Goal: Feedback & Contribution: Submit feedback/report problem

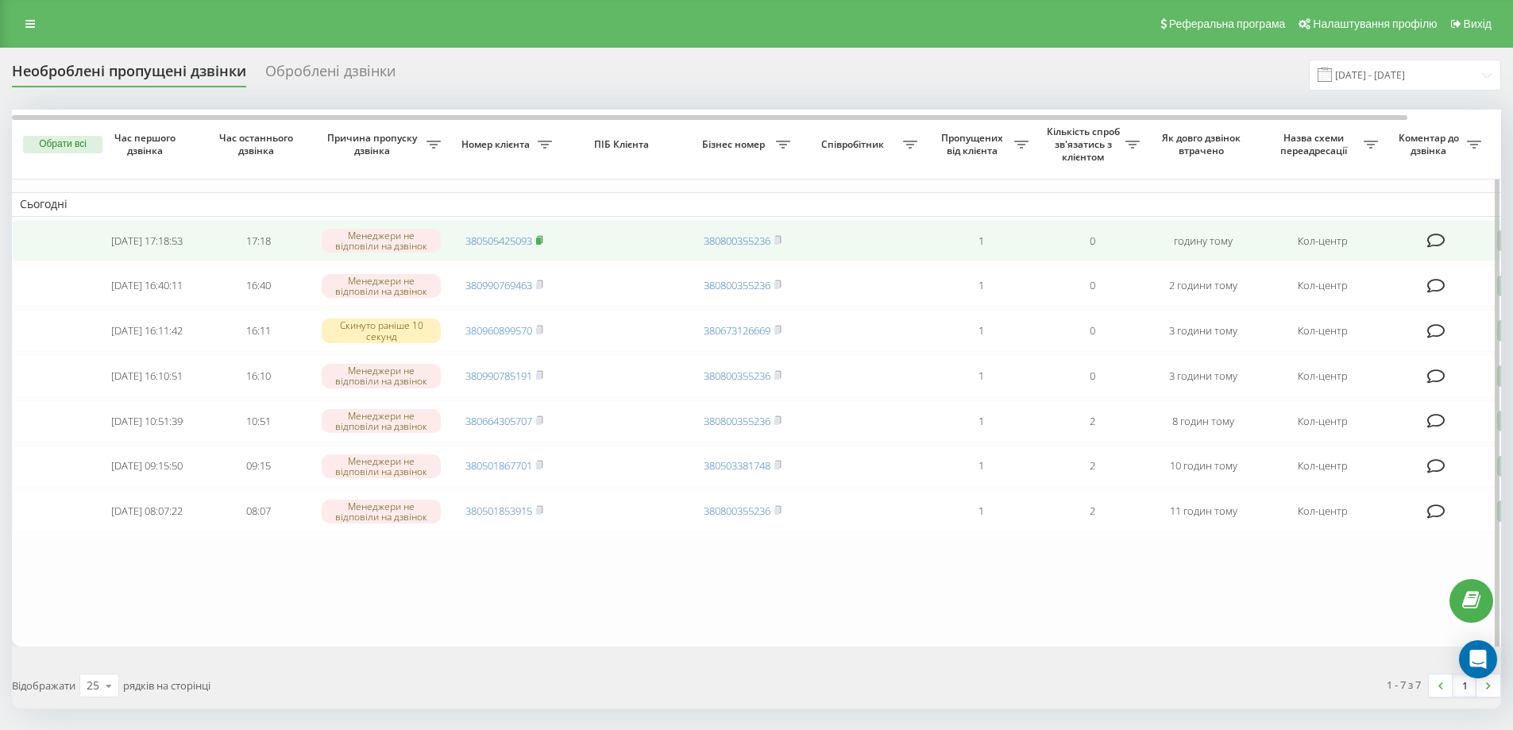
click at [543, 241] on icon at bounding box center [539, 240] width 7 height 10
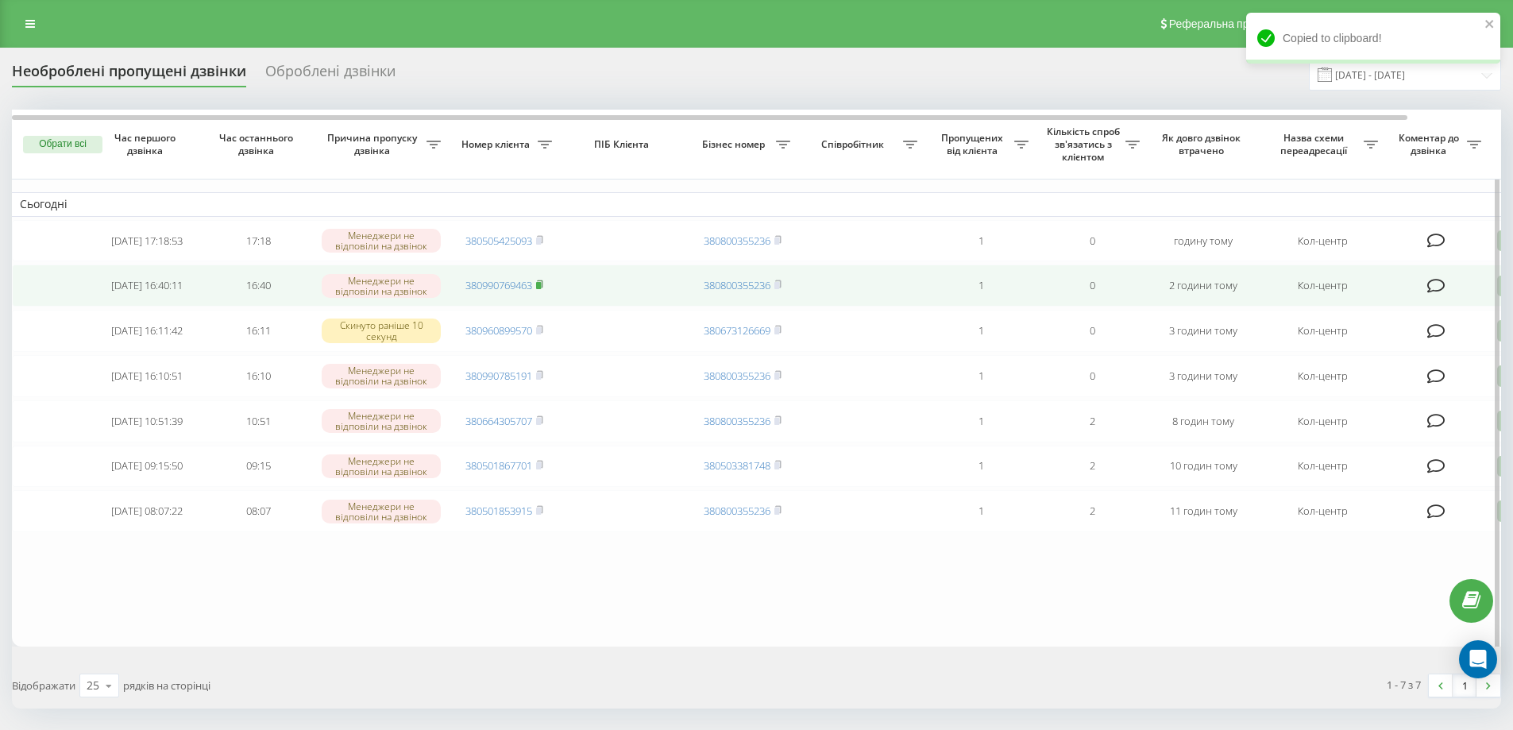
click at [543, 287] on icon at bounding box center [539, 285] width 7 height 10
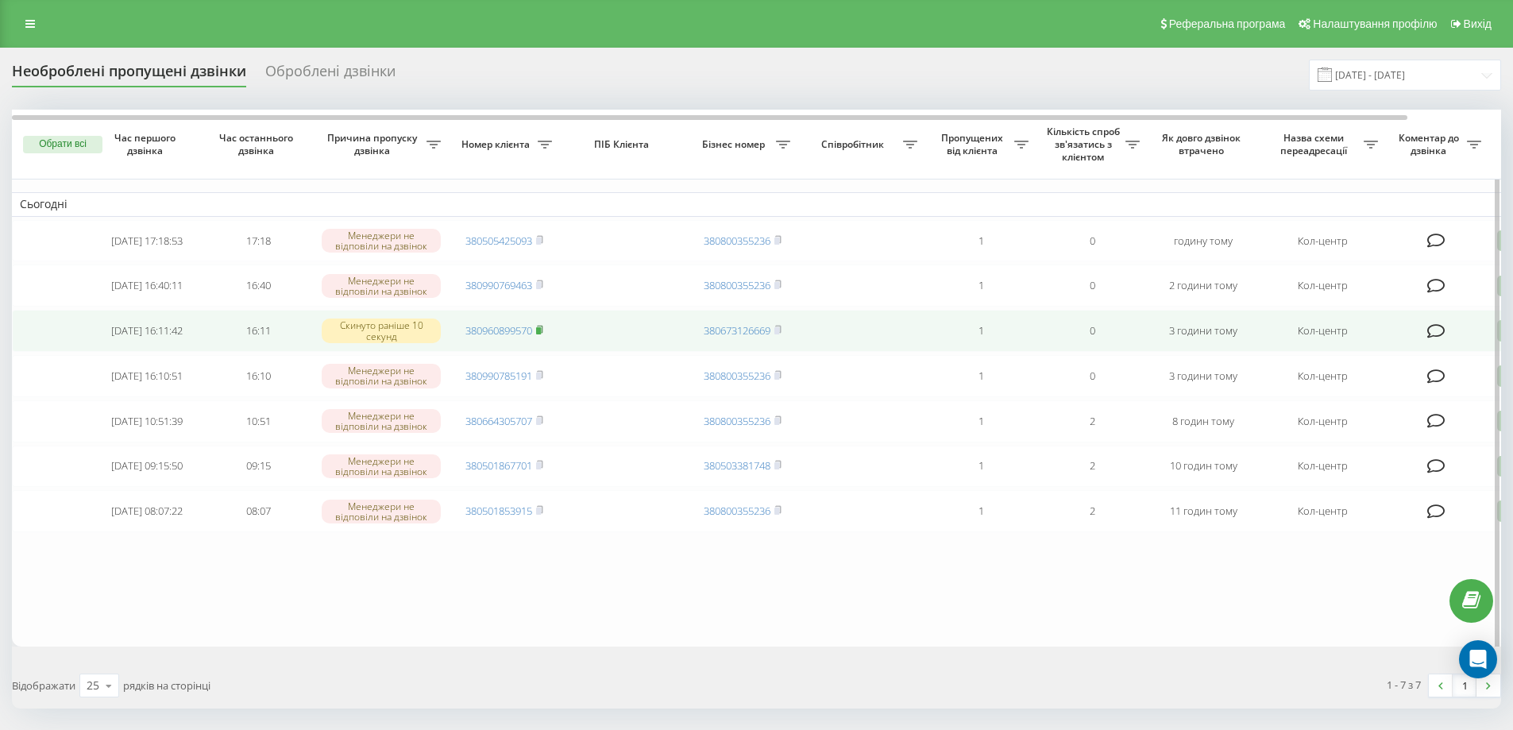
click at [543, 334] on icon at bounding box center [539, 330] width 7 height 10
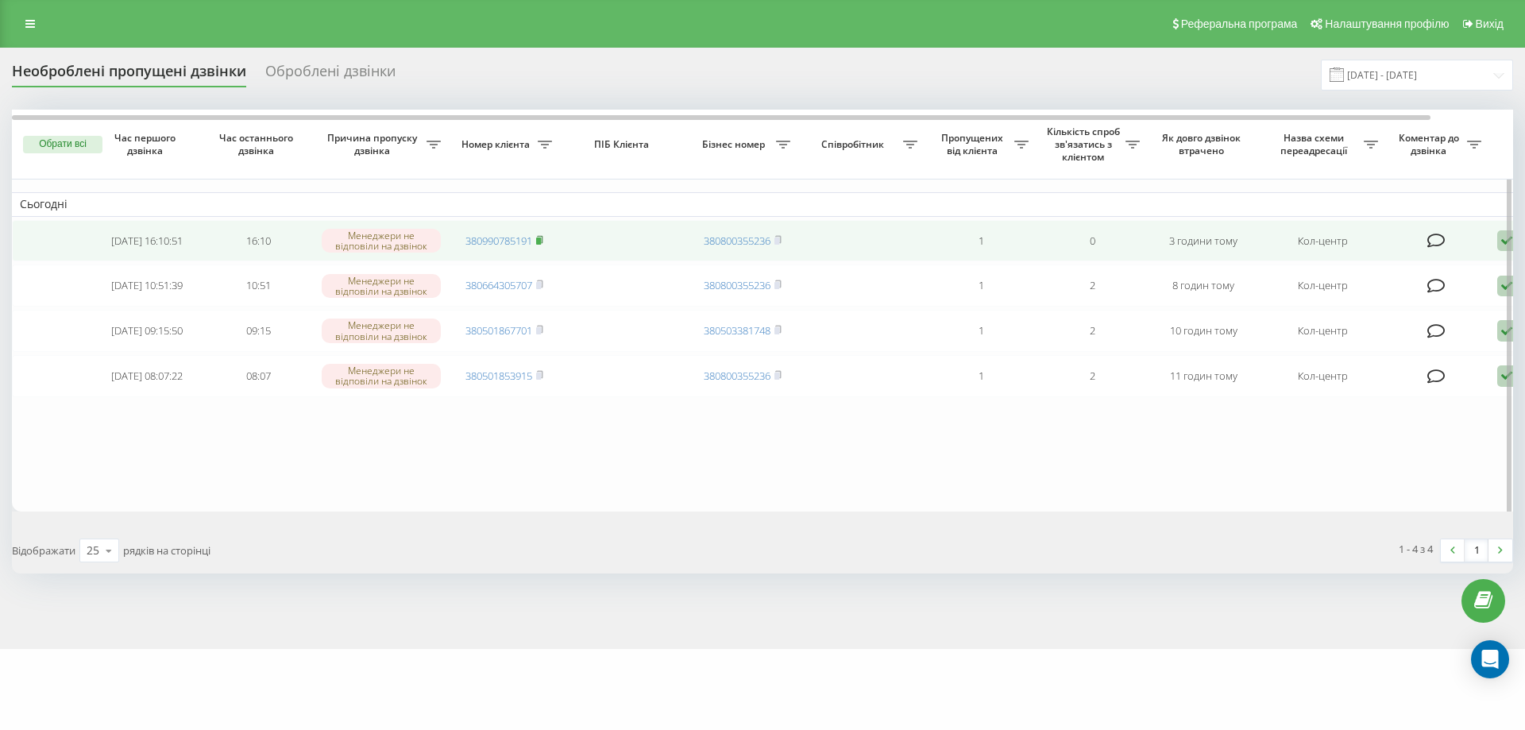
click at [542, 239] on icon at bounding box center [540, 238] width 6 height 7
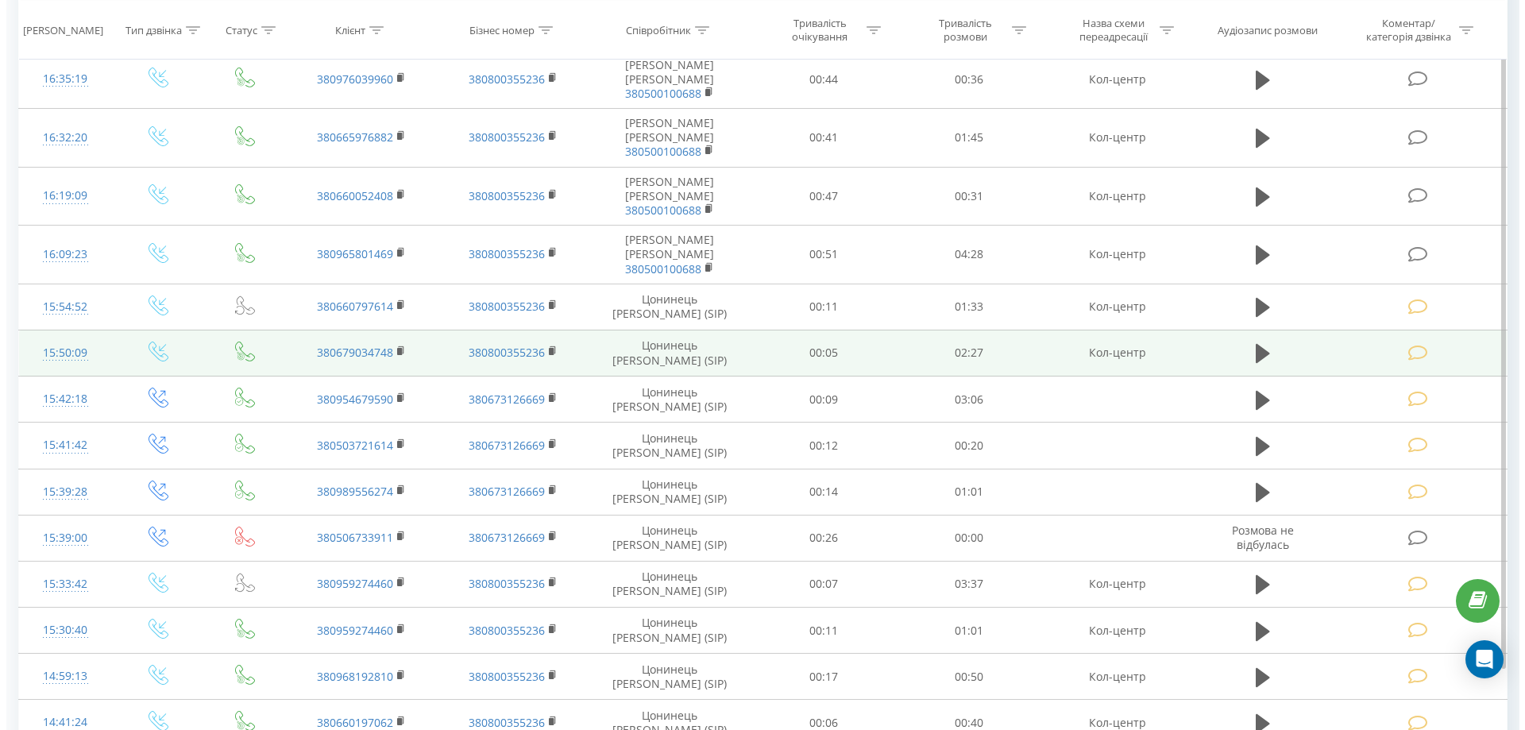
scroll to position [484, 0]
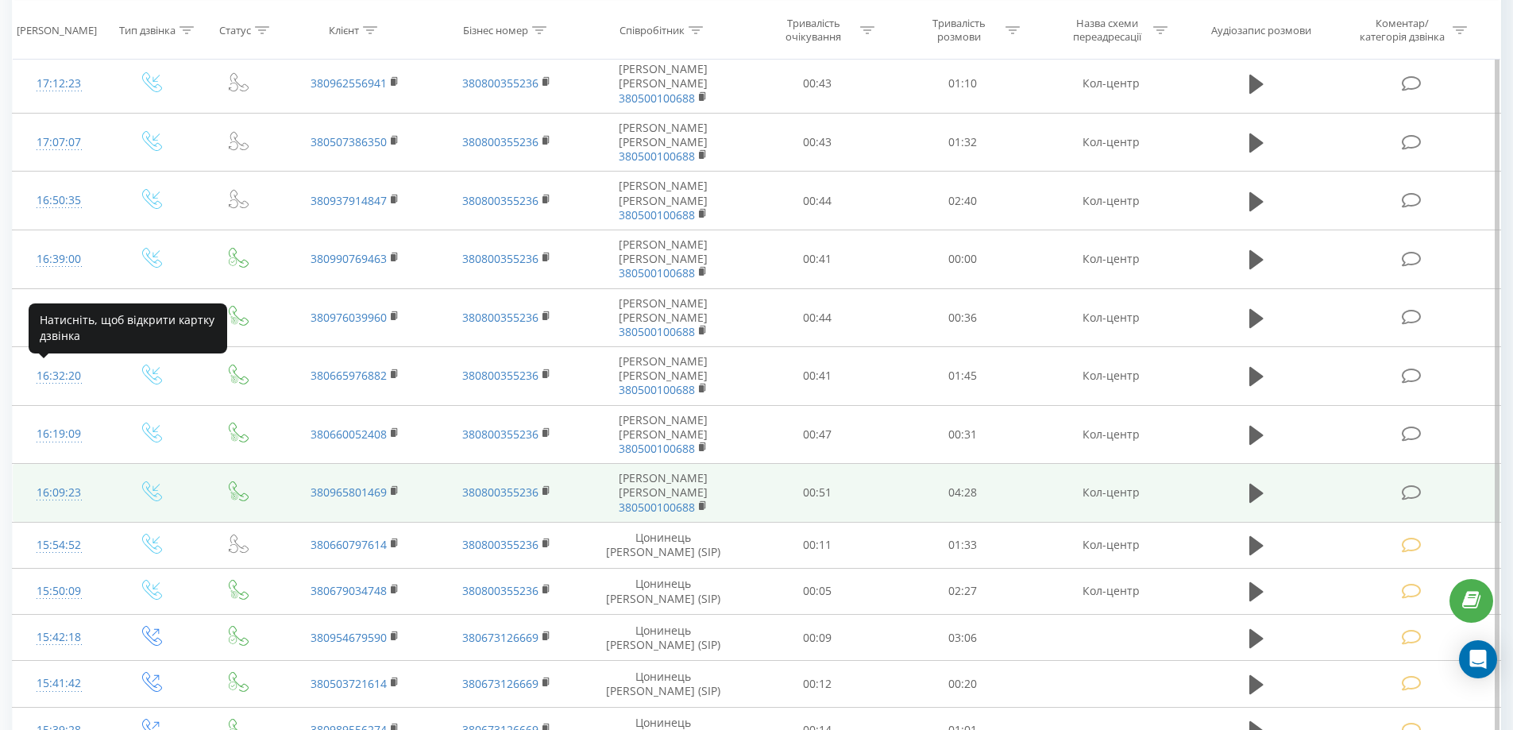
click at [68, 477] on div "16:09:23" at bounding box center [59, 492] width 61 height 31
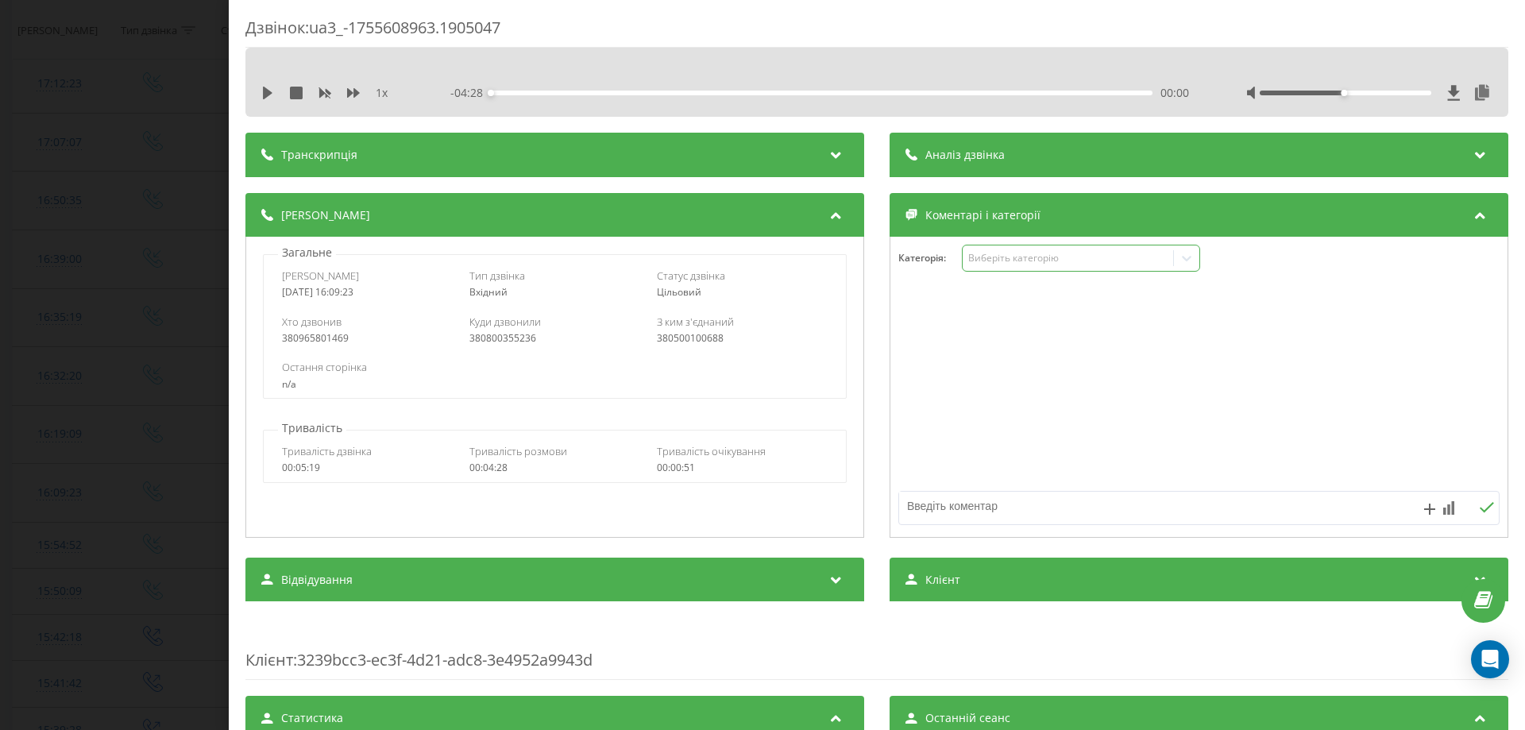
click at [985, 260] on div "Виберіть категорію" at bounding box center [1067, 258] width 199 height 13
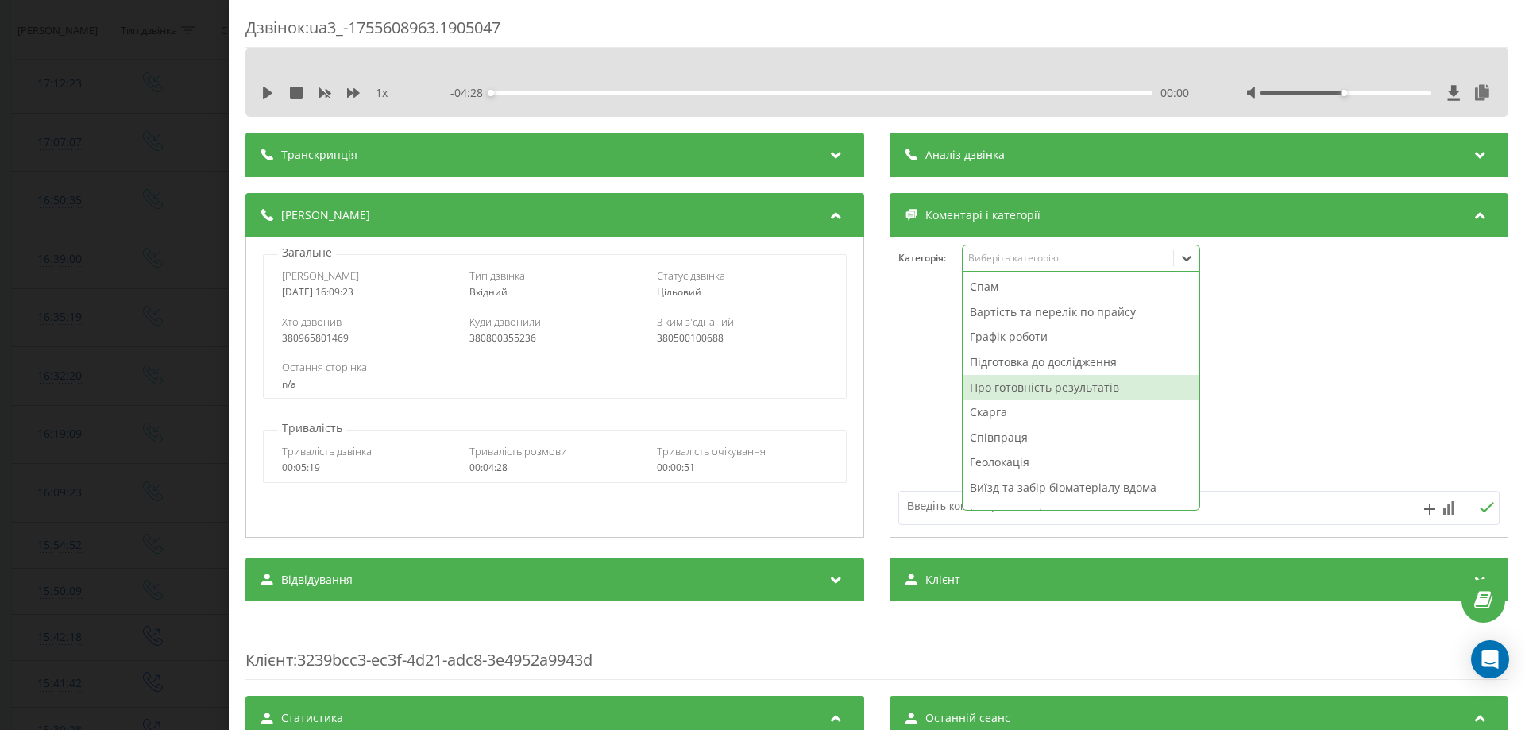
click at [1002, 384] on div "Про готовність результатів" at bounding box center [1080, 387] width 237 height 25
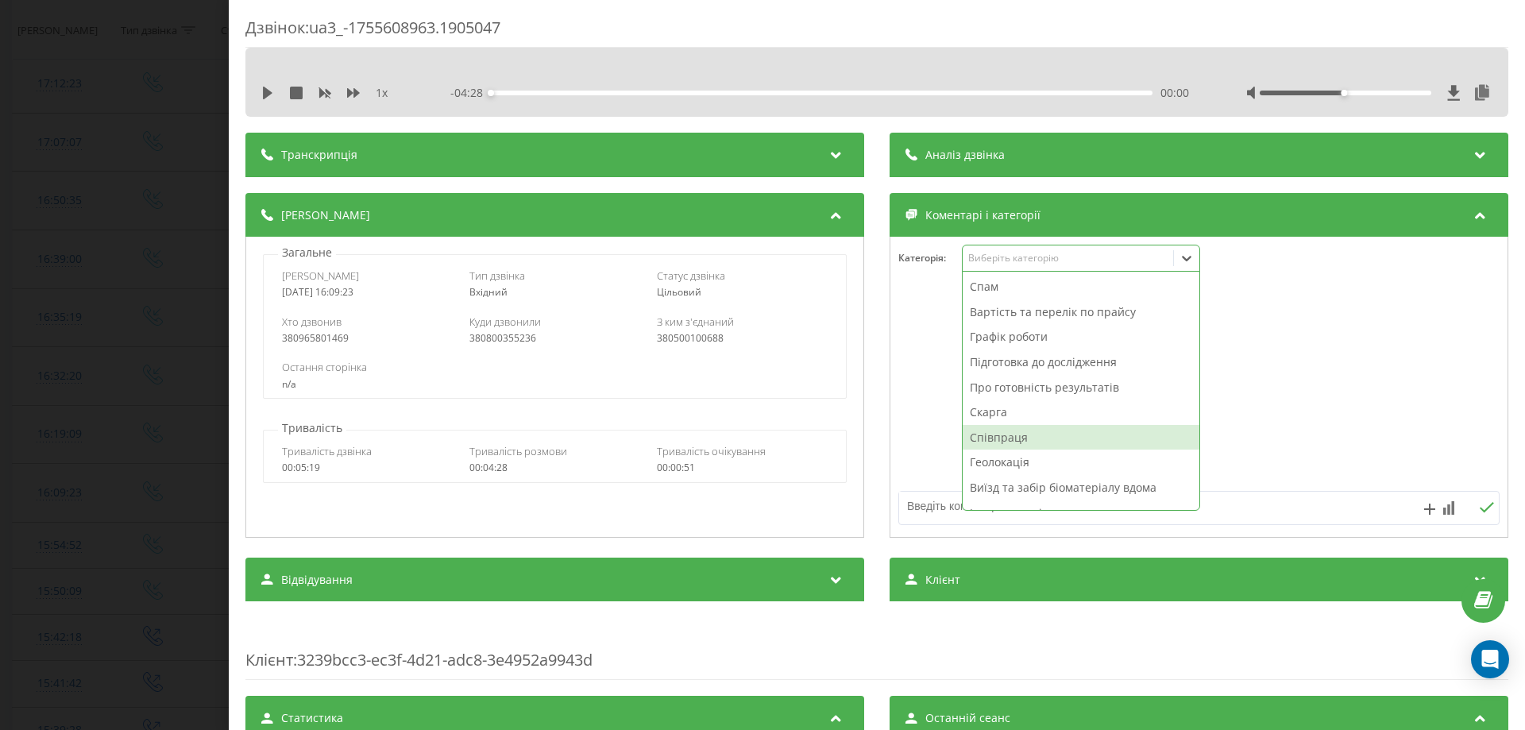
click at [930, 510] on textarea at bounding box center [1139, 506] width 480 height 29
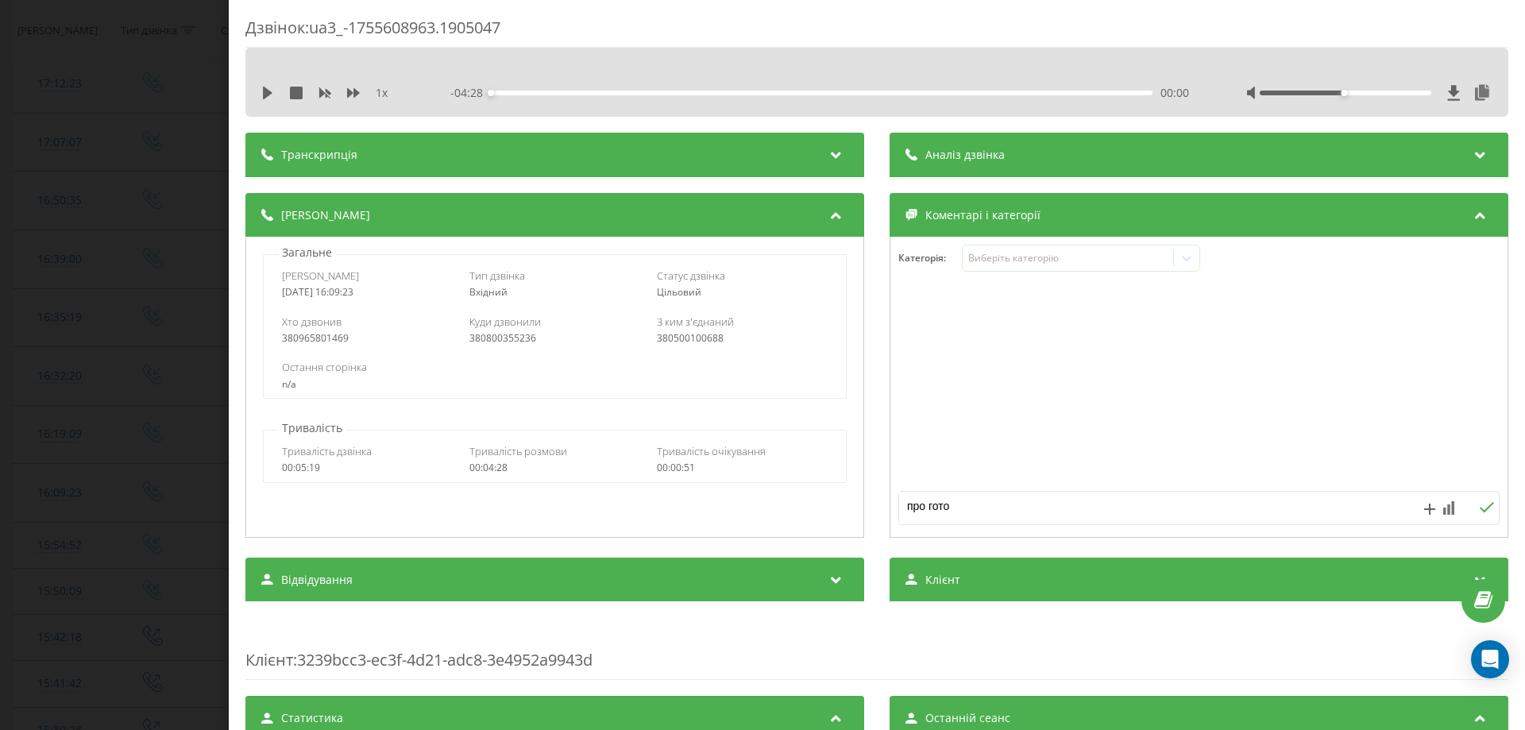
type textarea "про готов"
click at [0, 322] on div "Дзвінок : ua3_-1755608963.1905047 1 x - 04:28 00:00 00:00 Транскрипція Для AI-а…" at bounding box center [762, 365] width 1525 height 730
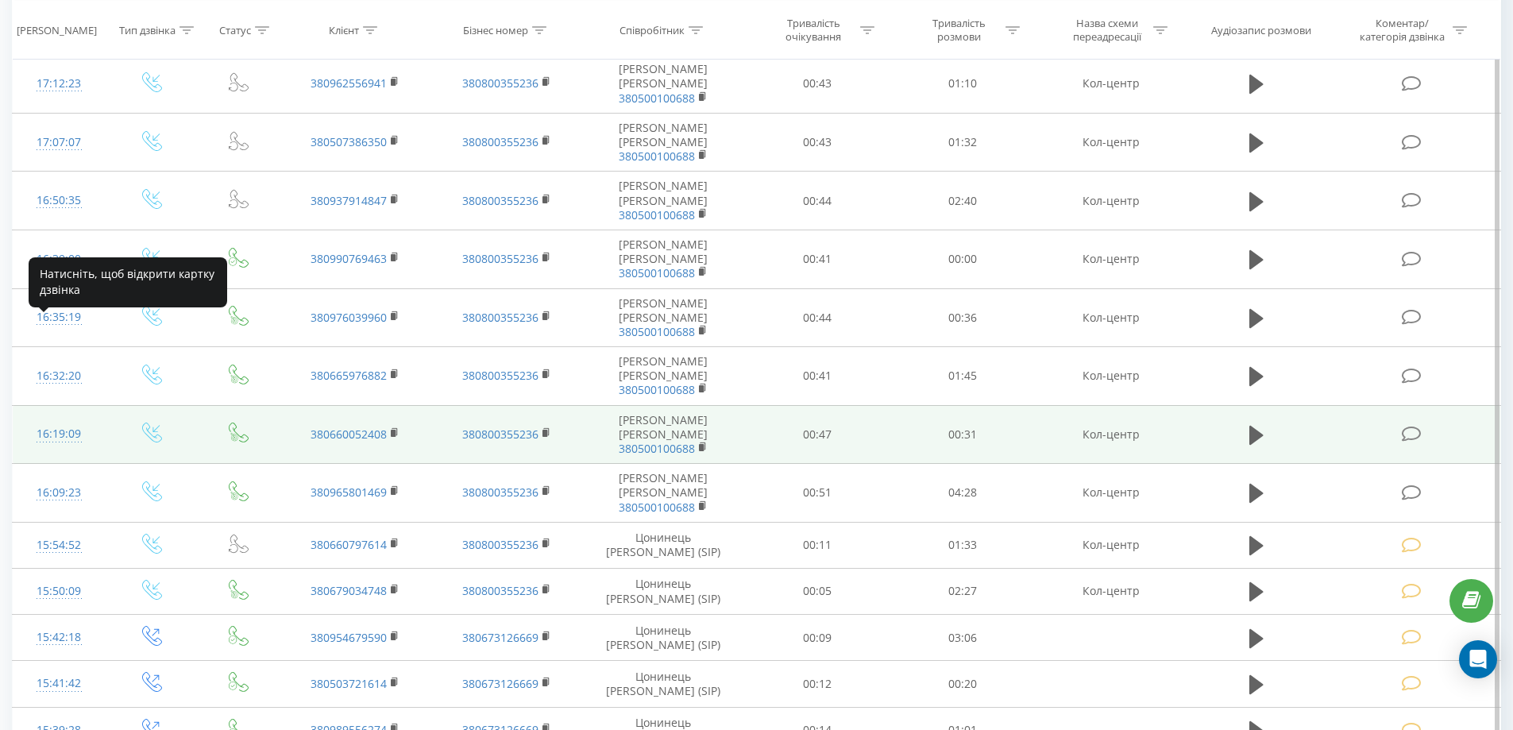
click at [49, 419] on div "16:19:09" at bounding box center [59, 434] width 61 height 31
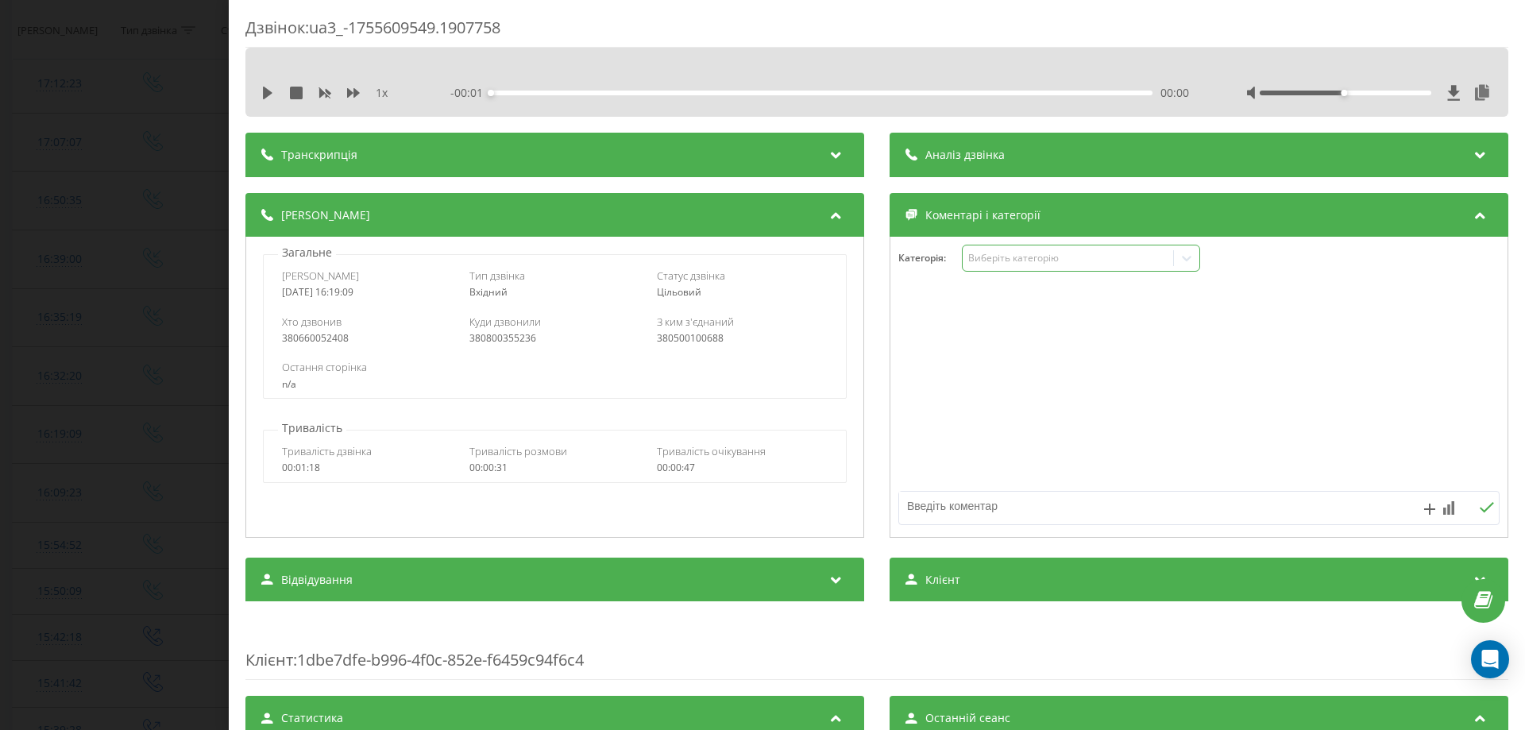
click at [1004, 259] on div "Виберіть категорію" at bounding box center [1067, 258] width 199 height 13
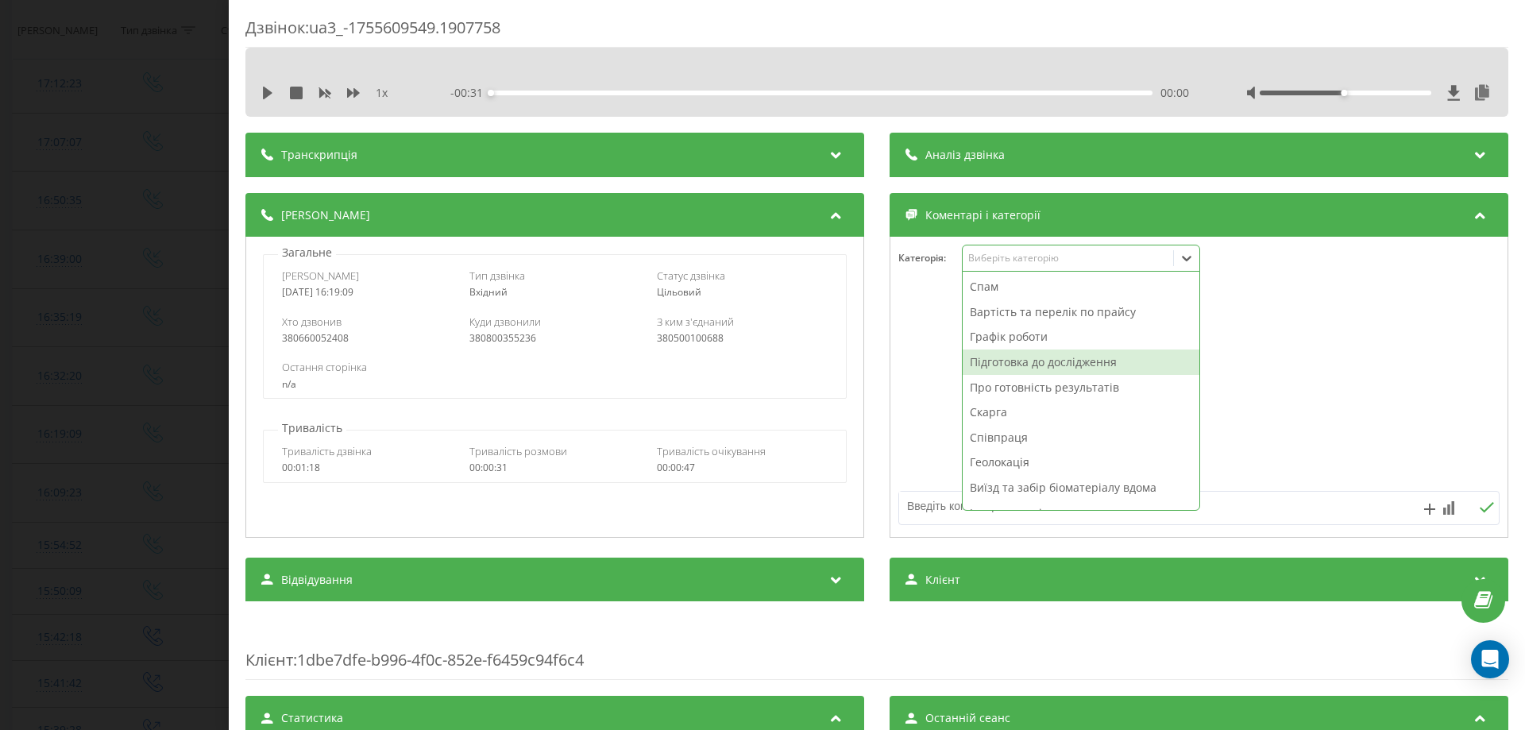
click at [987, 363] on div "Підготовка до дослідження" at bounding box center [1080, 361] width 237 height 25
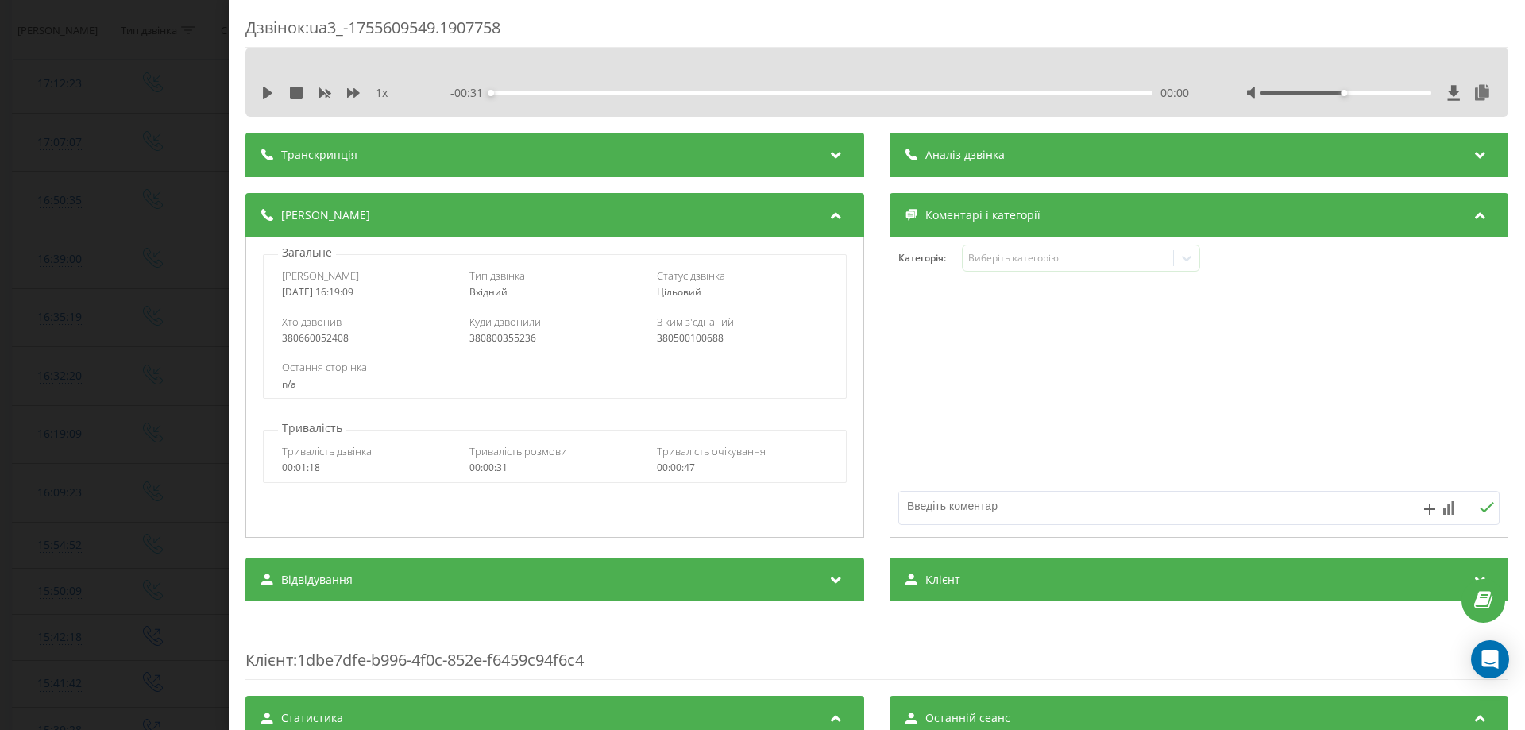
click at [927, 498] on textarea at bounding box center [1139, 506] width 480 height 29
type textarea "підготовка"
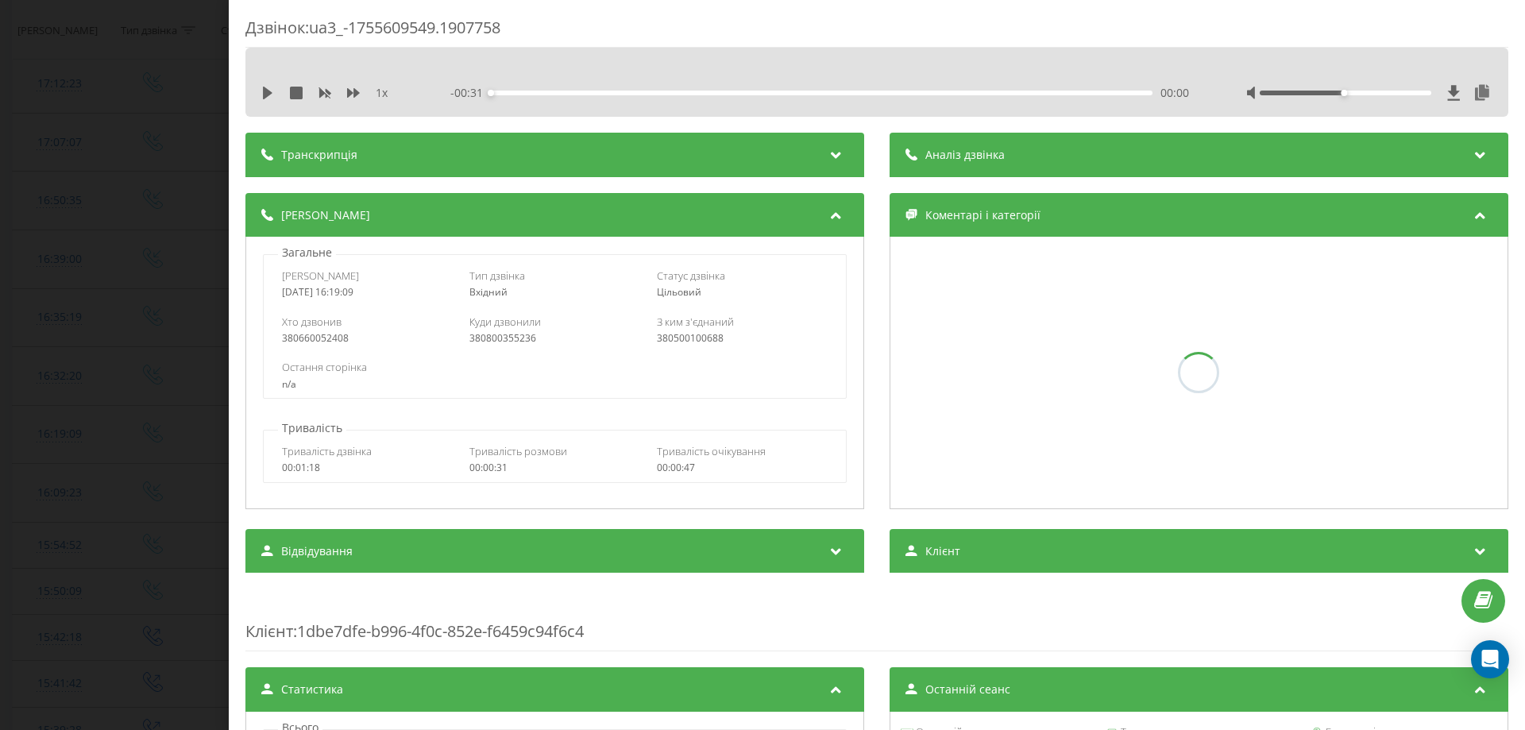
click at [112, 584] on div "Дзвінок : ua3_-1755609549.1907758 1 x - 00:31 00:00 00:00 Транскрипція Для AI-а…" at bounding box center [762, 365] width 1525 height 730
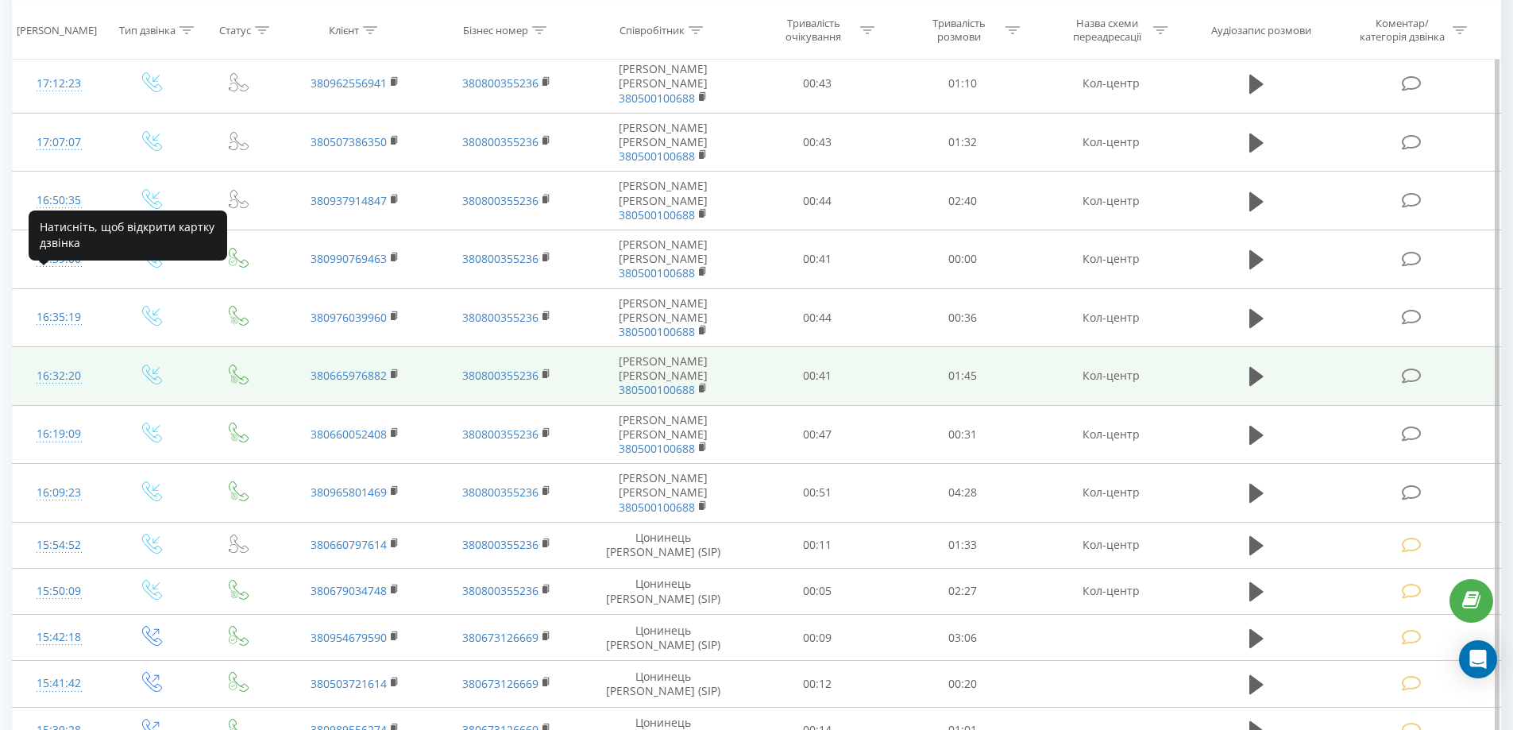
click at [65, 361] on div "16:32:20" at bounding box center [59, 376] width 61 height 31
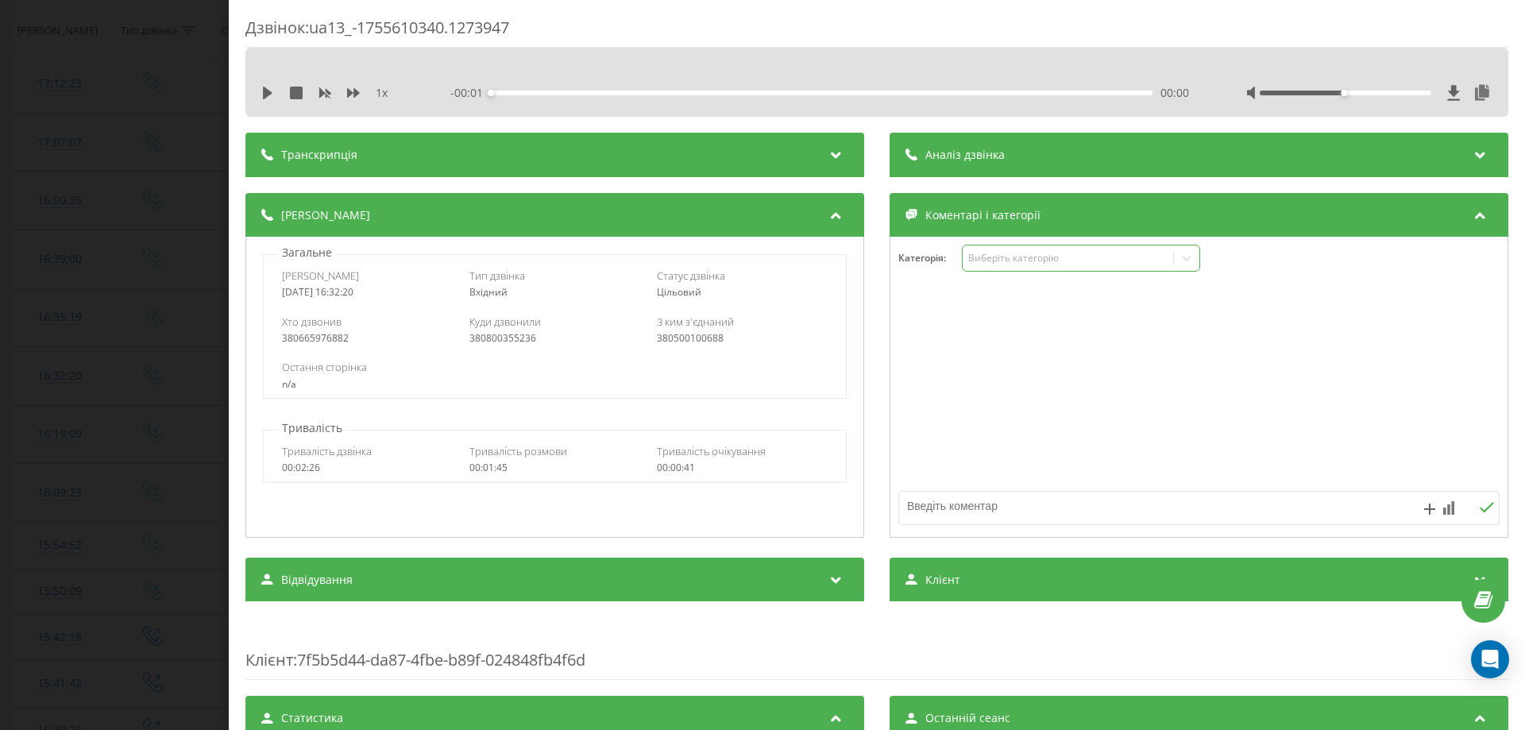
click at [993, 255] on div "Виберіть категорію" at bounding box center [1067, 258] width 199 height 13
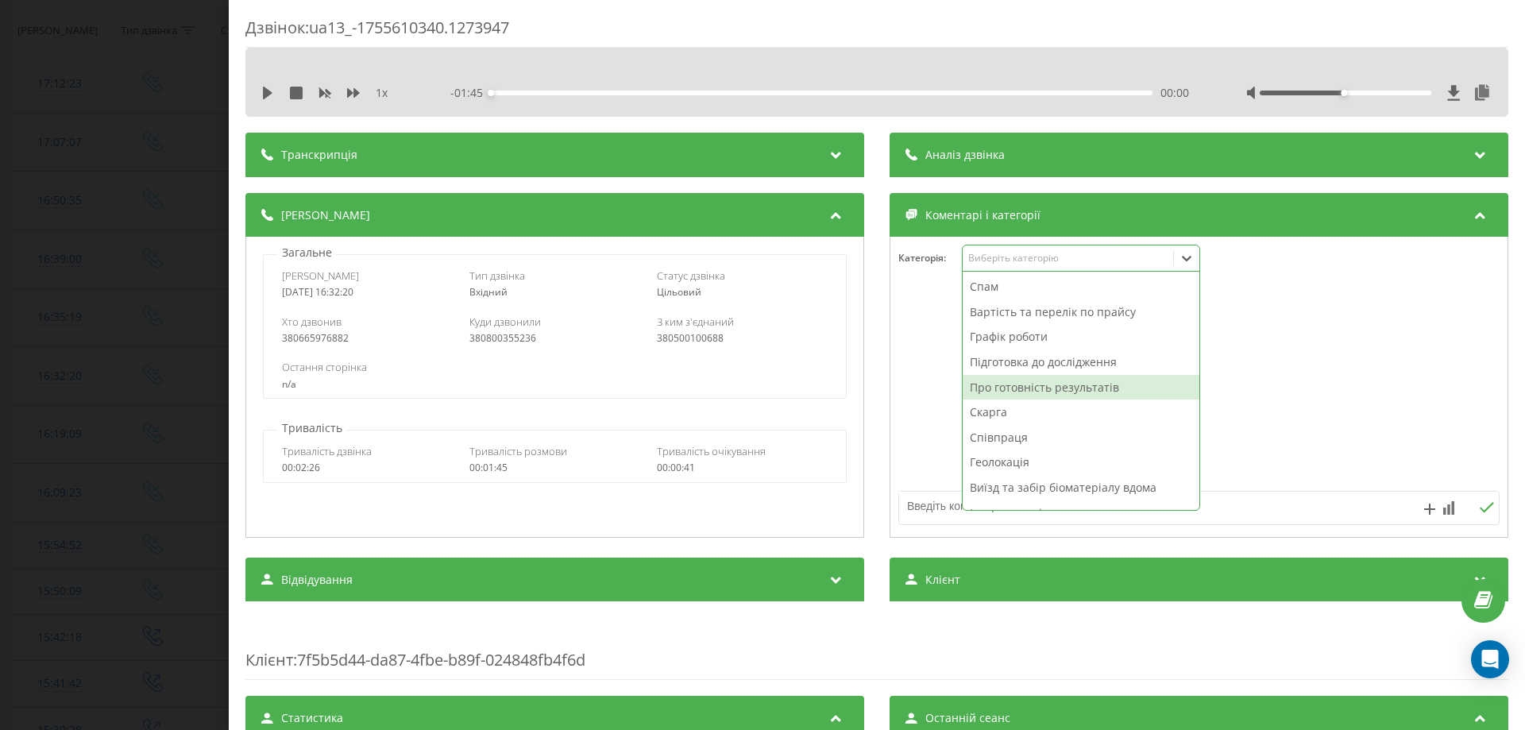
click at [997, 388] on div "Про готовність результатів" at bounding box center [1080, 387] width 237 height 25
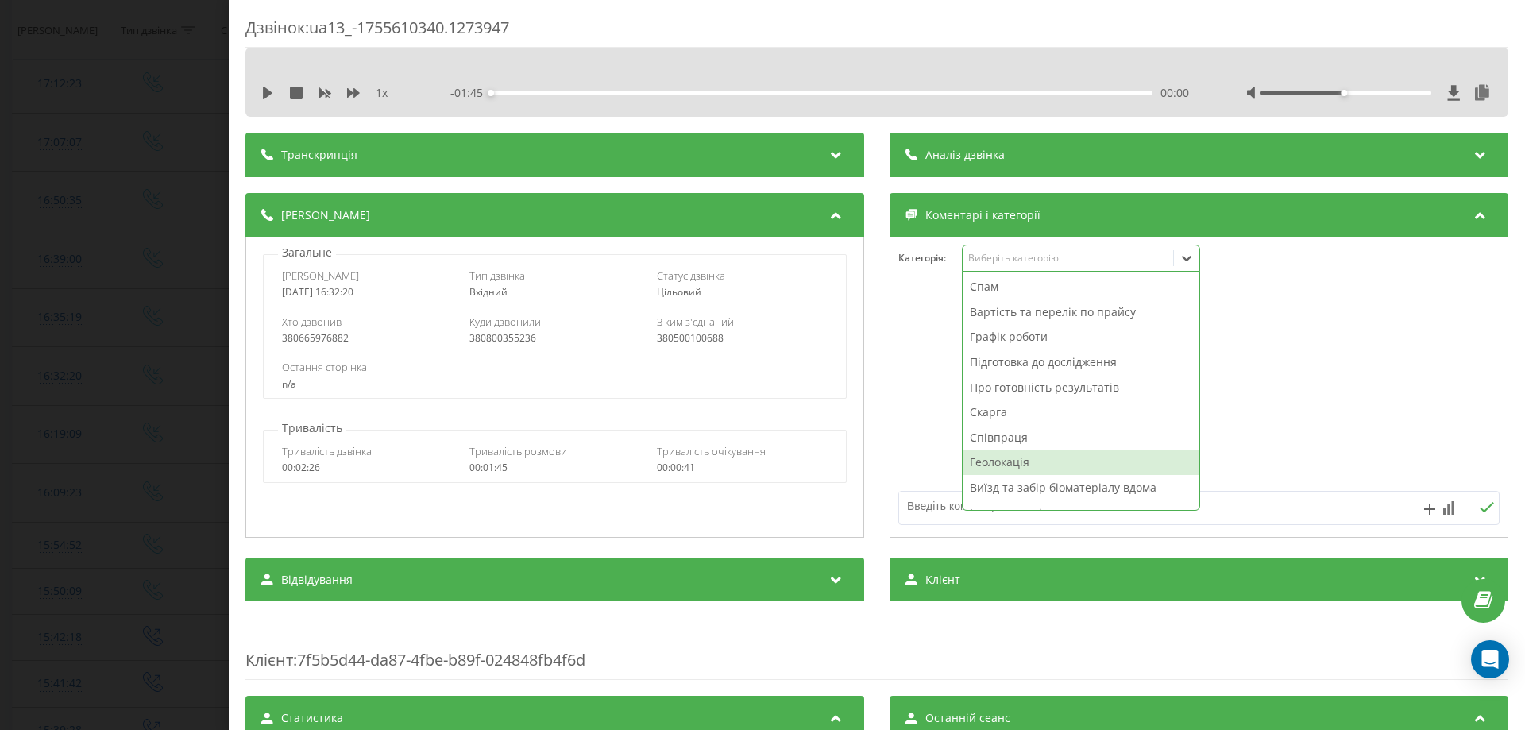
click at [932, 507] on textarea at bounding box center [1139, 506] width 480 height 29
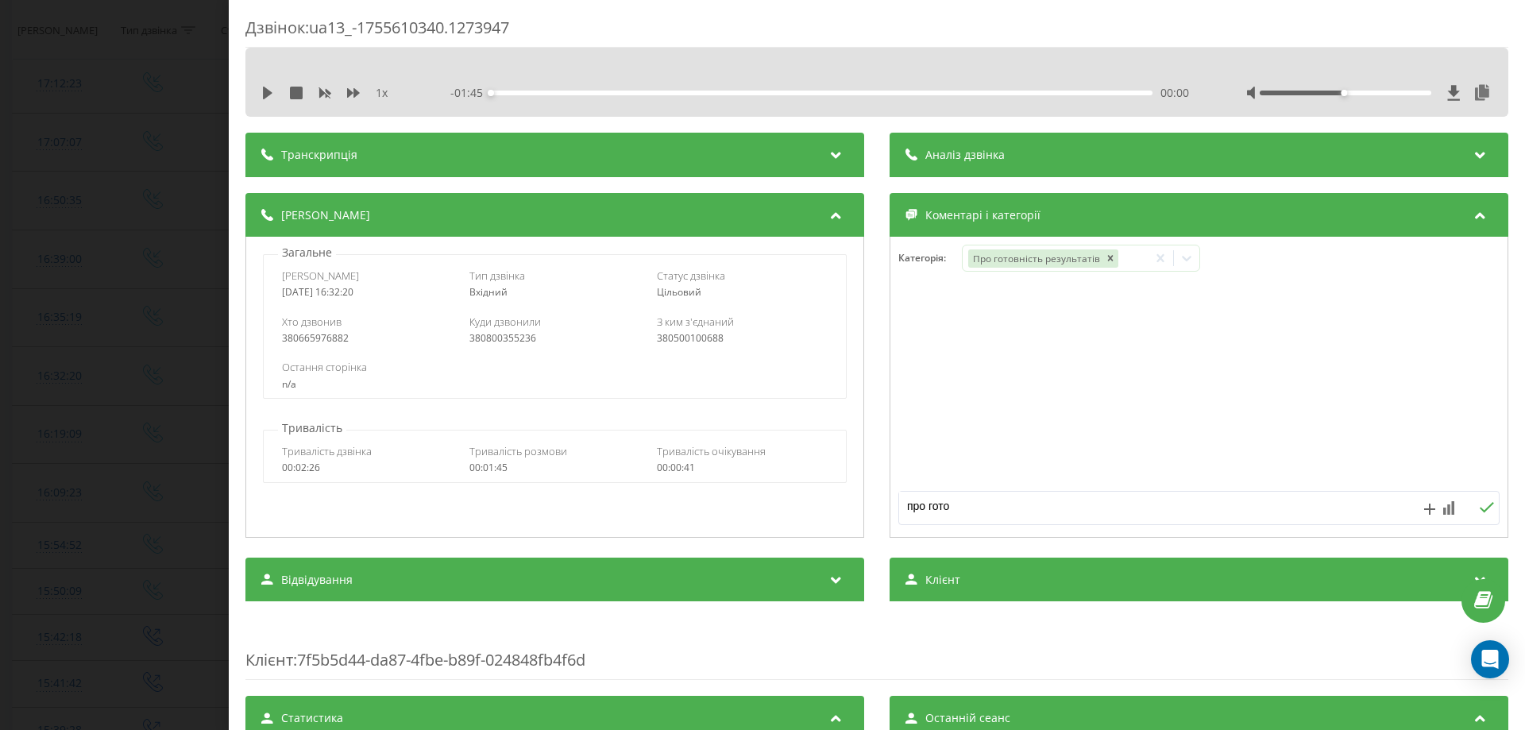
type textarea "про готов"
click at [0, 305] on div "Дзвінок : ua13_-1755610340.1273947 1 x - 01:45 00:00 00:00 Транскрипція Для AI-…" at bounding box center [762, 365] width 1525 height 730
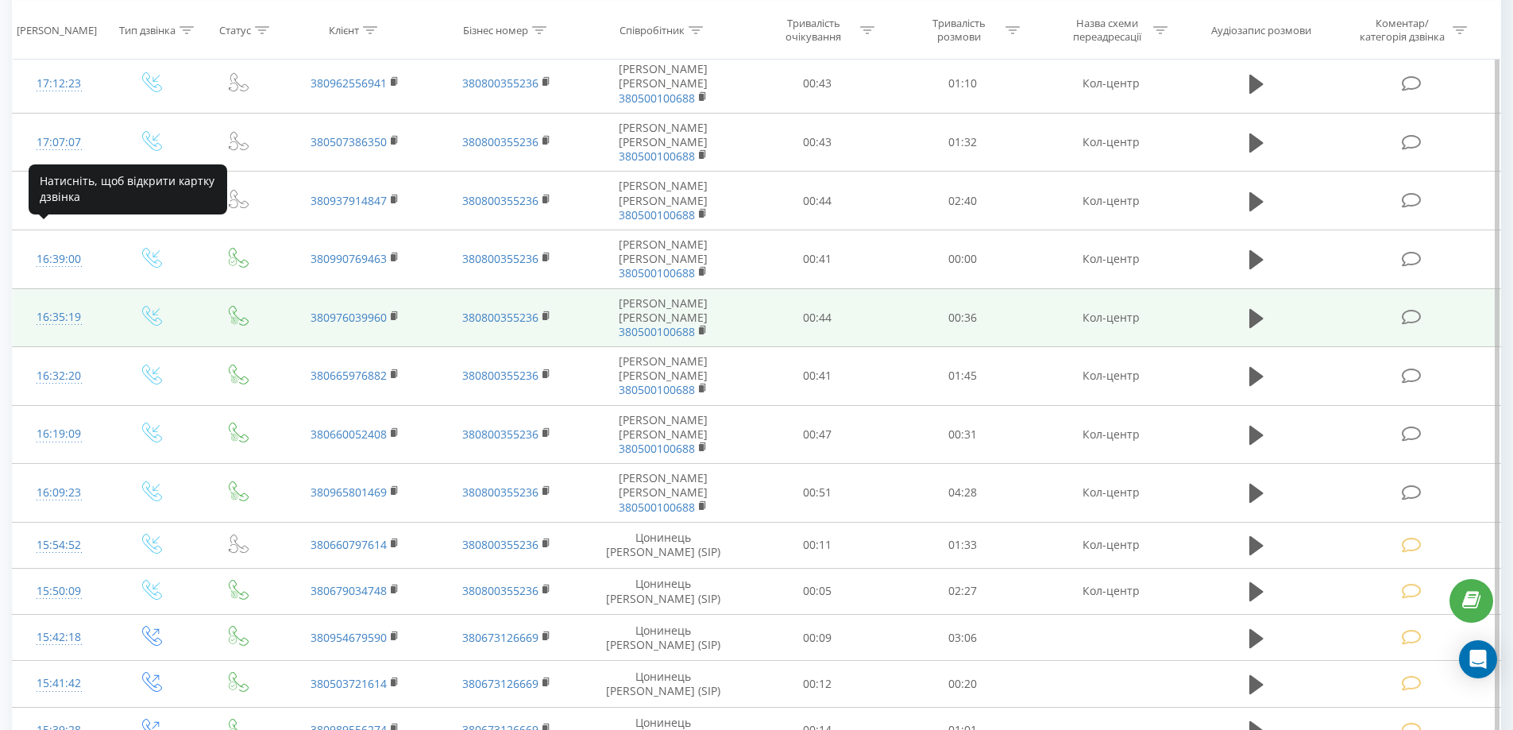
click at [64, 302] on div "16:35:19" at bounding box center [59, 317] width 61 height 31
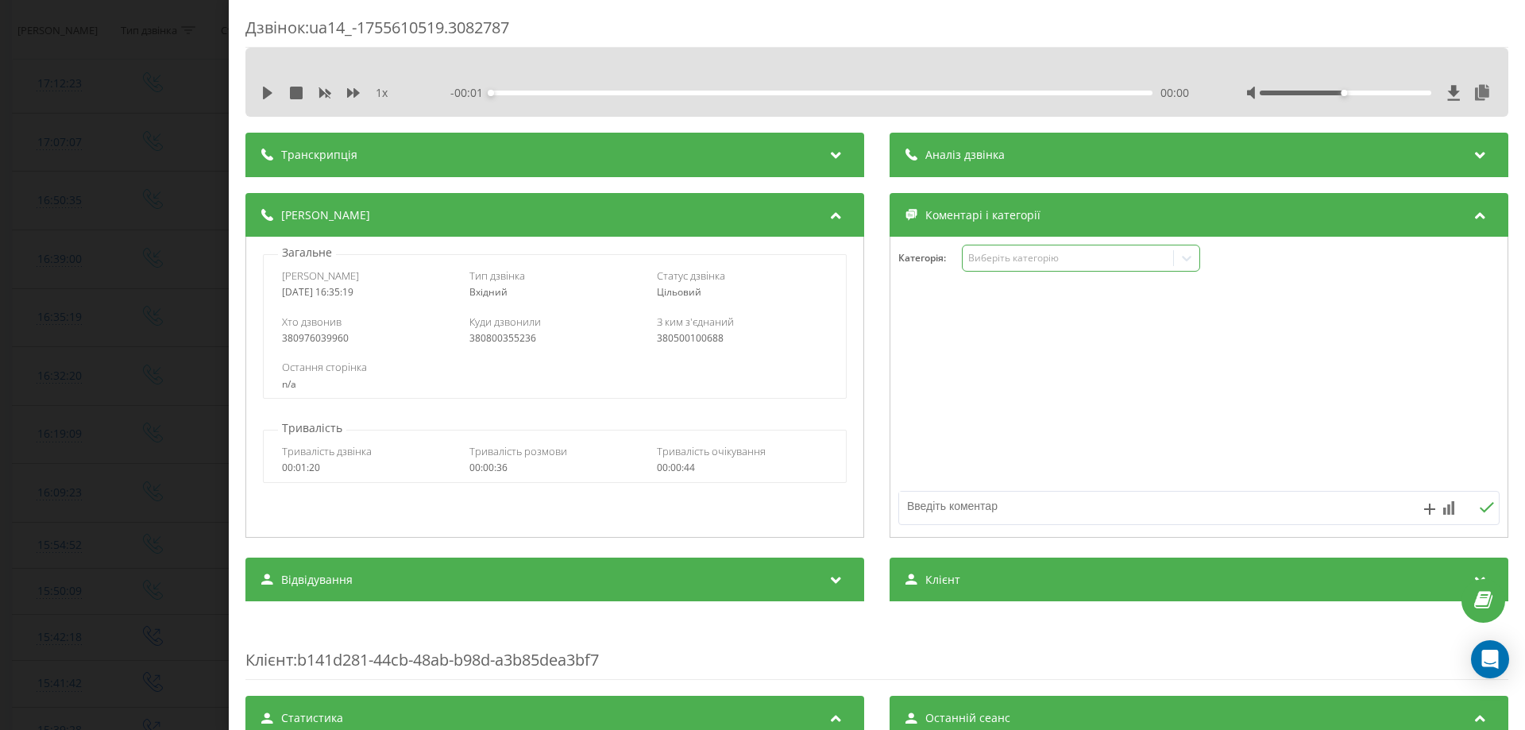
click at [1005, 248] on div "Виберіть категорію" at bounding box center [1081, 258] width 238 height 27
click at [1043, 252] on div "Виберіть категорію" at bounding box center [1067, 258] width 199 height 13
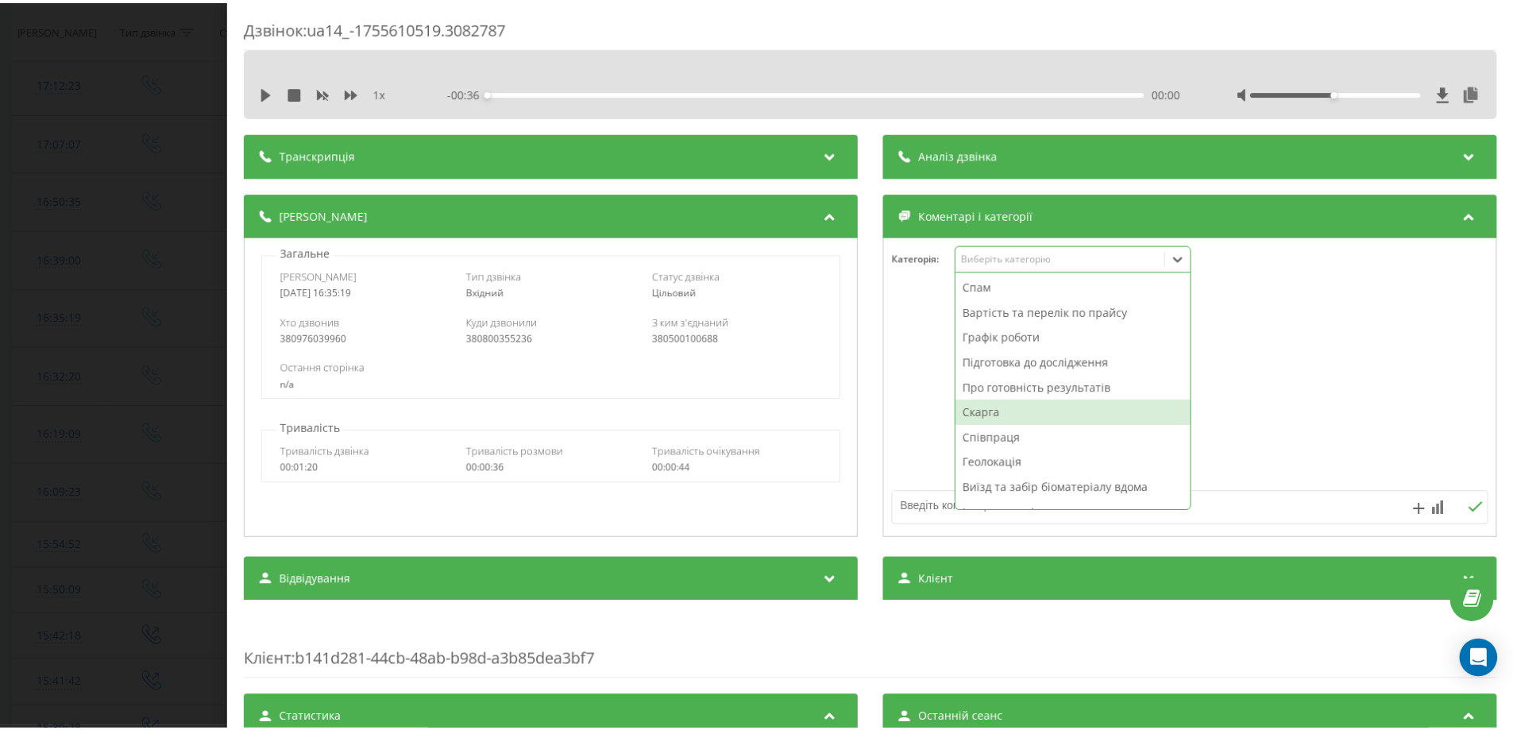
scroll to position [68, 0]
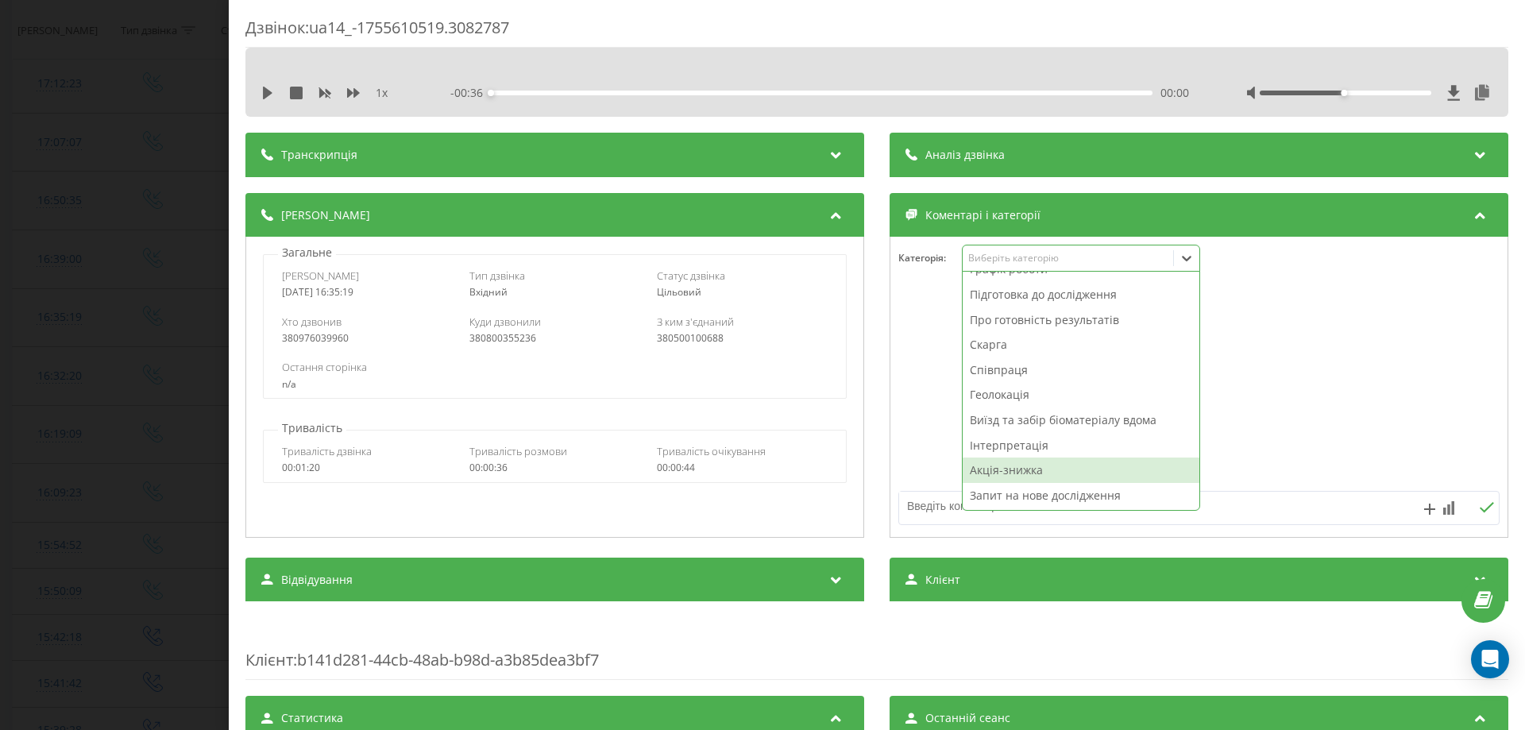
click at [997, 467] on div "Акція-знижка" at bounding box center [1080, 469] width 237 height 25
click at [923, 513] on textarea at bounding box center [1139, 506] width 480 height 29
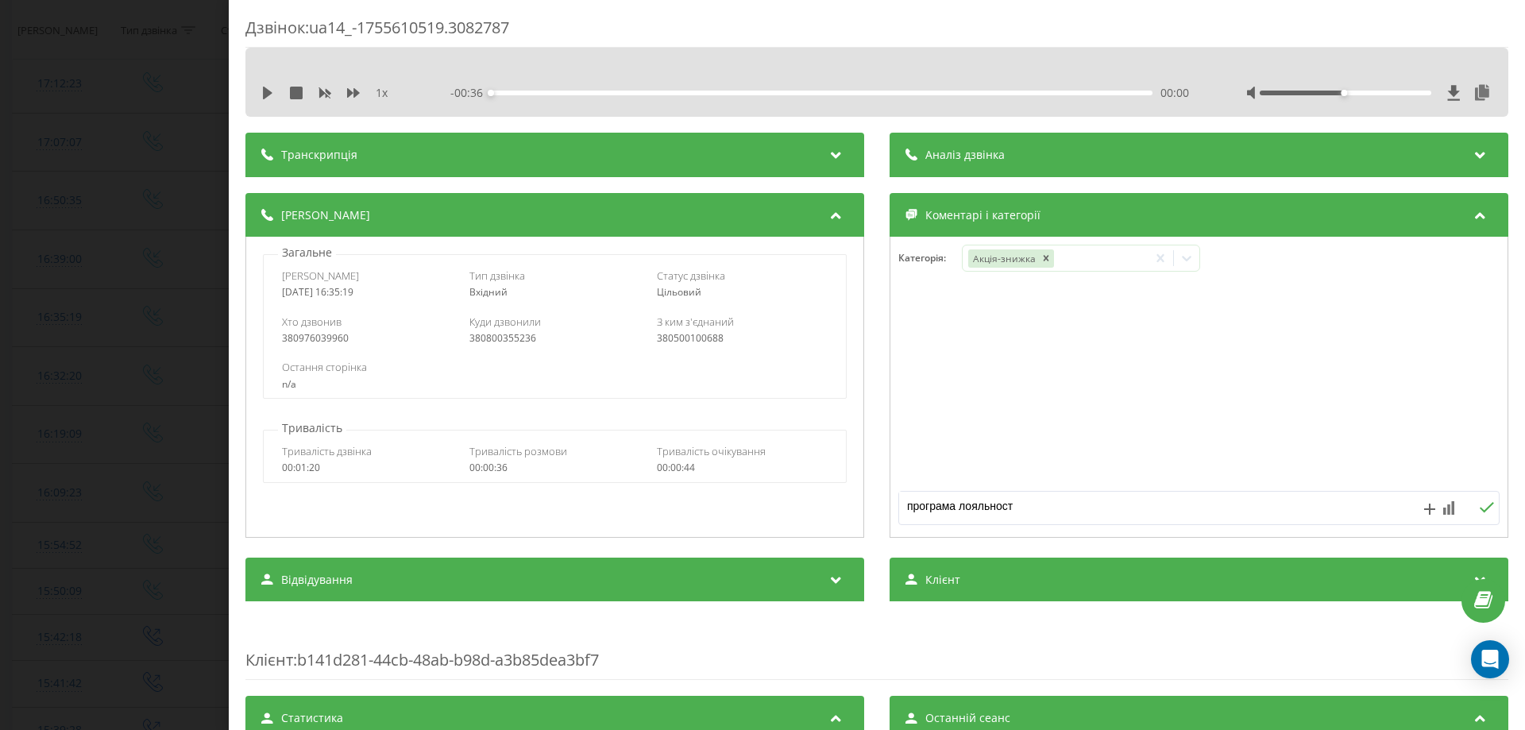
type textarea "програма лояльності"
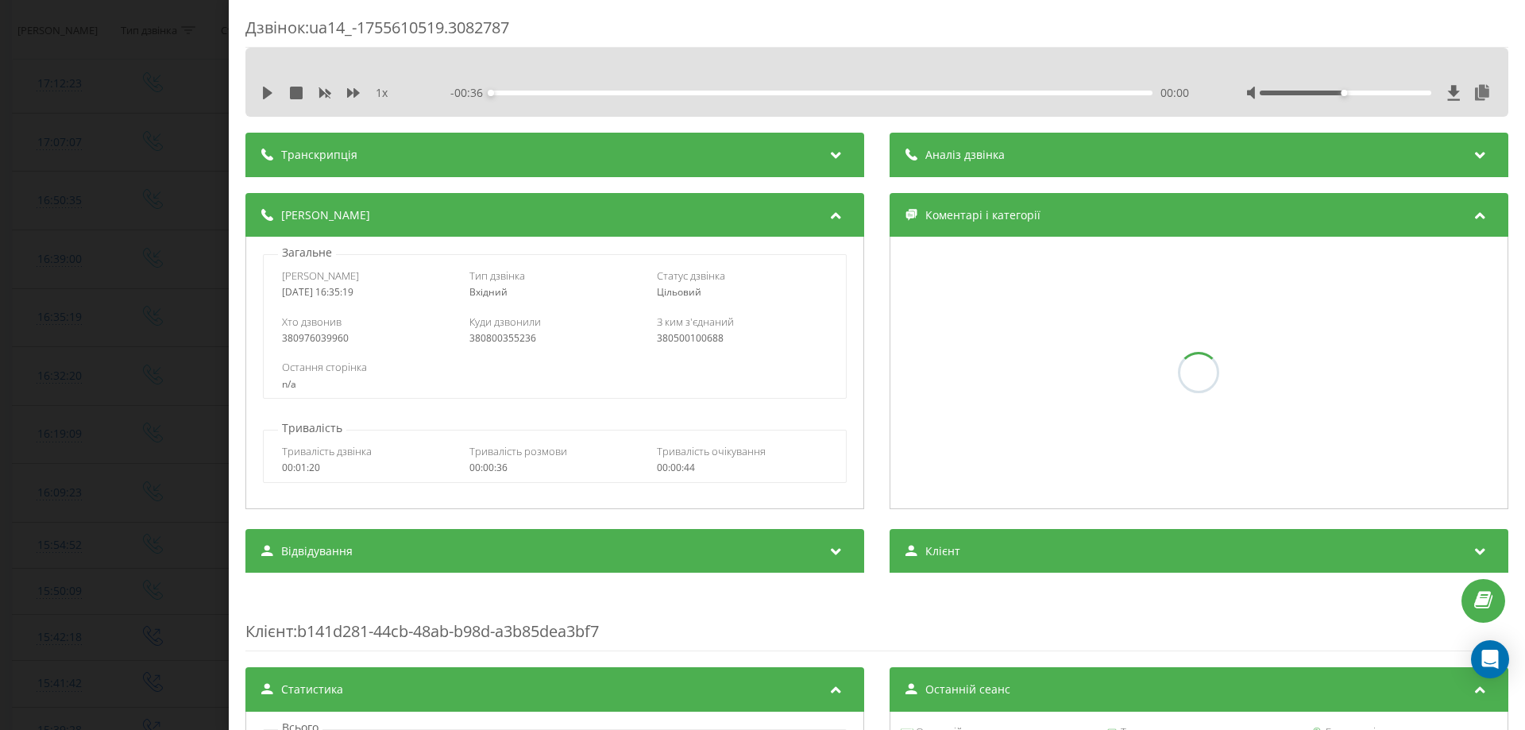
click at [0, 328] on div "Дзвінок : ua14_-1755610519.3082787 1 x - 00:36 00:00 00:00 Транскрипція Для AI-…" at bounding box center [762, 365] width 1525 height 730
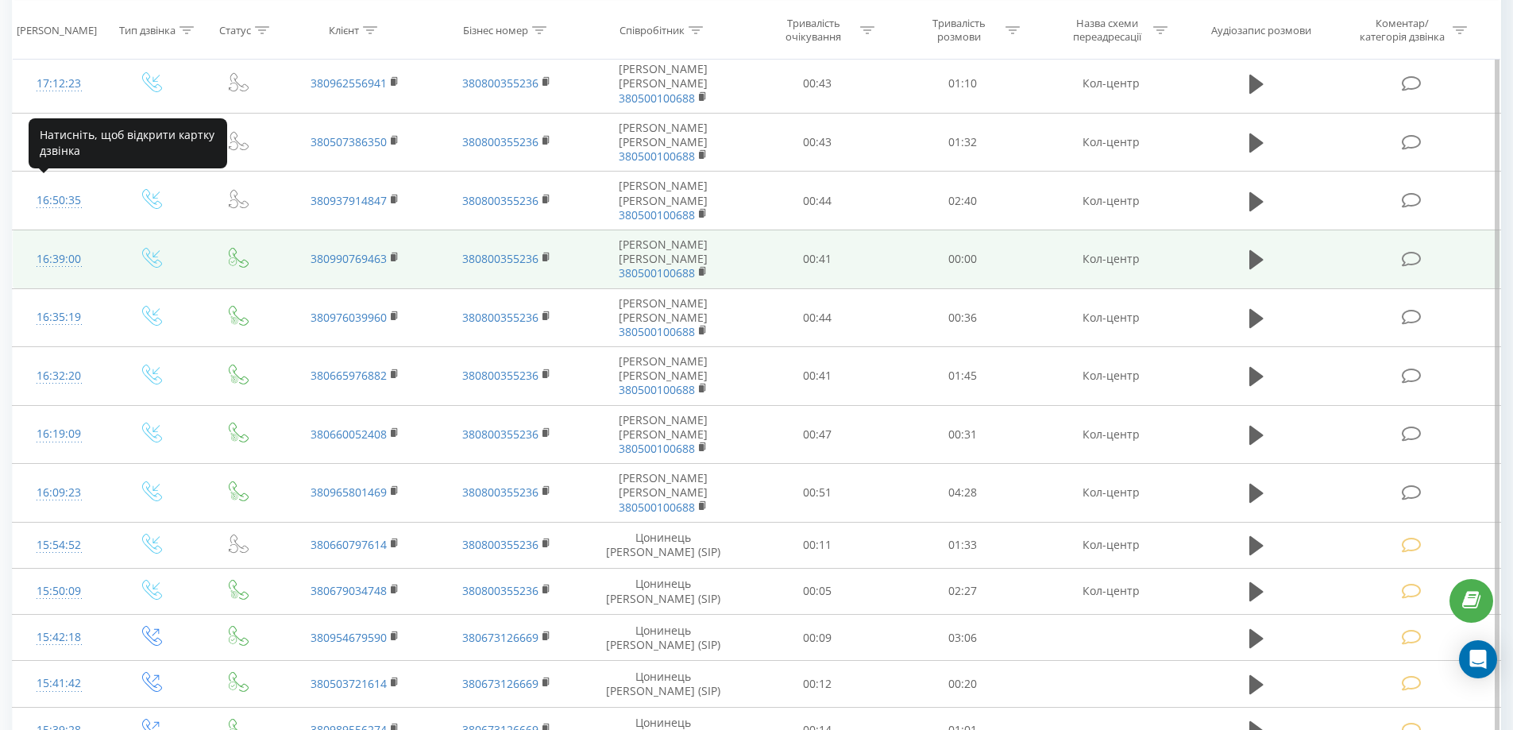
click at [52, 244] on div "16:39:00" at bounding box center [59, 259] width 61 height 31
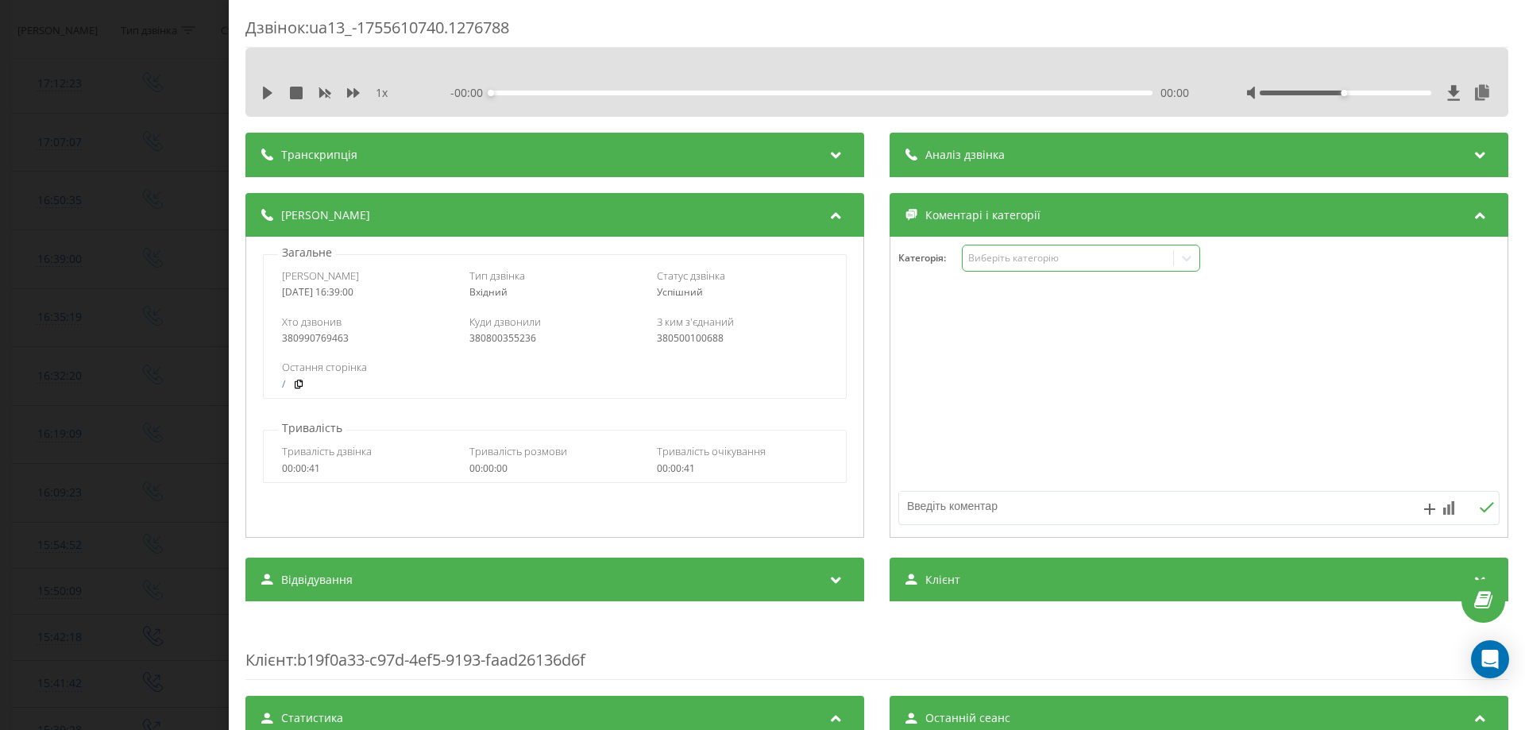
click at [1032, 264] on div "Виберіть категорію" at bounding box center [1067, 258] width 199 height 13
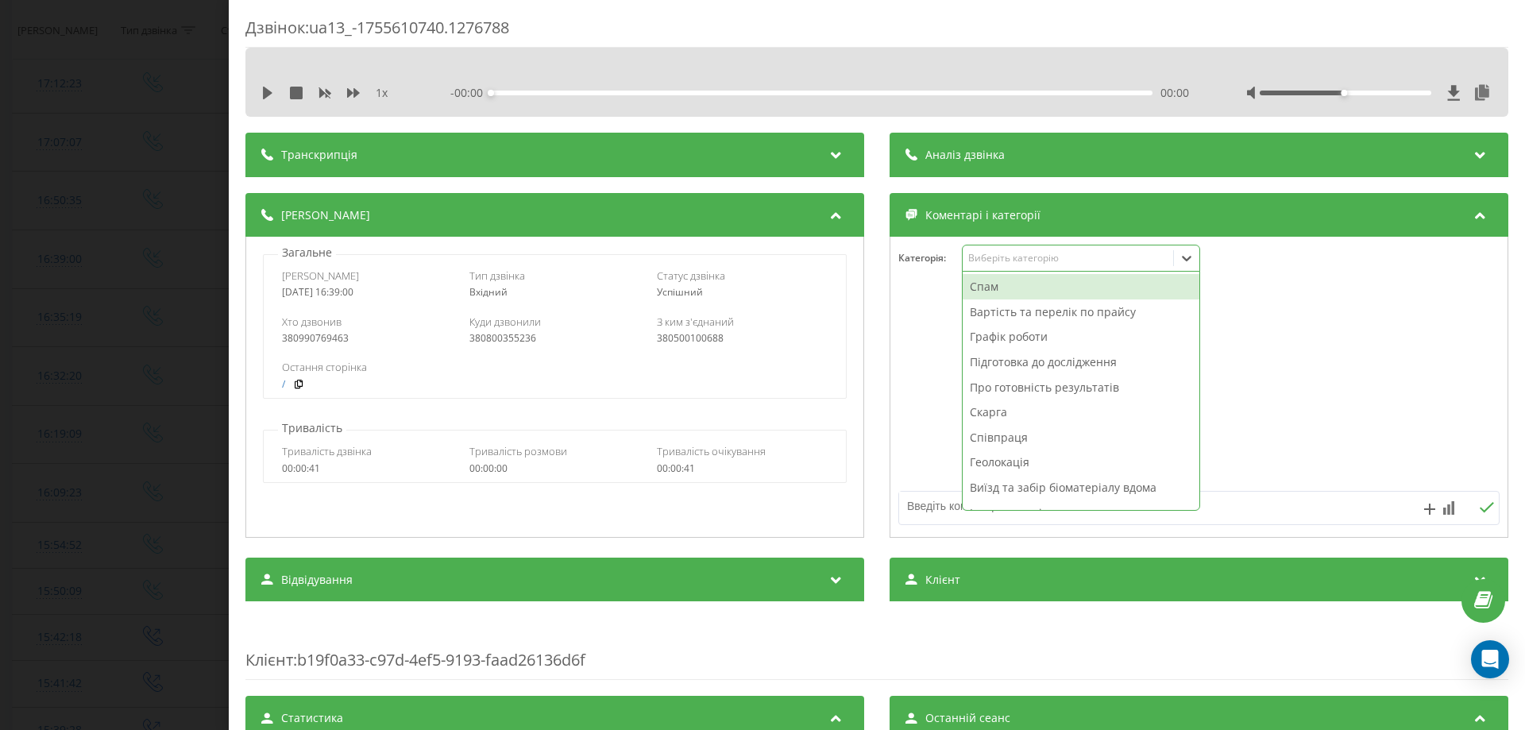
click at [995, 290] on div "Спам" at bounding box center [1080, 286] width 237 height 25
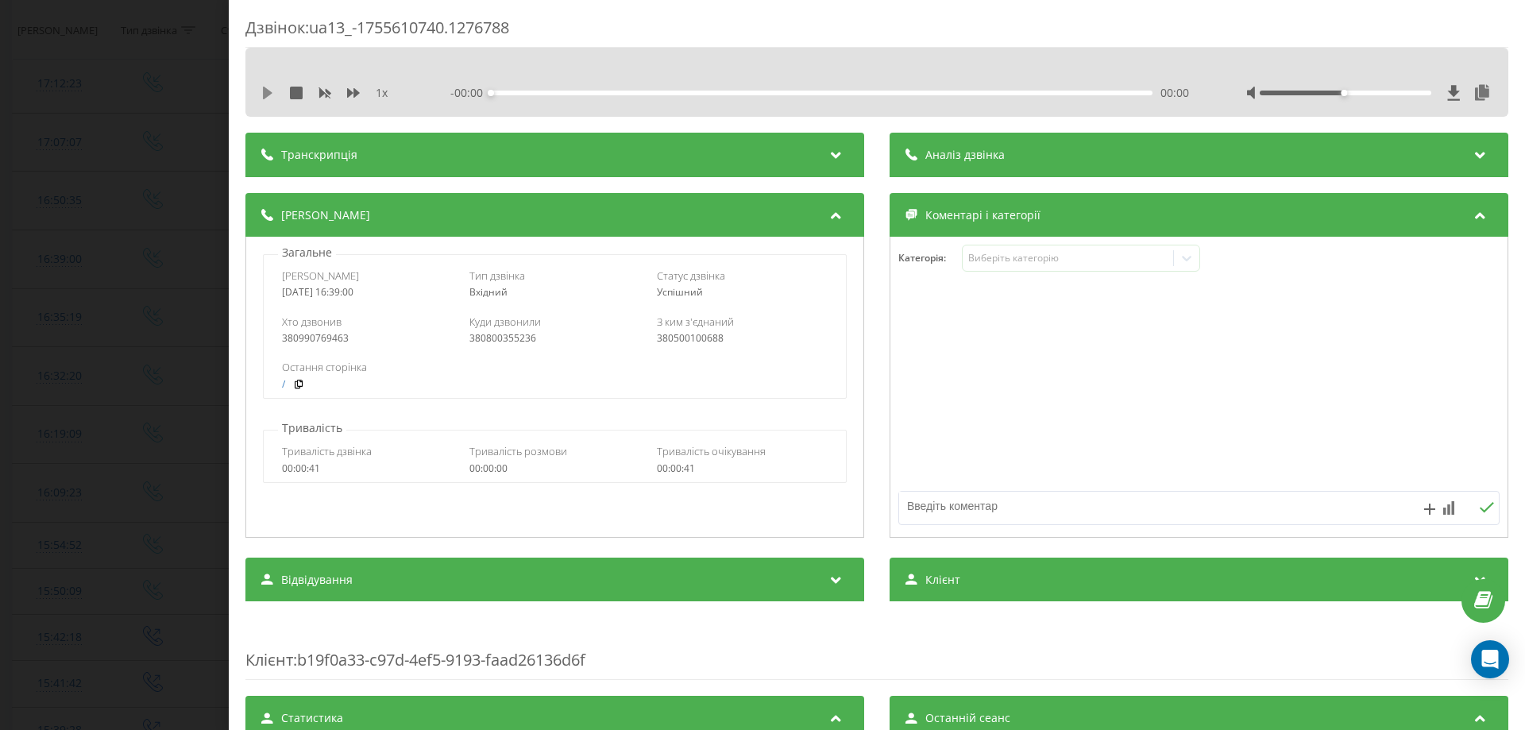
click at [267, 92] on icon at bounding box center [268, 93] width 10 height 13
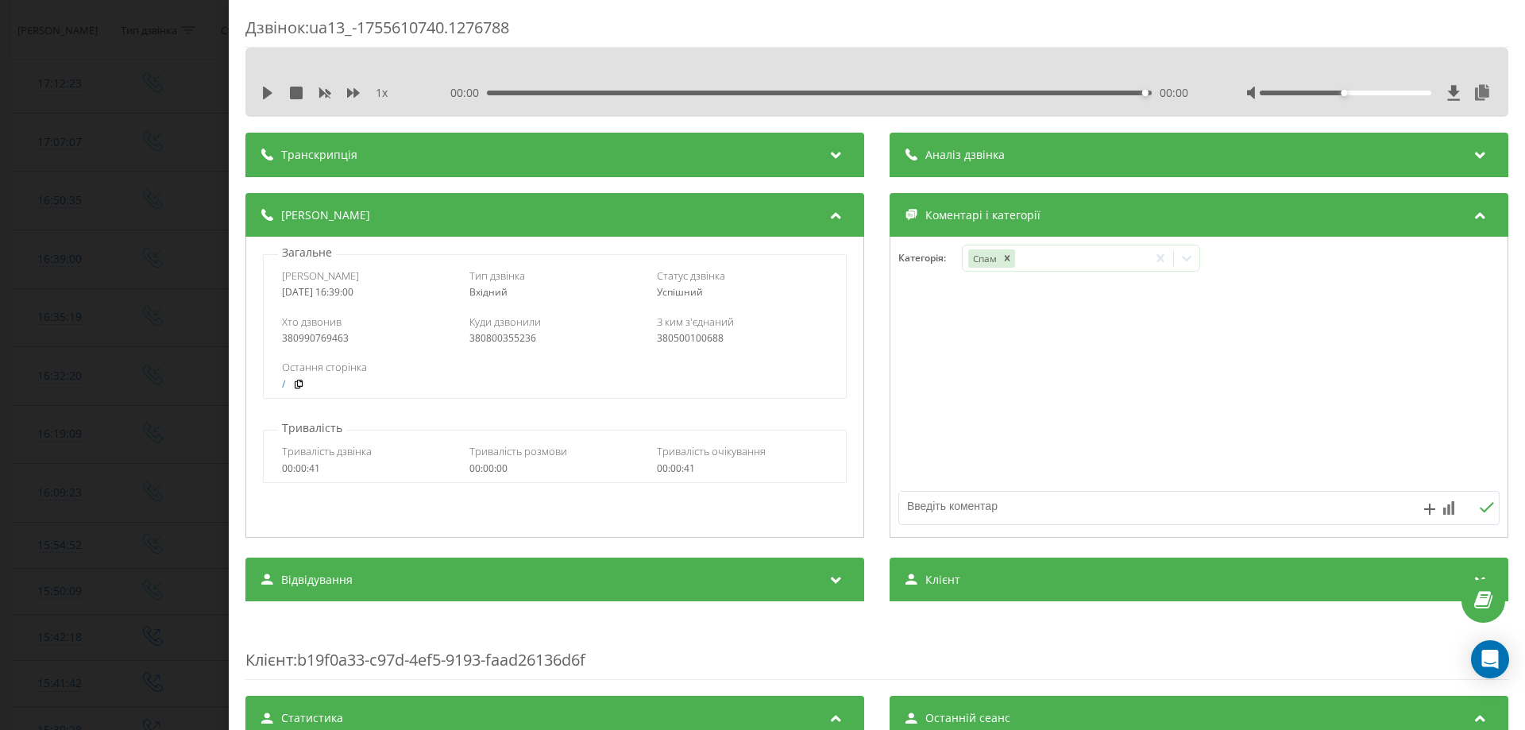
click at [983, 506] on textarea at bounding box center [1139, 506] width 480 height 29
type textarea "скинули"
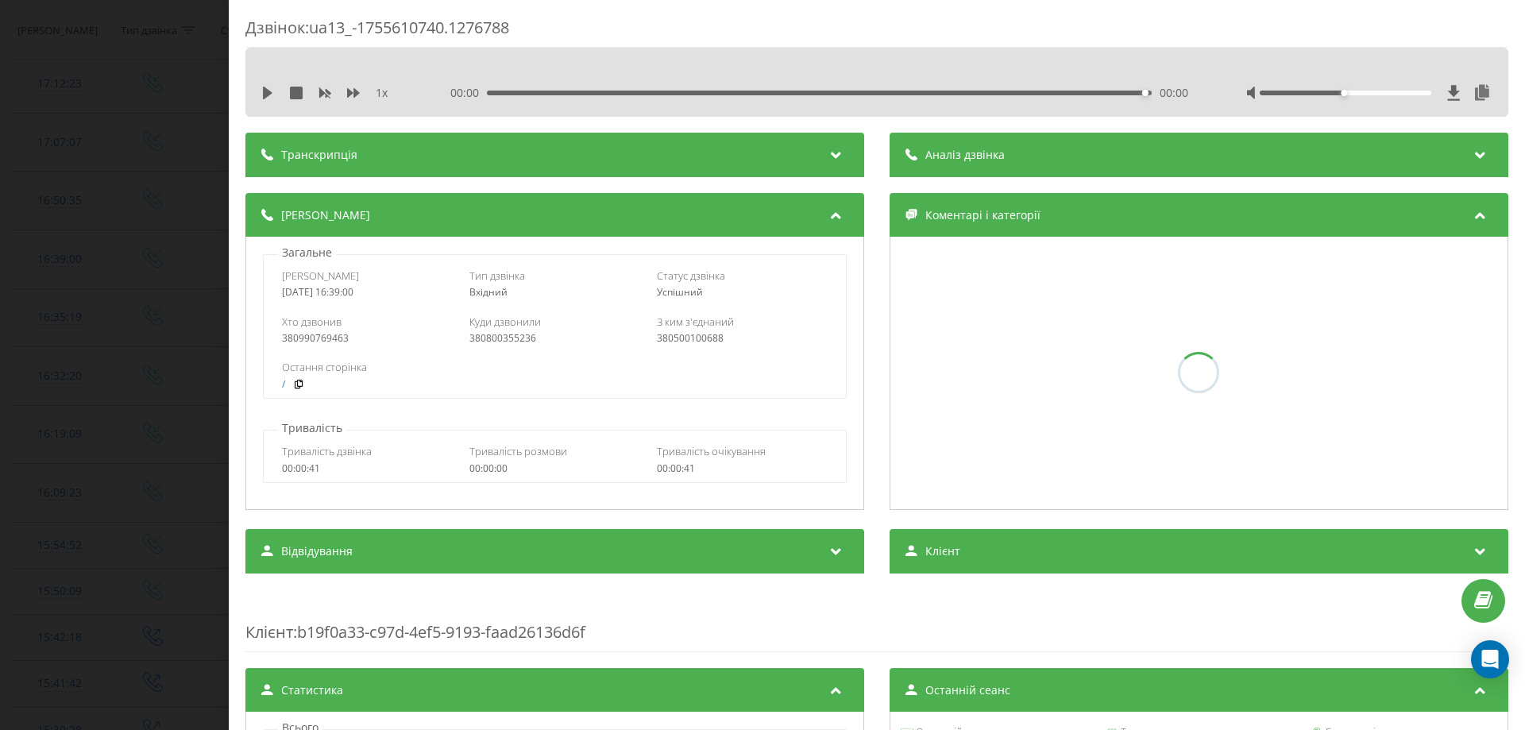
click at [0, 633] on div "Дзвінок : ua13_-1755610740.1276788 1 x 00:00 00:00 00:00 Транскрипція Для AI-ан…" at bounding box center [762, 365] width 1525 height 730
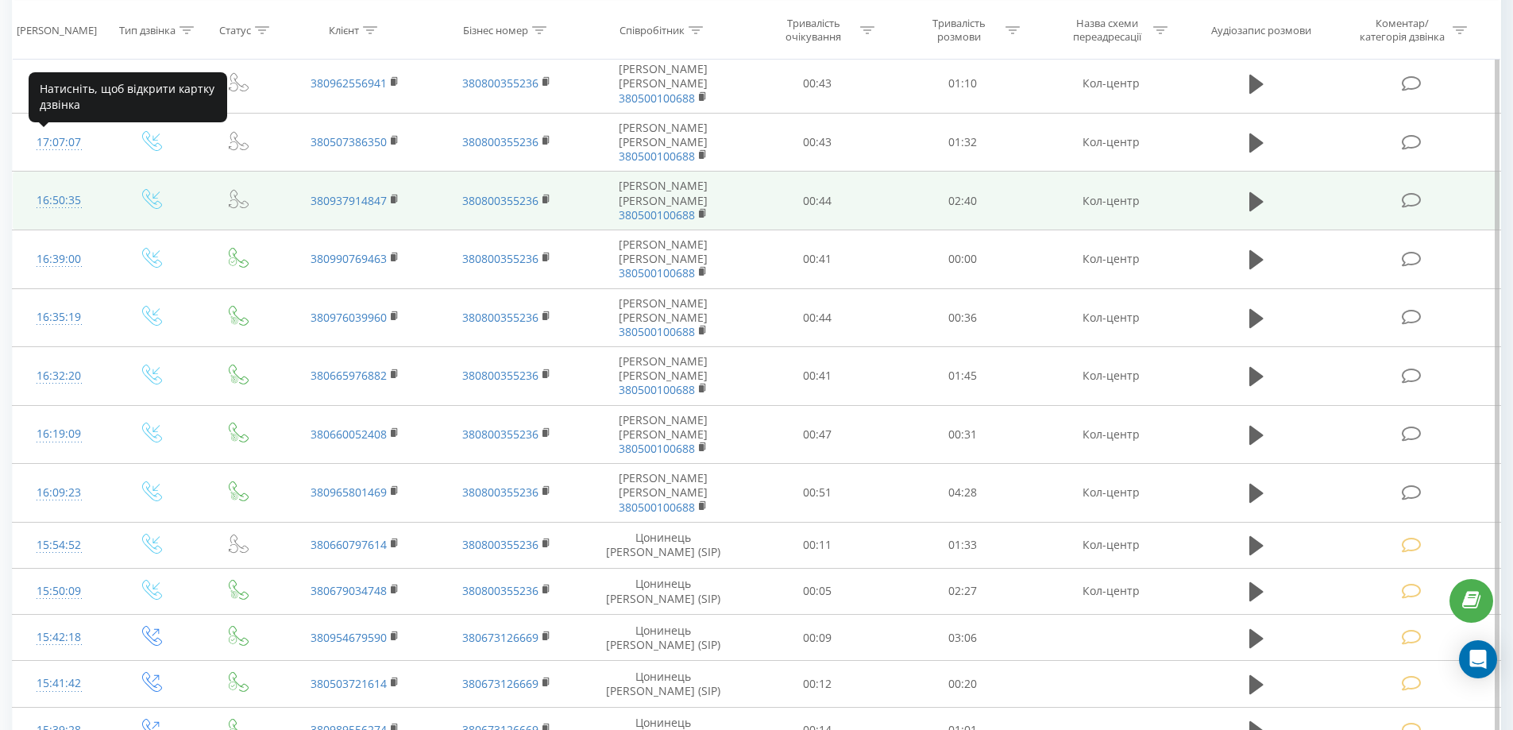
click at [75, 185] on div "16:50:35" at bounding box center [59, 200] width 61 height 31
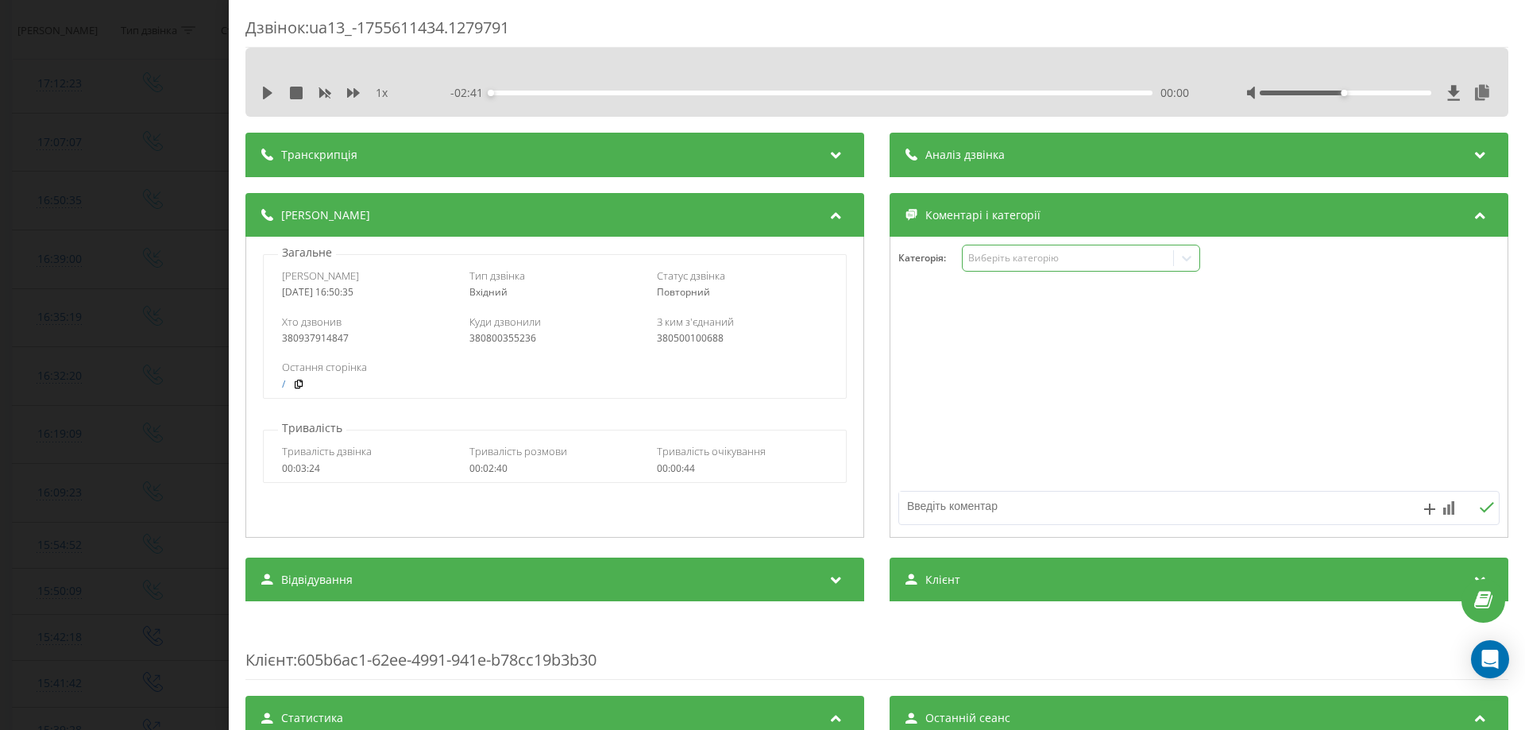
drag, startPoint x: 1024, startPoint y: 250, endPoint x: 1024, endPoint y: 269, distance: 19.1
click at [1024, 251] on div "Виберіть категорію" at bounding box center [1067, 258] width 210 height 15
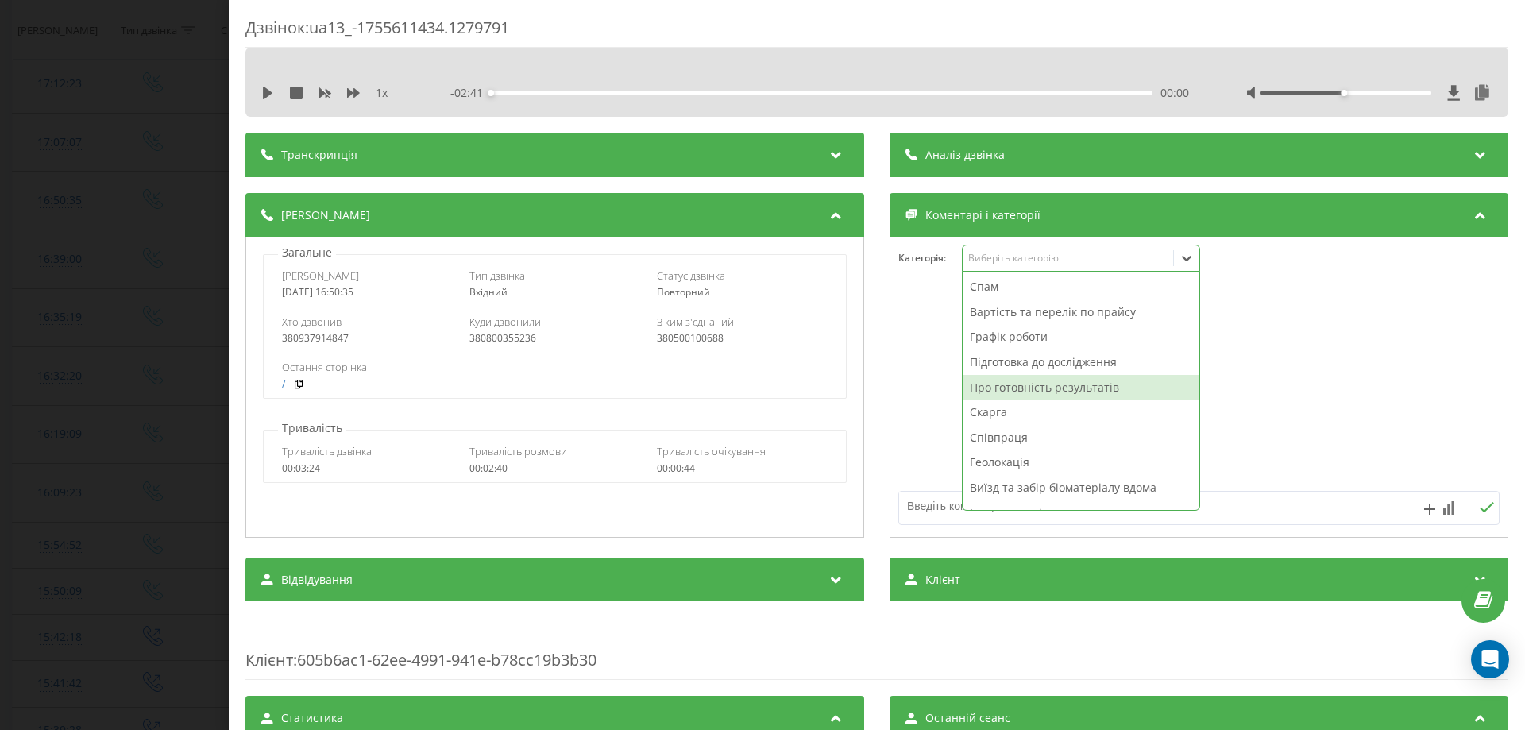
click at [997, 385] on div "Про готовність результатів" at bounding box center [1080, 387] width 237 height 25
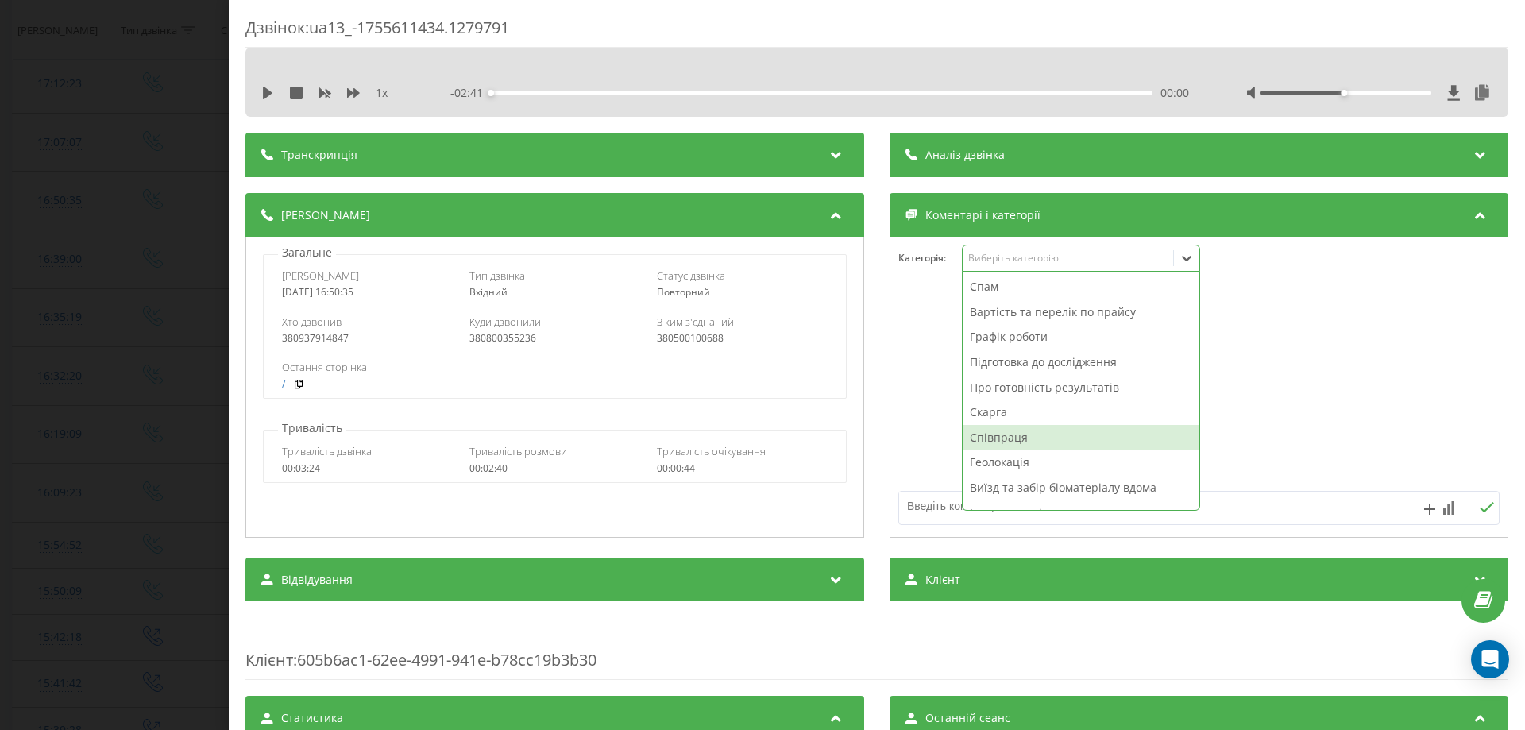
click at [919, 500] on textarea at bounding box center [1139, 506] width 480 height 29
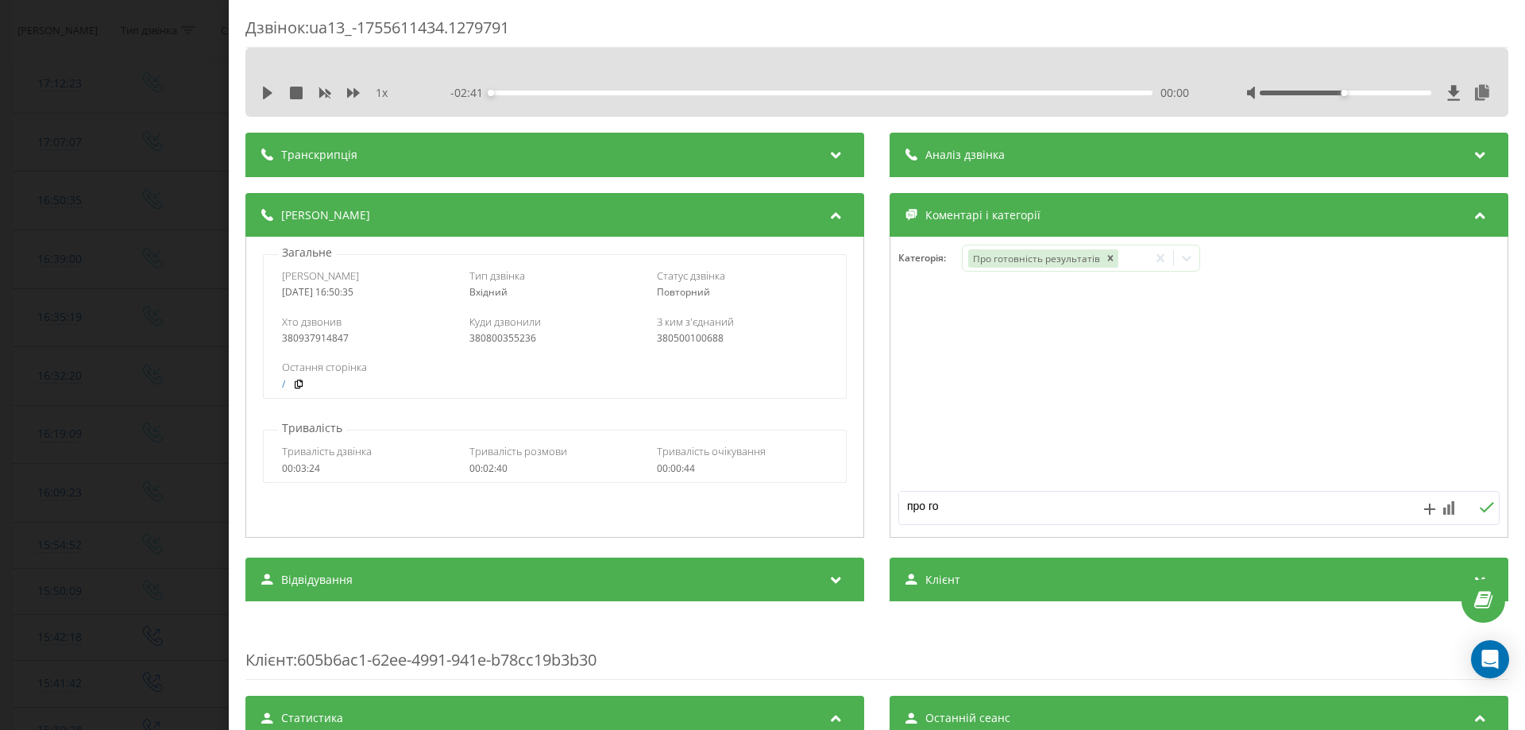
type textarea "про гот"
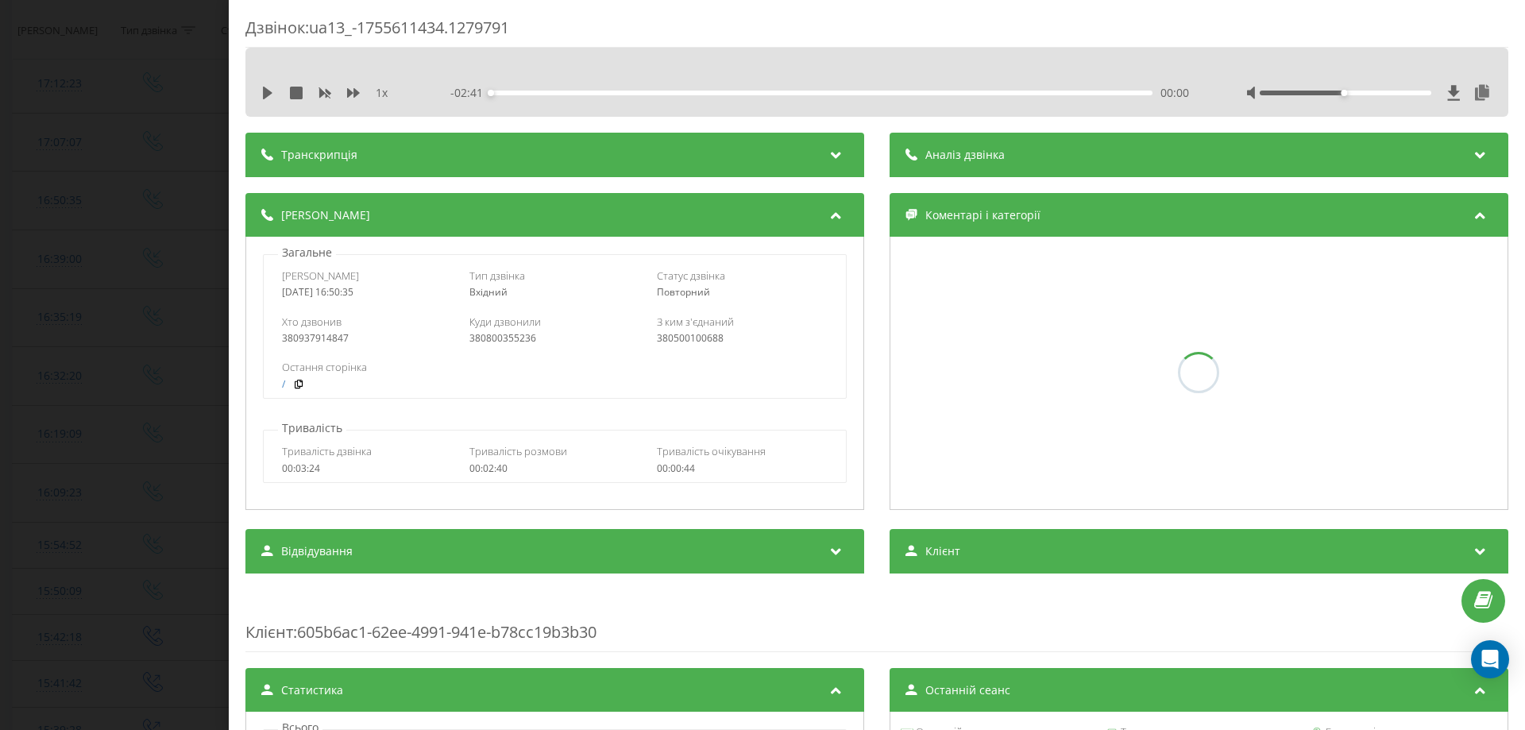
click at [221, 318] on div "Дзвінок : ua13_-1755611434.1279791 1 x - 02:41 00:00 00:00 Транскрипція Для AI-…" at bounding box center [762, 365] width 1525 height 730
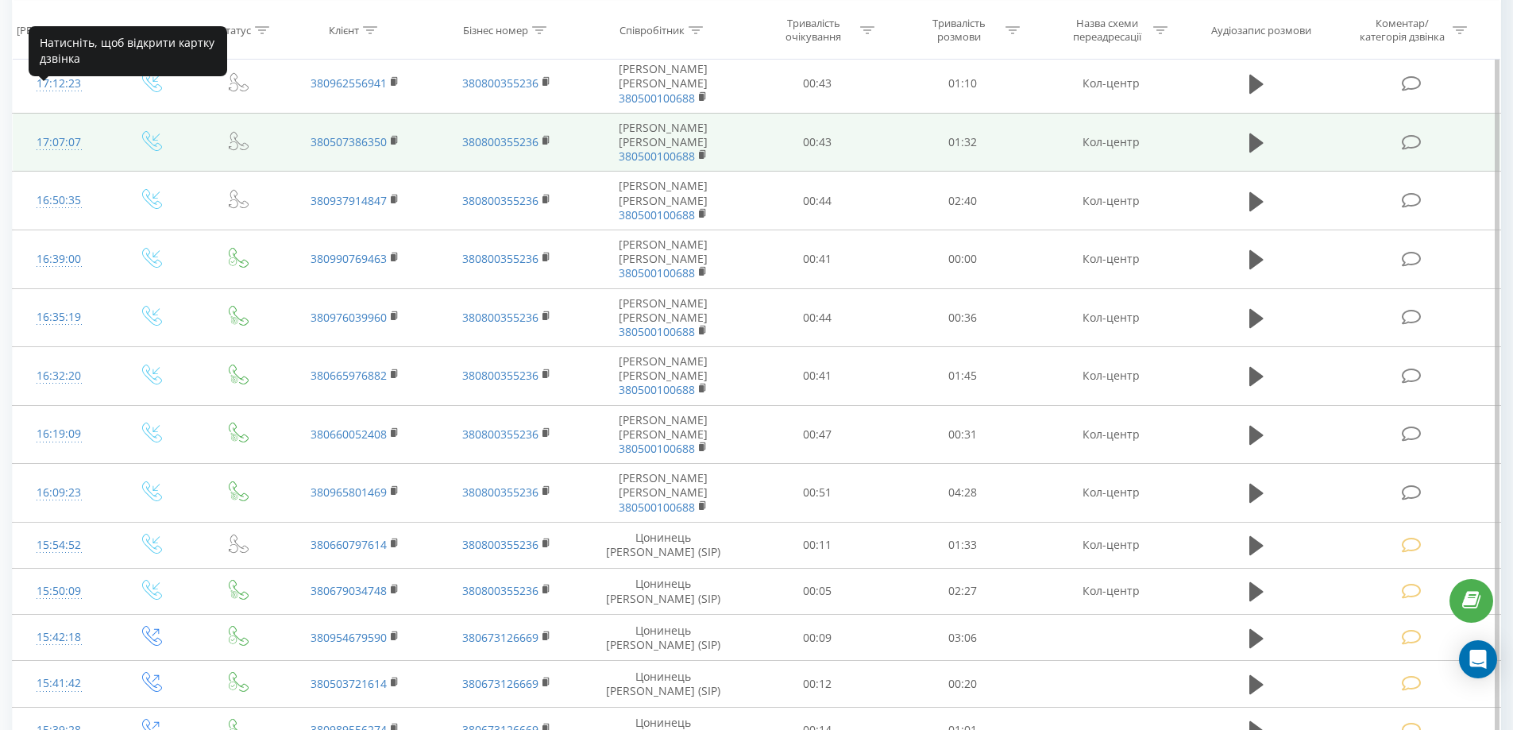
click at [63, 127] on div "17:07:07" at bounding box center [59, 142] width 61 height 31
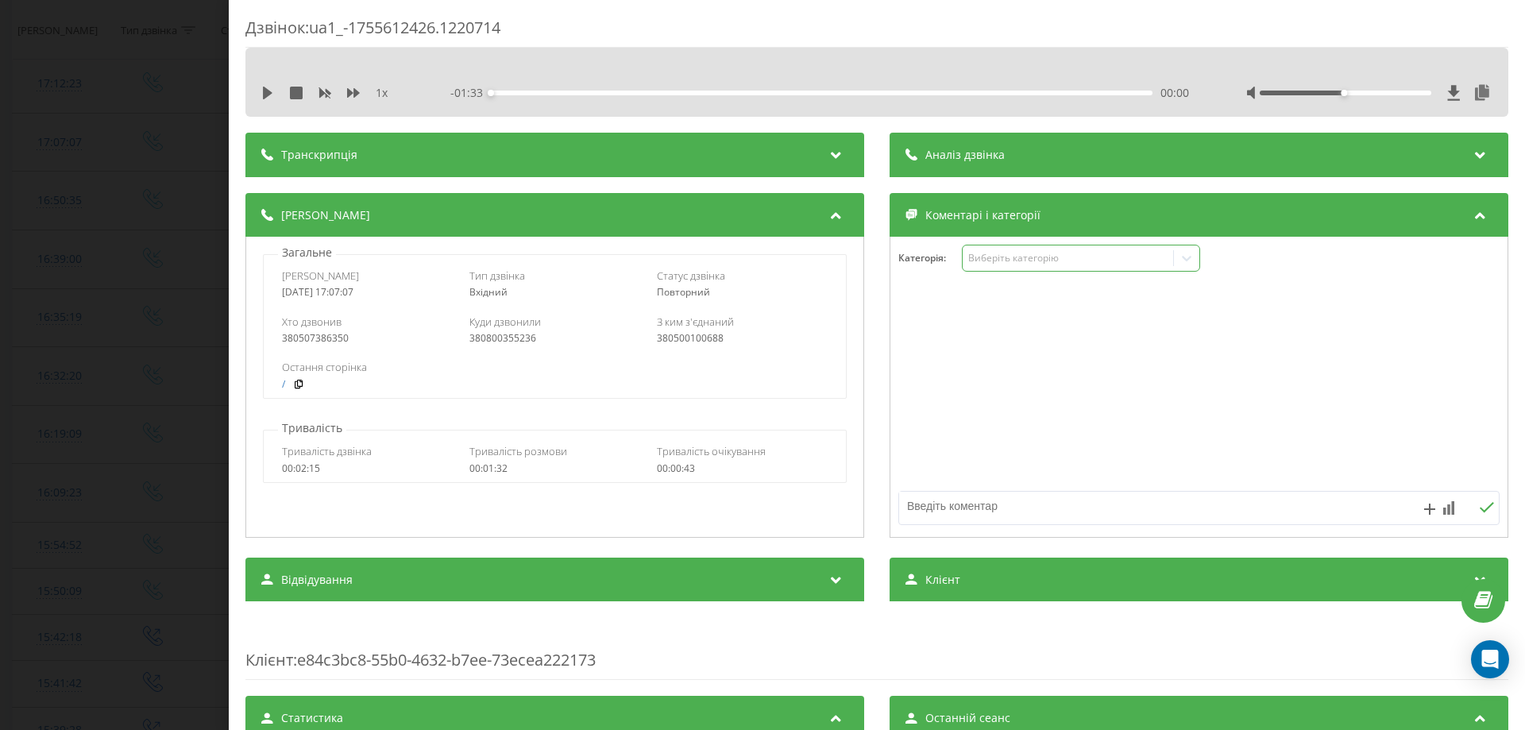
click at [975, 253] on div "Виберіть категорію" at bounding box center [1067, 258] width 199 height 13
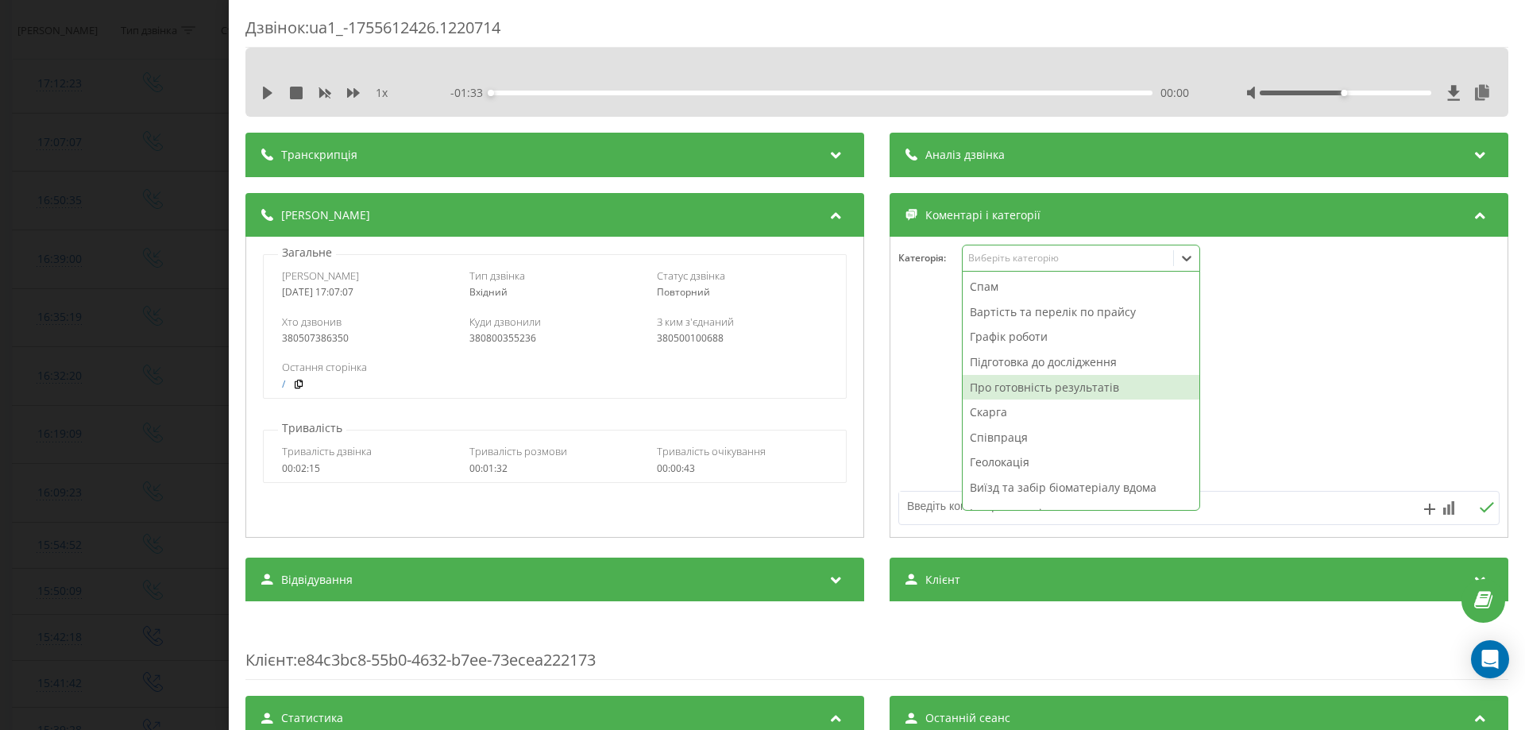
click at [994, 384] on div "Про готовність результатів" at bounding box center [1080, 387] width 237 height 25
click at [928, 492] on textarea at bounding box center [1139, 506] width 480 height 29
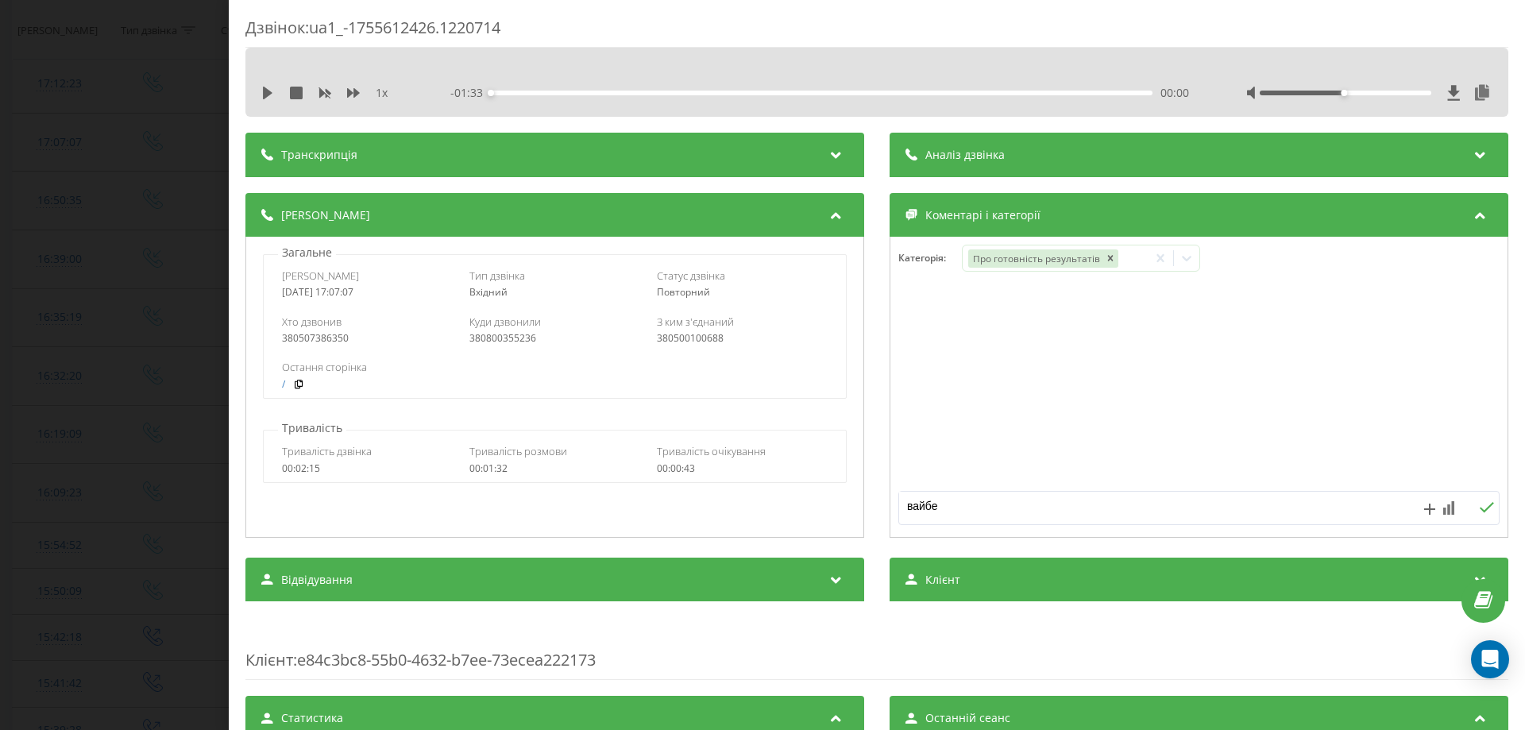
type textarea "вайбер"
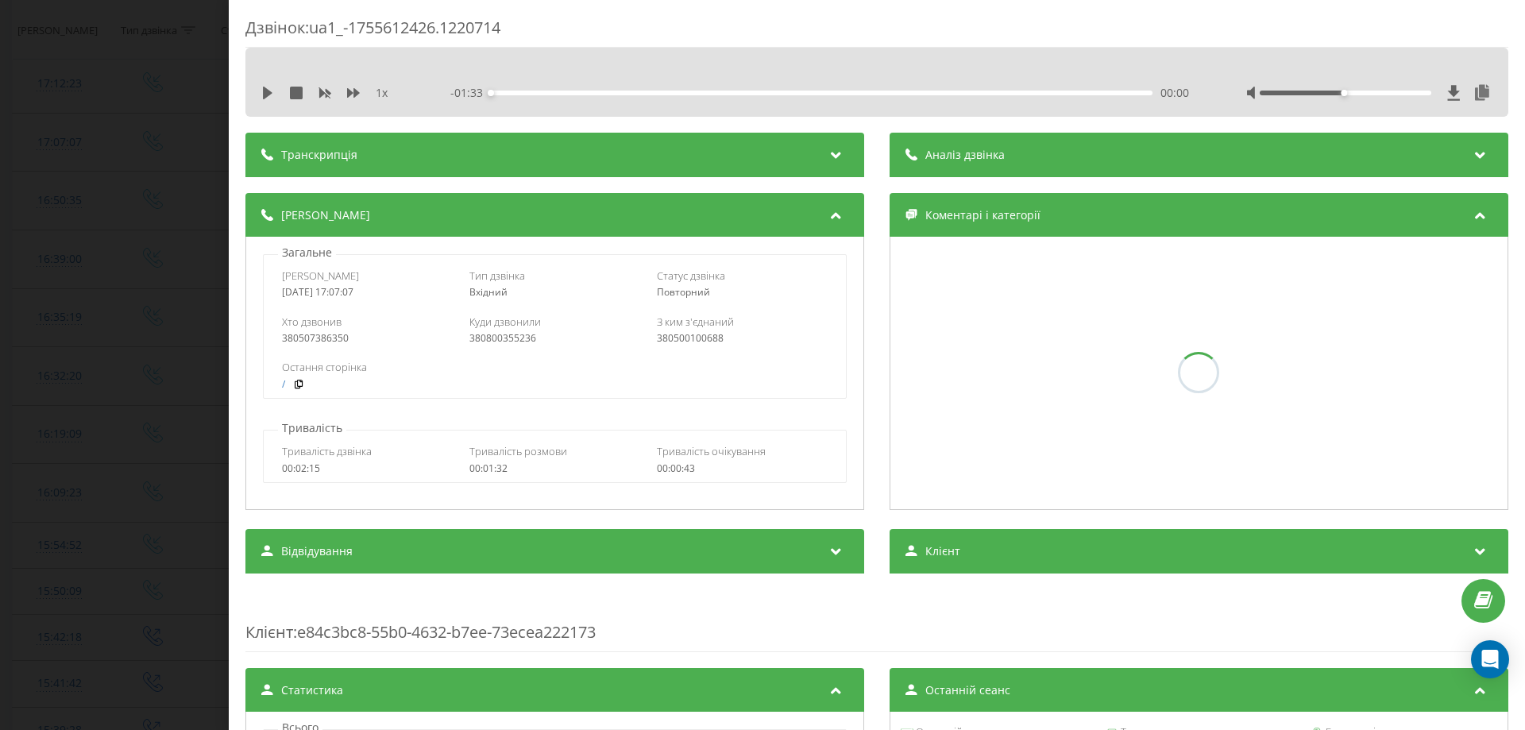
click at [0, 136] on div "Дзвінок : ua1_-1755612426.1220714 1 x - 01:33 00:00 00:00 Транскрипція Для AI-а…" at bounding box center [762, 365] width 1525 height 730
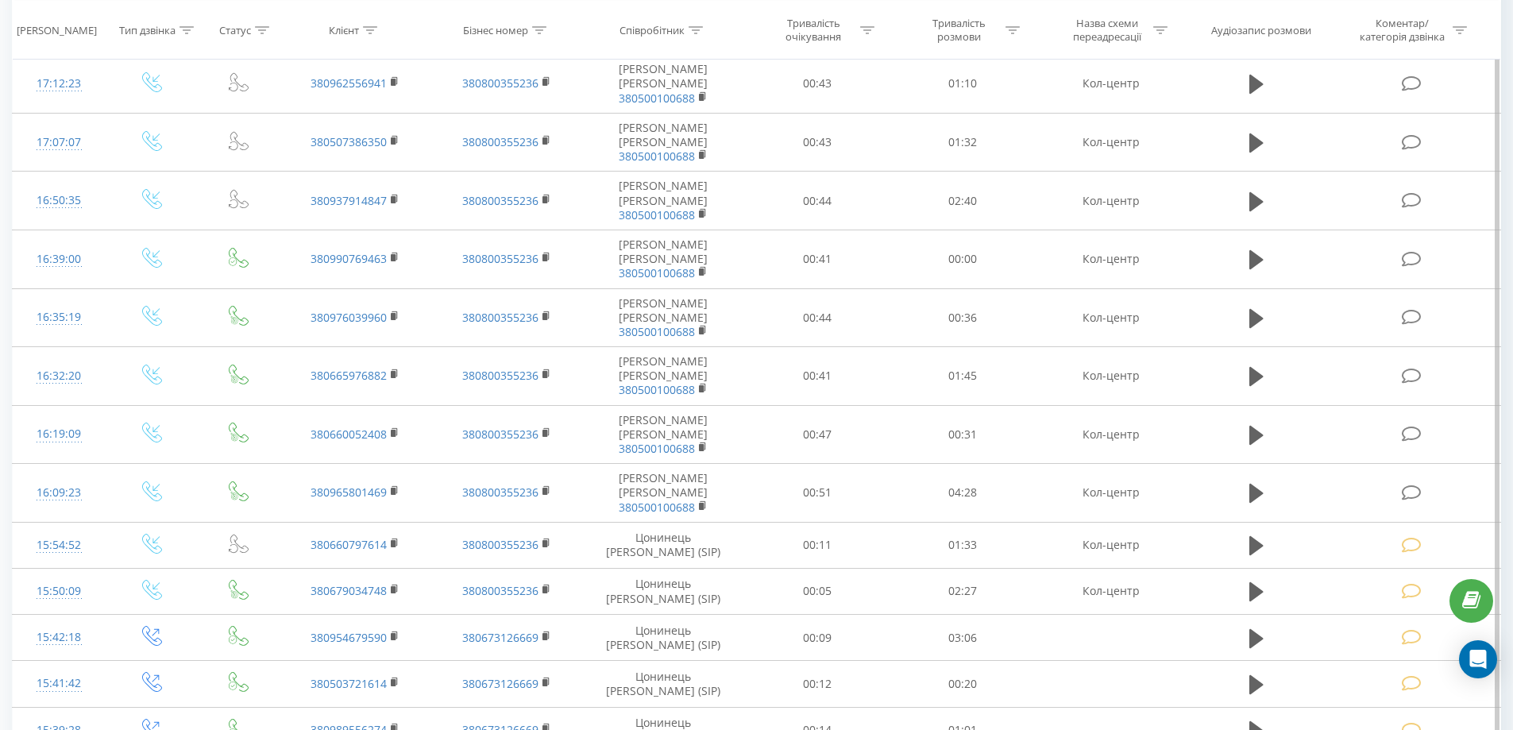
scroll to position [326, 0]
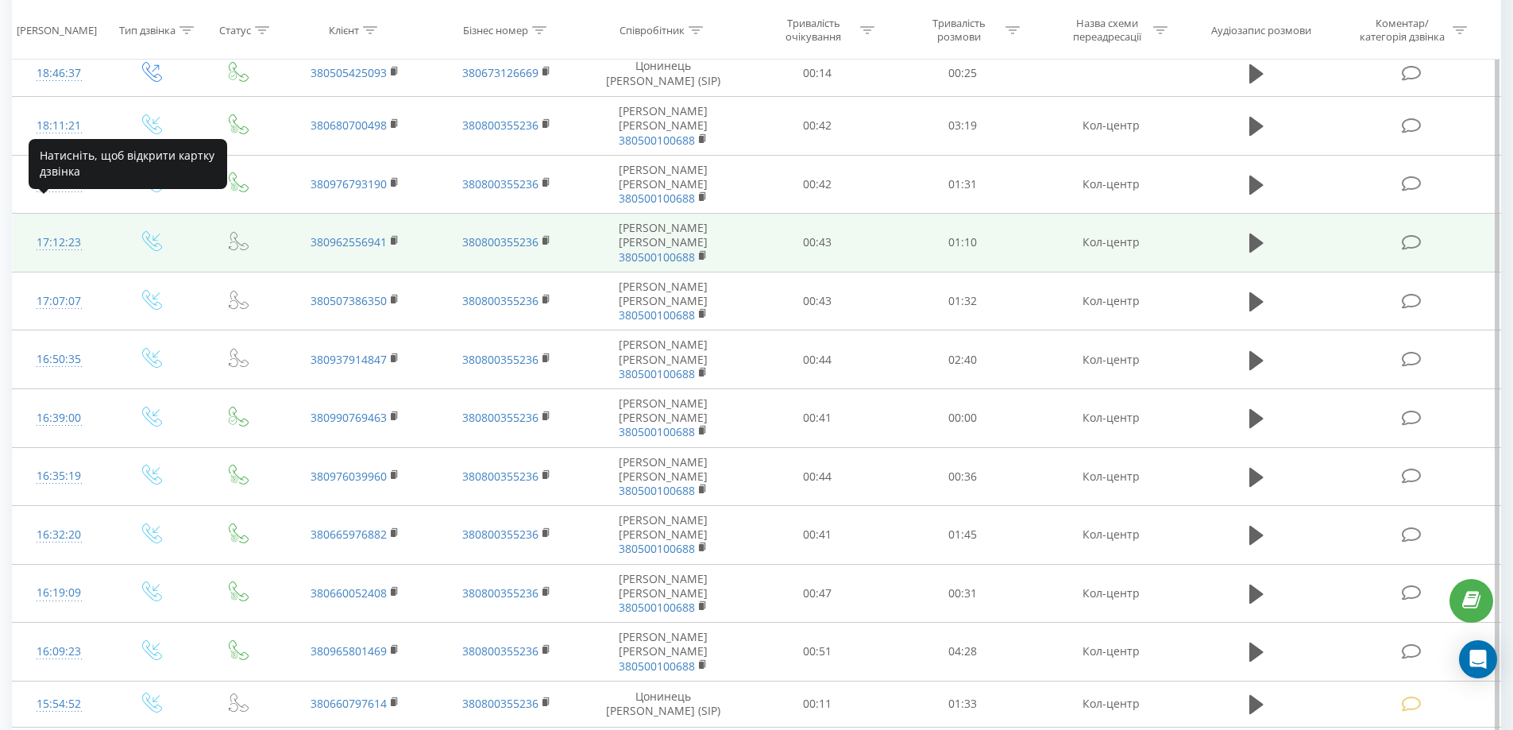
click at [65, 227] on div "17:12:23" at bounding box center [59, 242] width 61 height 31
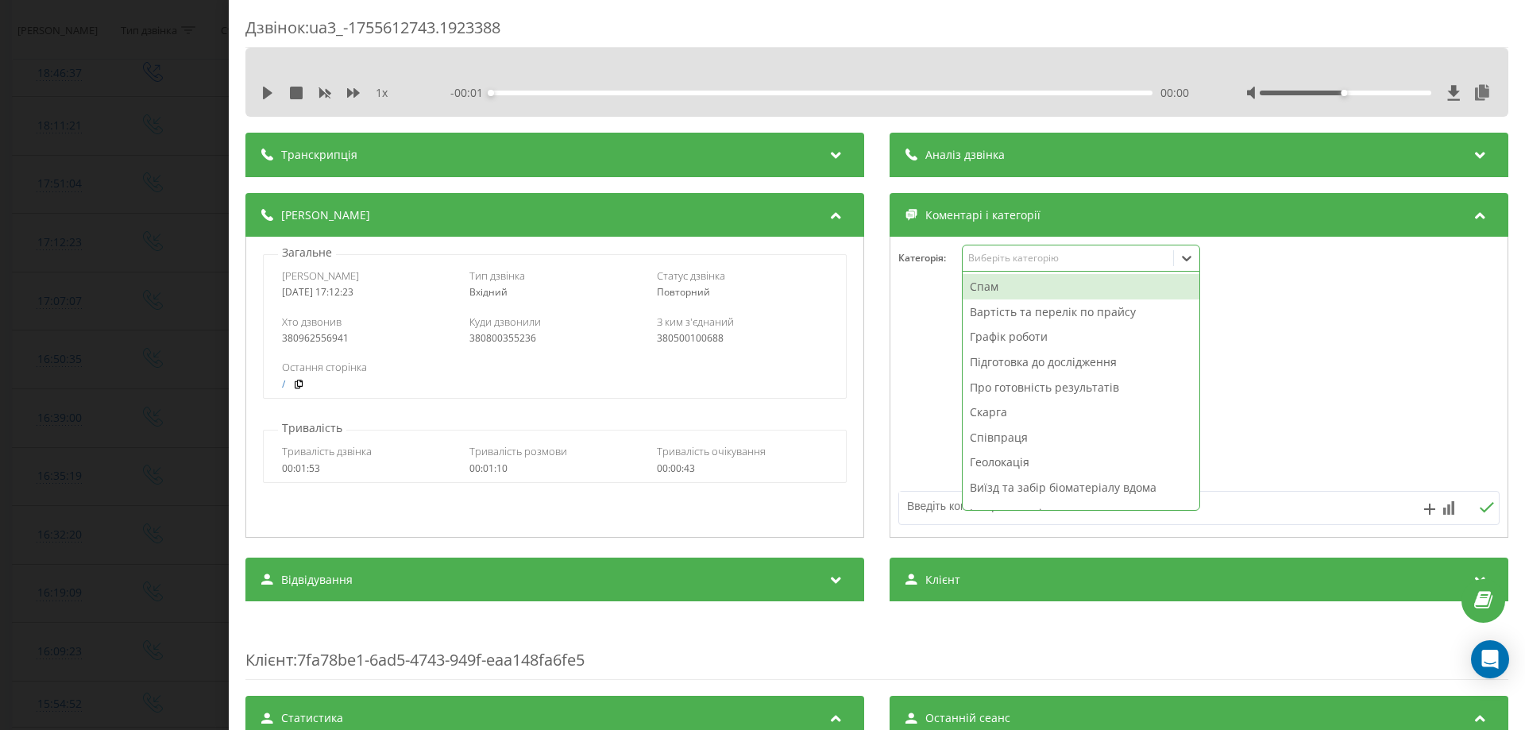
click at [1007, 267] on div "Виберіть категорію" at bounding box center [1081, 258] width 238 height 27
click at [989, 321] on div "Вартість та перелік по прайсу" at bounding box center [1080, 311] width 237 height 25
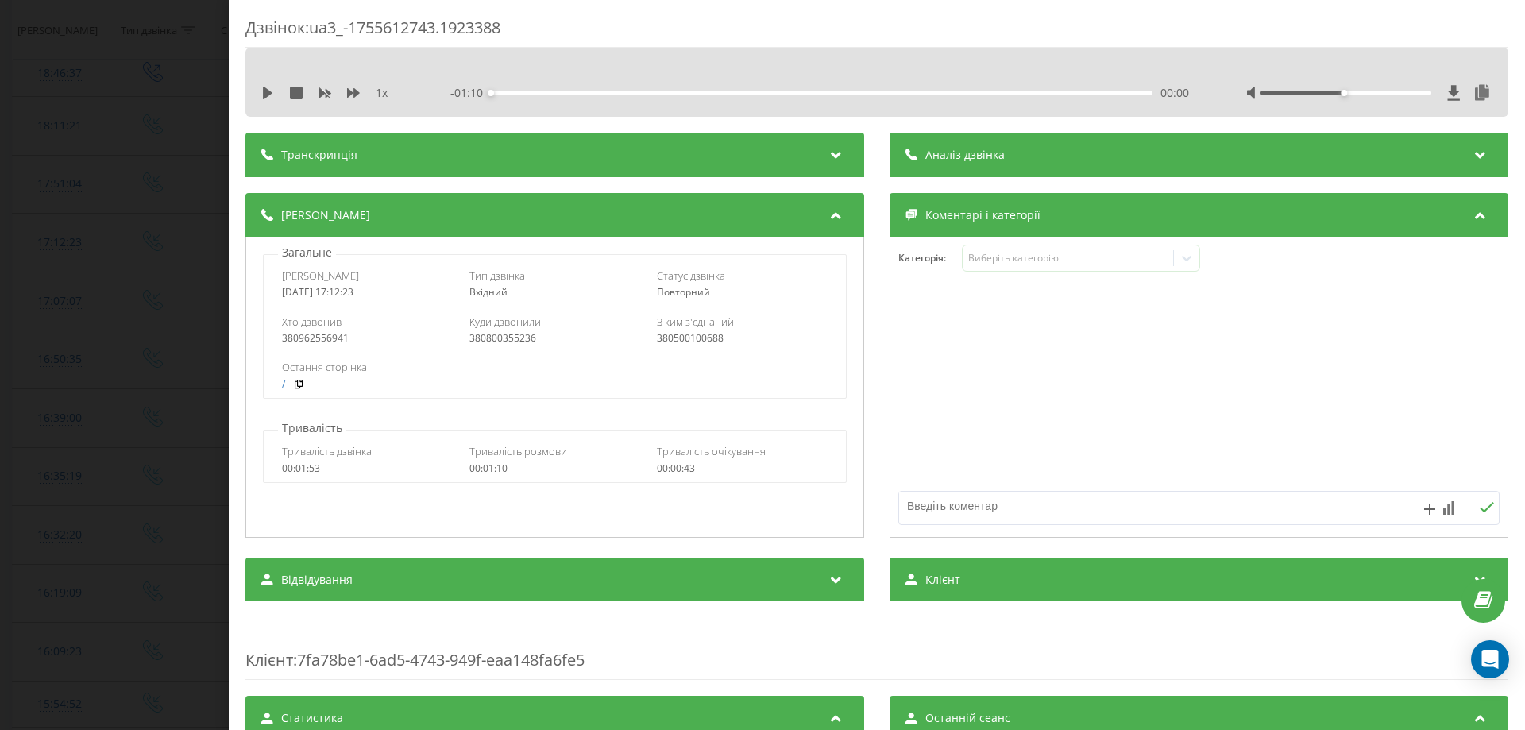
click at [900, 515] on textarea at bounding box center [1139, 506] width 480 height 29
type textarea "вартість"
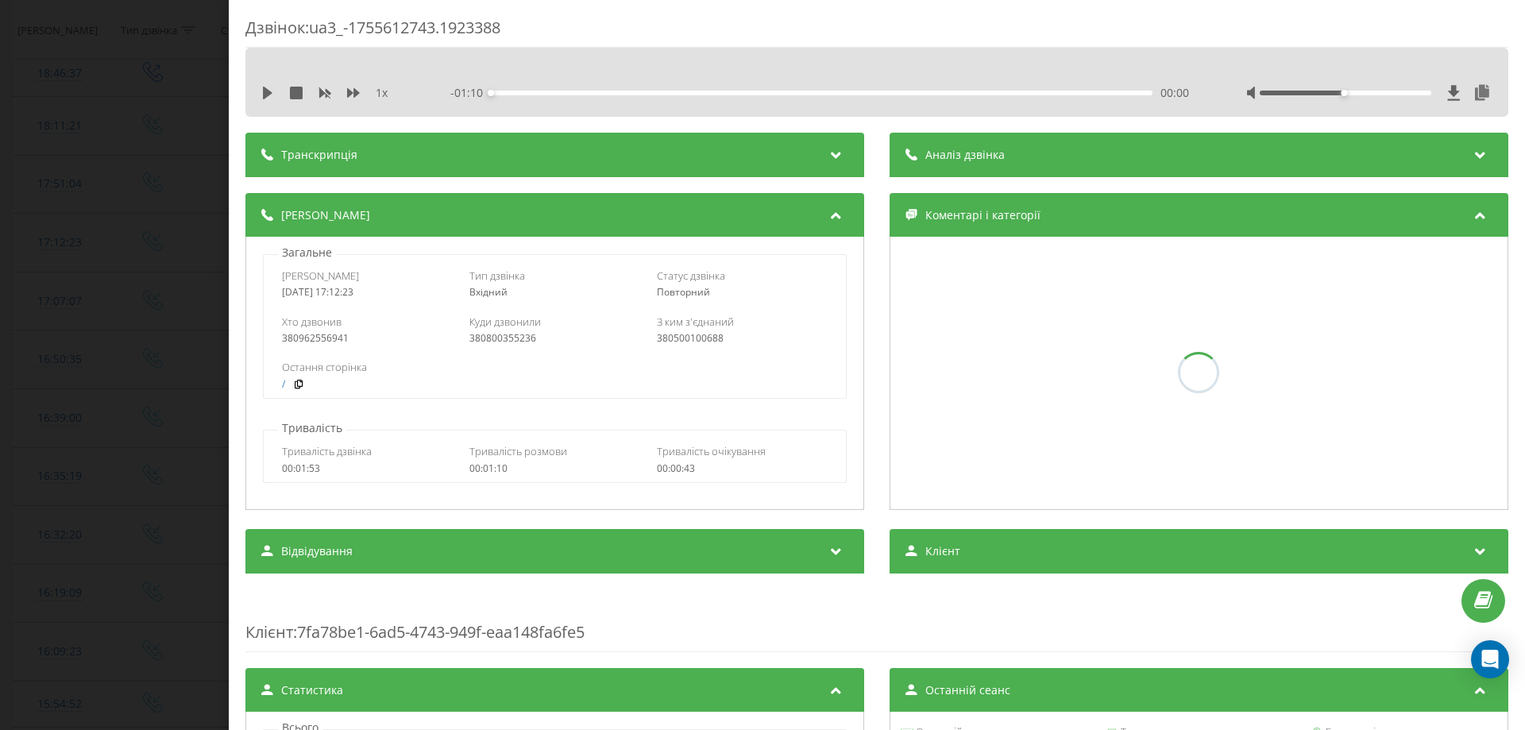
click at [0, 452] on div "Дзвінок : ua3_-1755612743.1923388 1 x - 01:10 00:00 00:00 Транскрипція Для AI-а…" at bounding box center [762, 365] width 1525 height 730
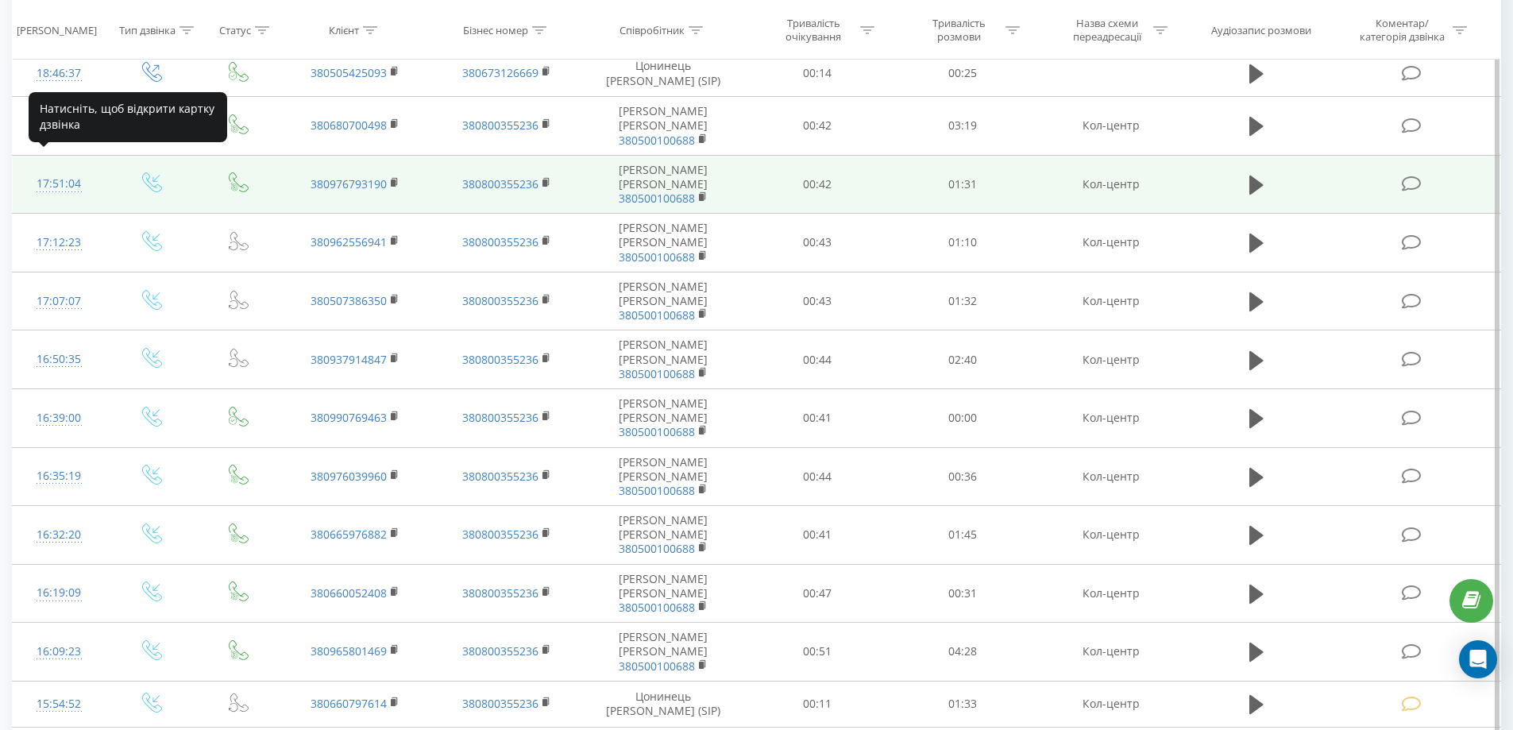
click at [48, 168] on div "17:51:04" at bounding box center [59, 183] width 61 height 31
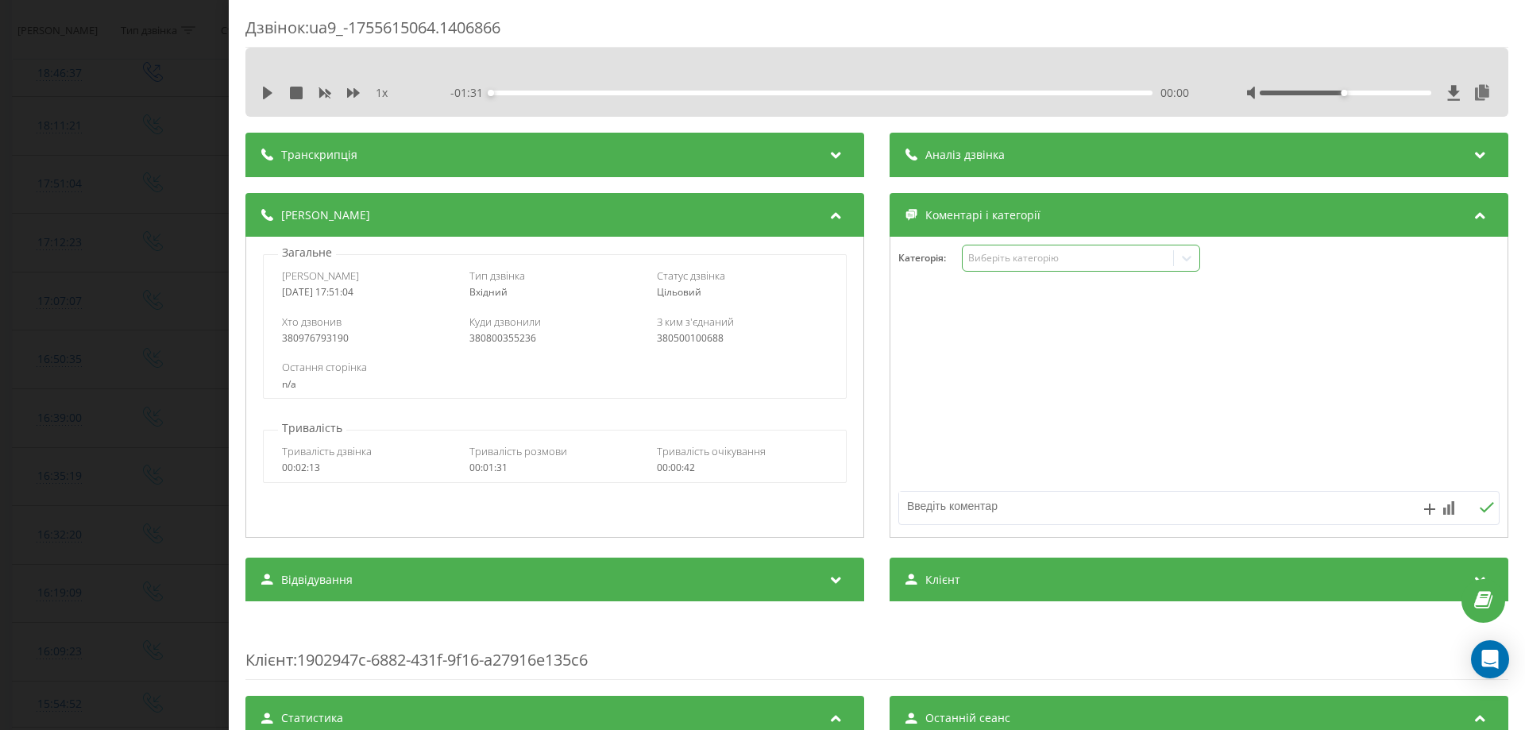
click at [961, 272] on div "Категорія : Виберіть категорію" at bounding box center [1198, 269] width 617 height 48
click at [976, 260] on div "Виберіть категорію" at bounding box center [1067, 258] width 199 height 13
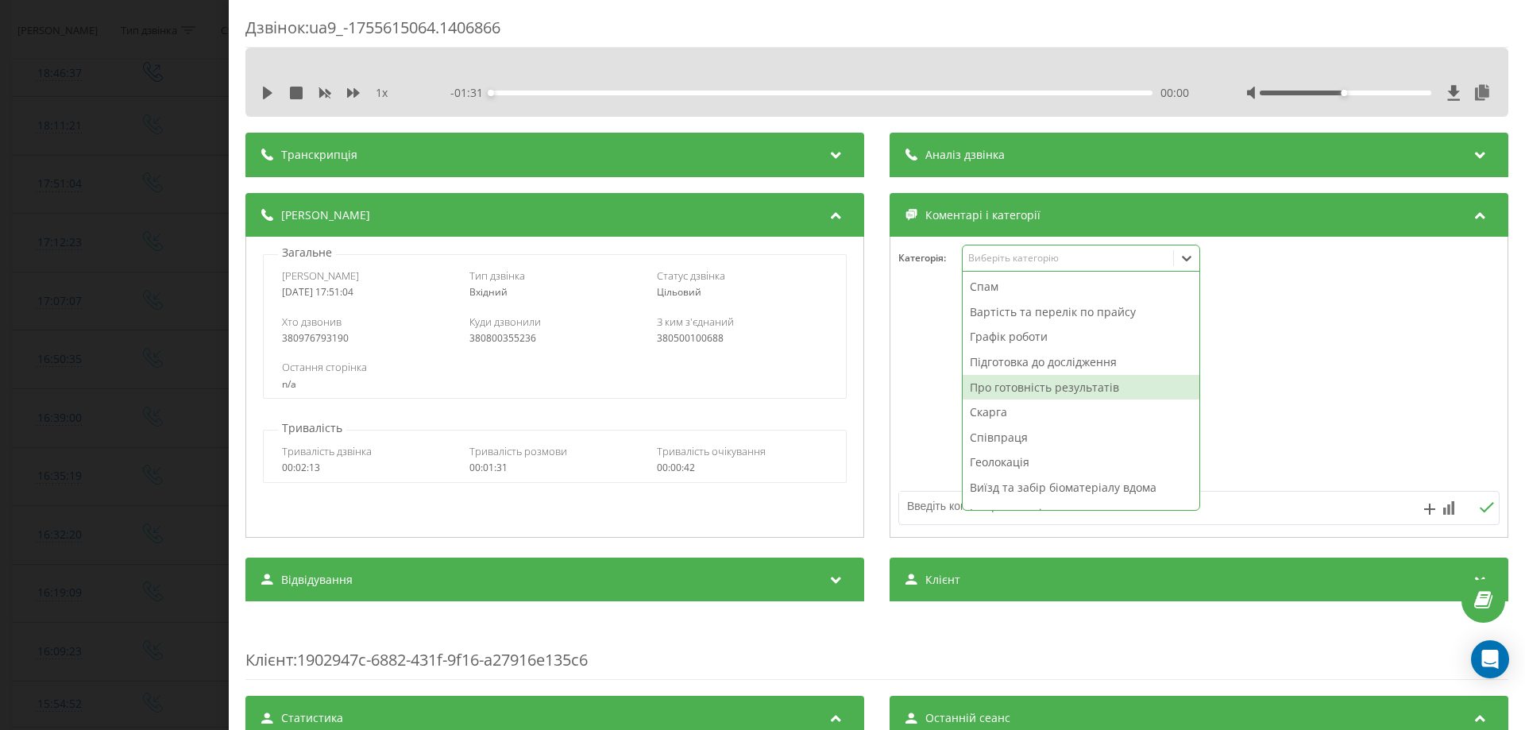
click at [986, 384] on div "Про готовність результатів" at bounding box center [1080, 387] width 237 height 25
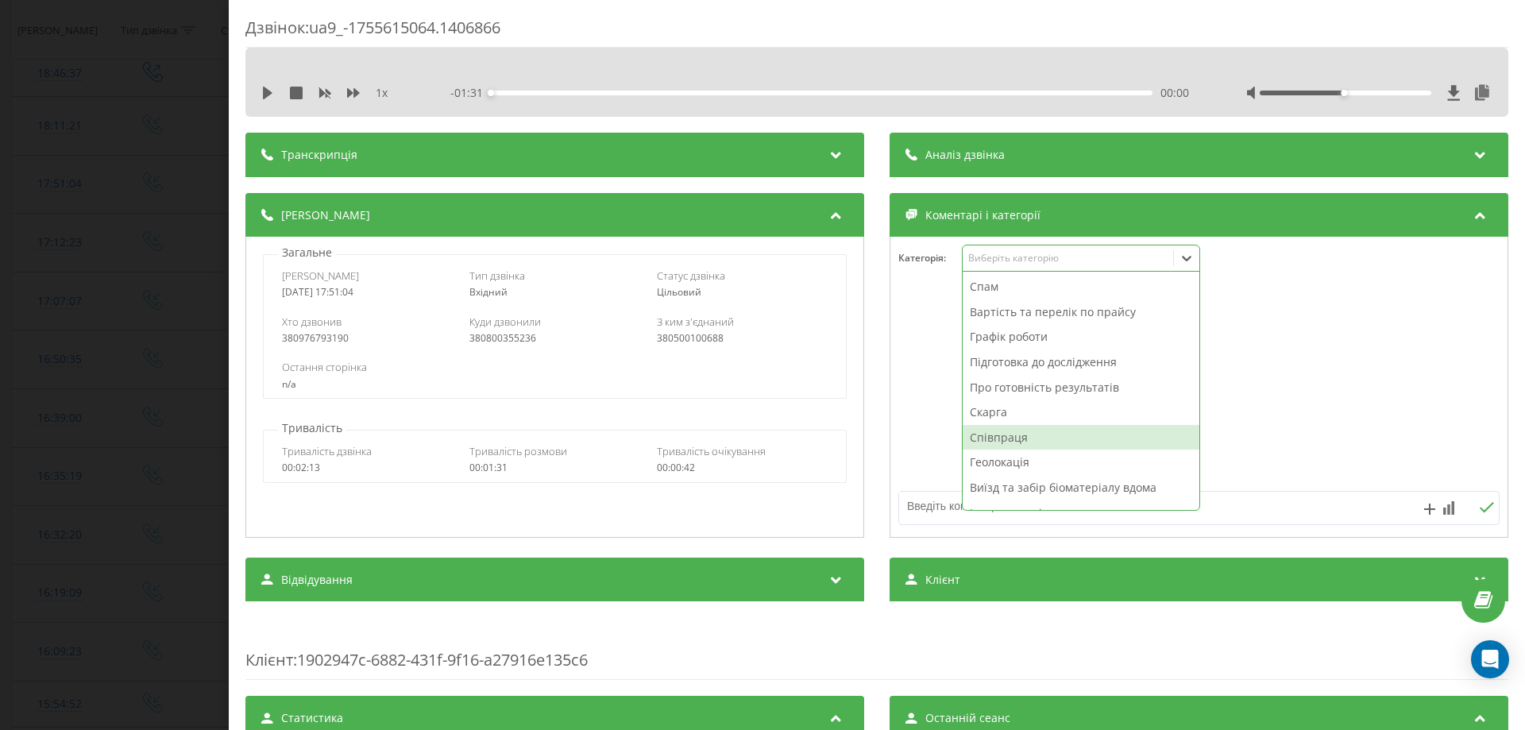
click at [919, 501] on textarea at bounding box center [1139, 506] width 480 height 29
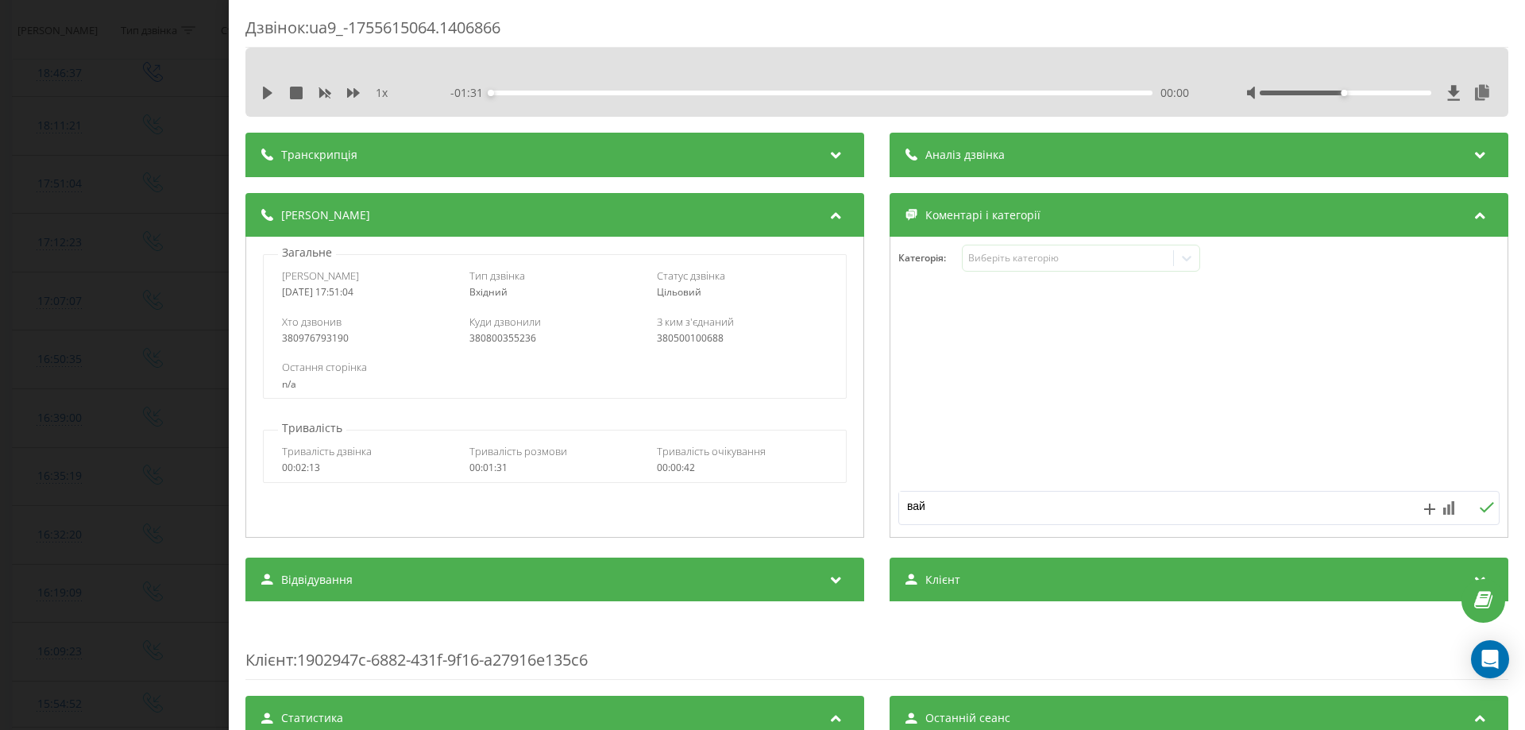
type textarea "вайб"
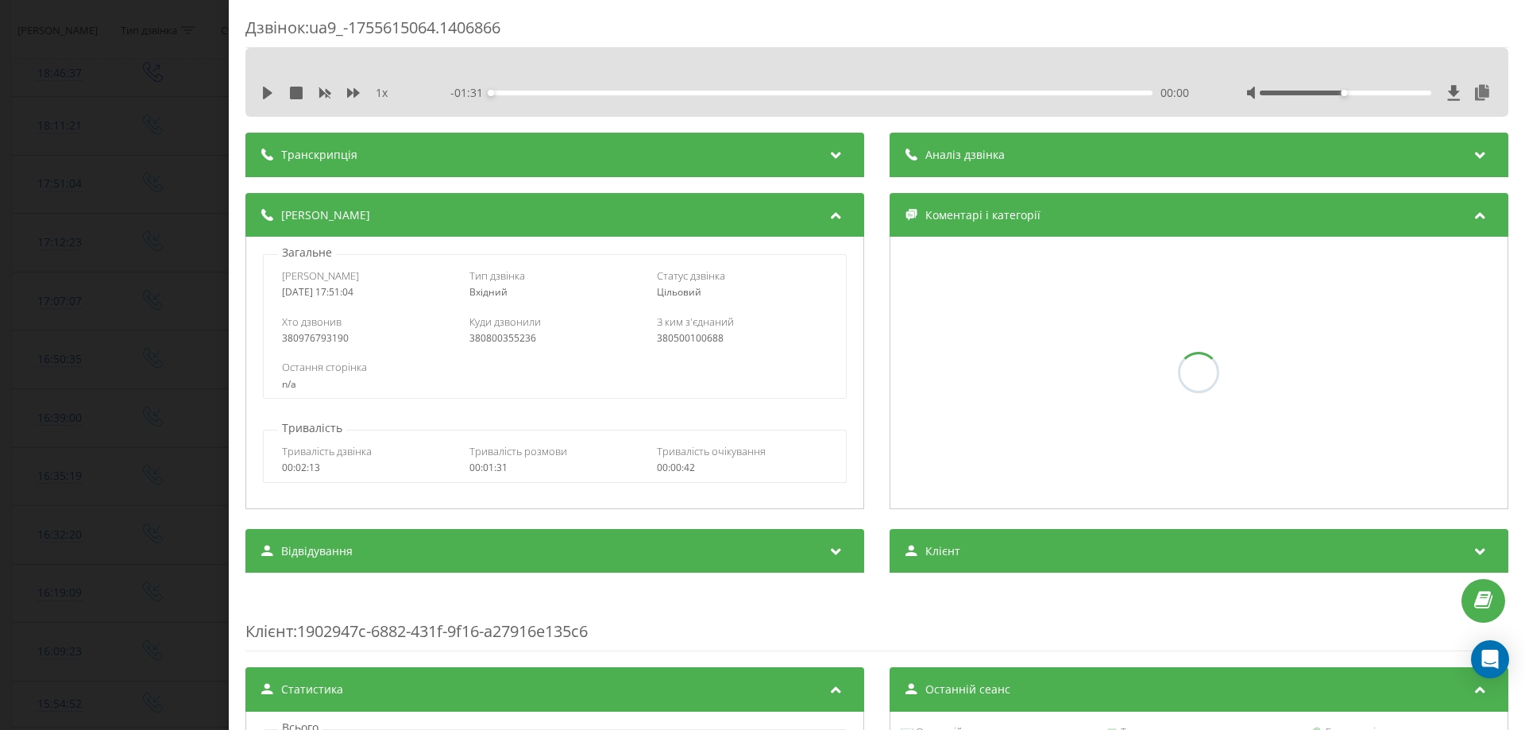
click at [0, 325] on div "Дзвінок : ua9_-1755615064.1406866 1 x - 01:31 00:00 00:00 Транскрипція Для AI-а…" at bounding box center [762, 365] width 1525 height 730
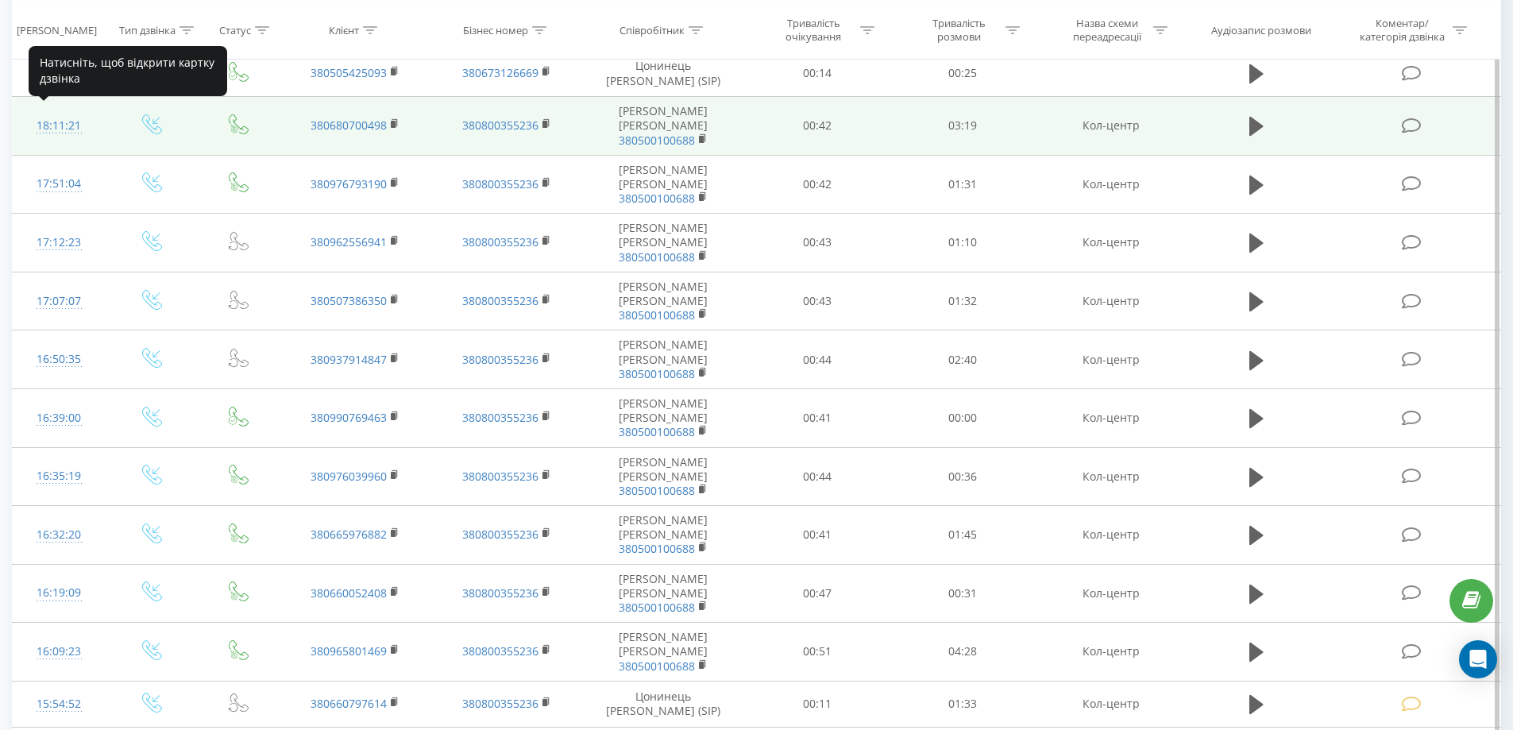
click at [59, 117] on div "18:11:21" at bounding box center [59, 125] width 61 height 31
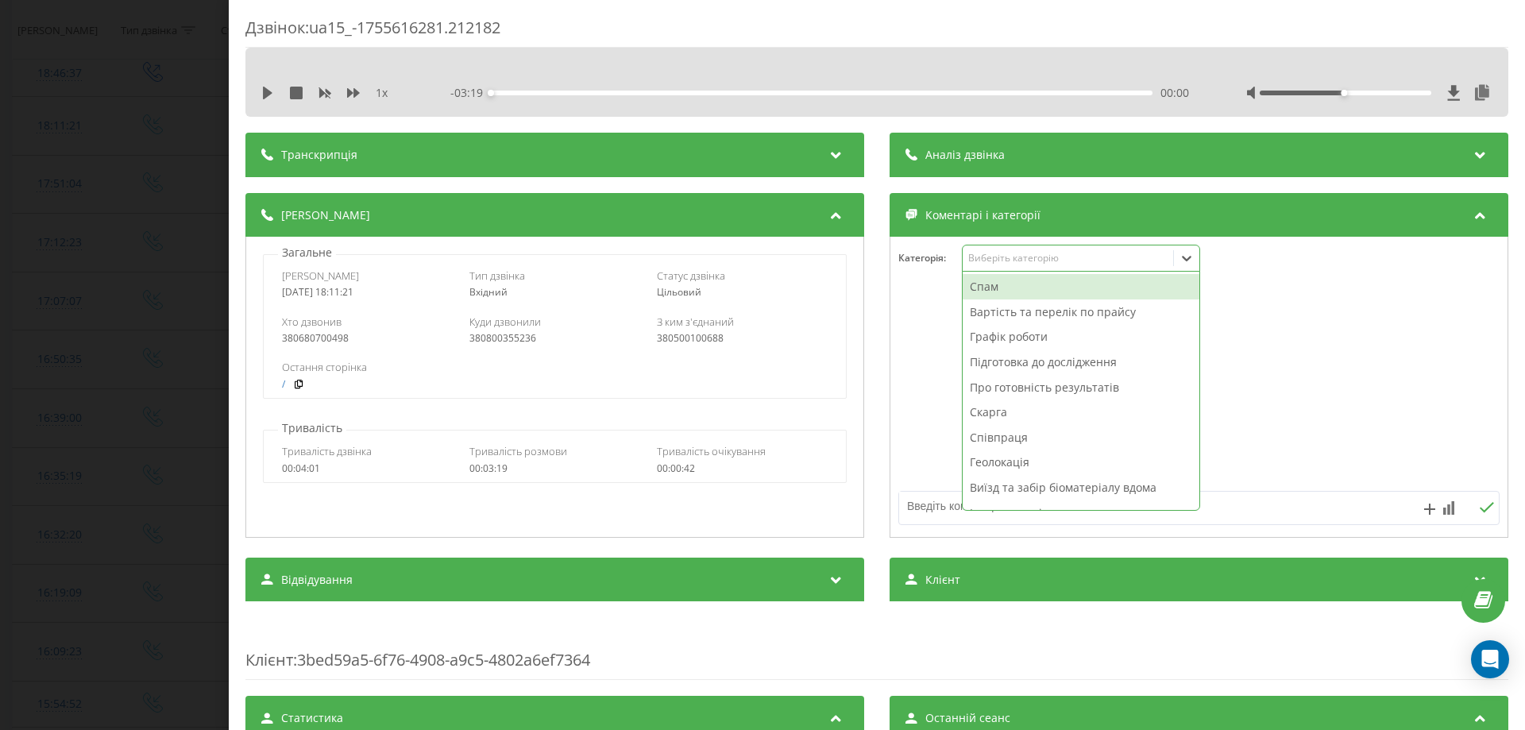
click at [1008, 257] on div "Виберіть категорію" at bounding box center [1067, 258] width 199 height 13
click at [987, 311] on div "Вартість та перелік по прайсу" at bounding box center [1080, 311] width 237 height 25
click at [925, 500] on textarea at bounding box center [1139, 506] width 480 height 29
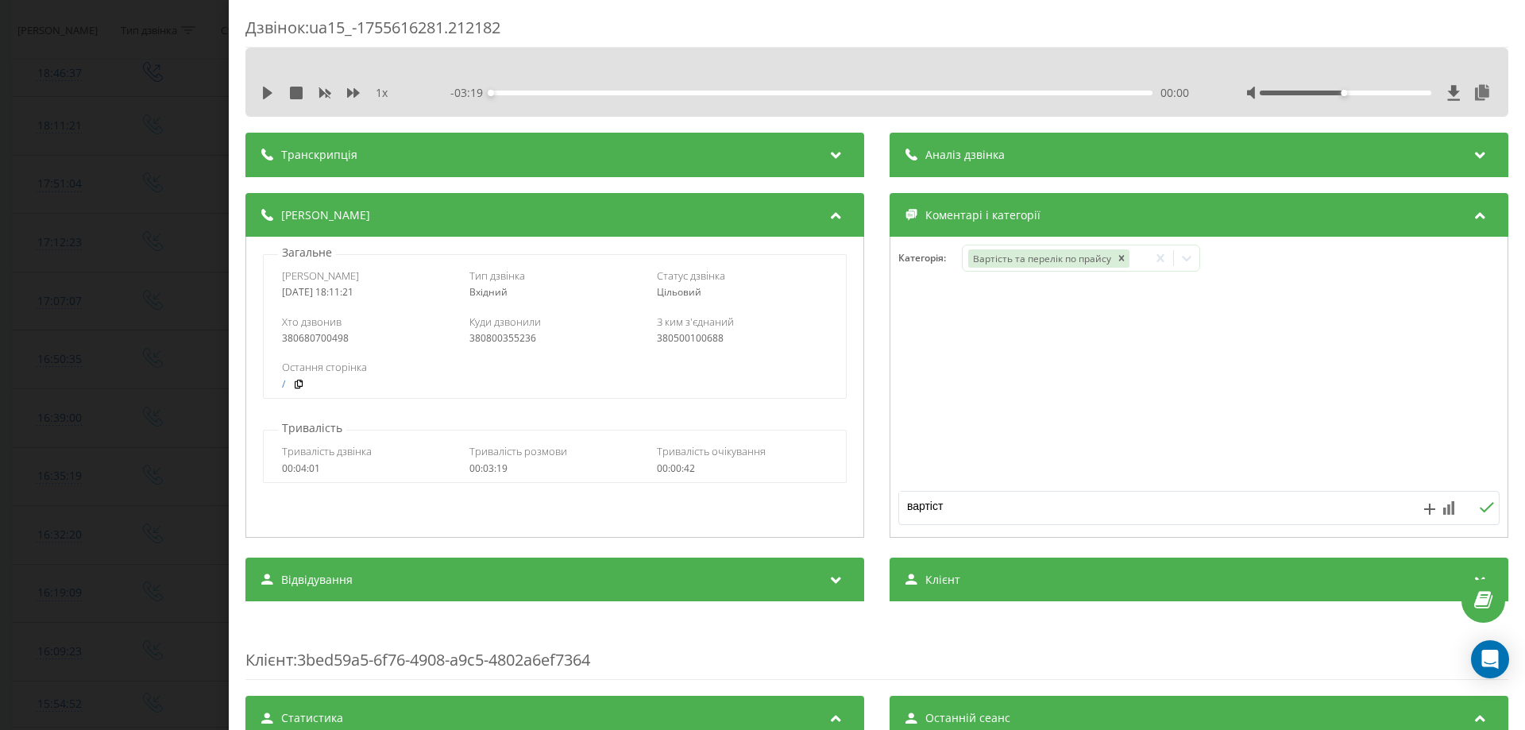
type textarea "вартість"
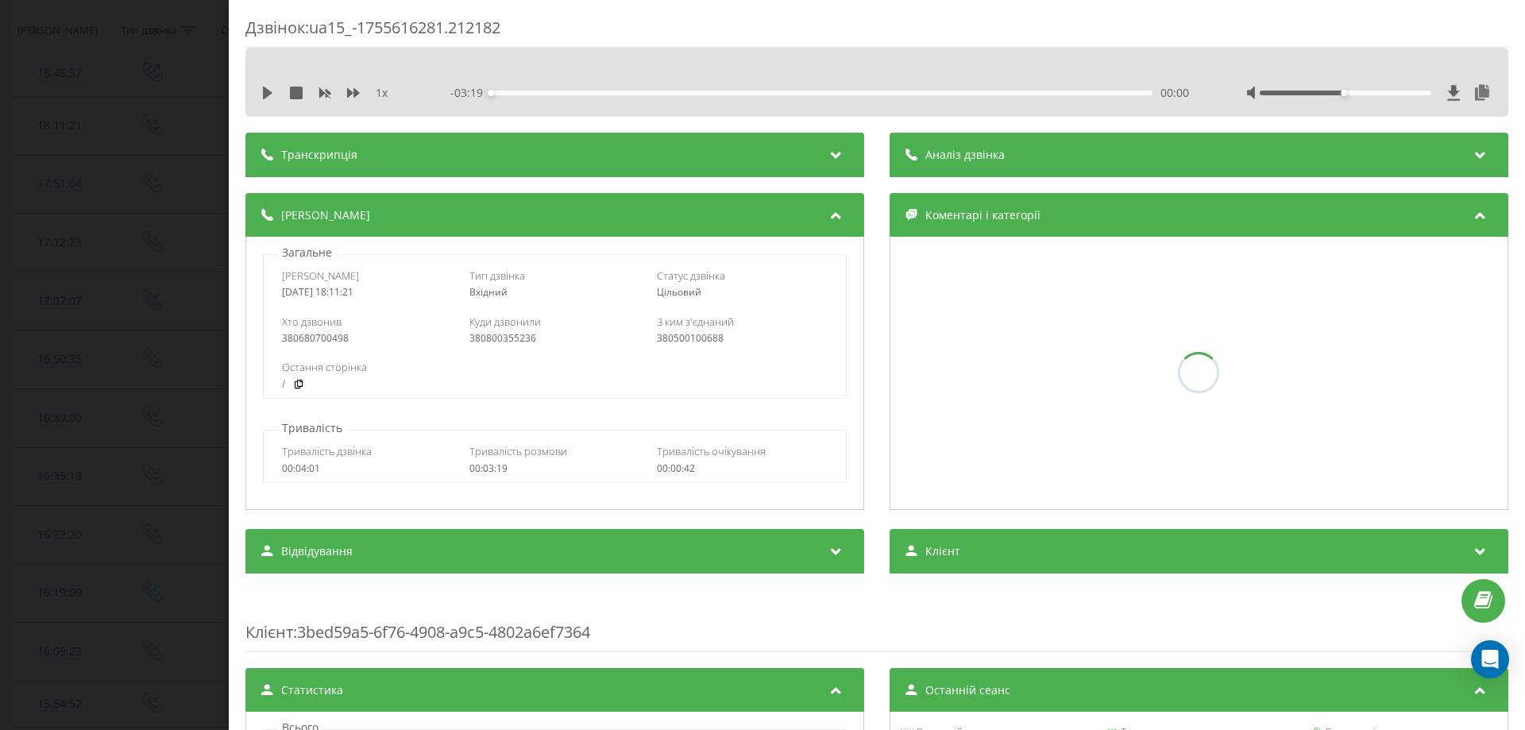
click at [0, 556] on div "Дзвінок : ua15_-1755616281.212182 1 x - 03:19 00:00 00:00 Транскрипція Для AI-а…" at bounding box center [762, 365] width 1525 height 730
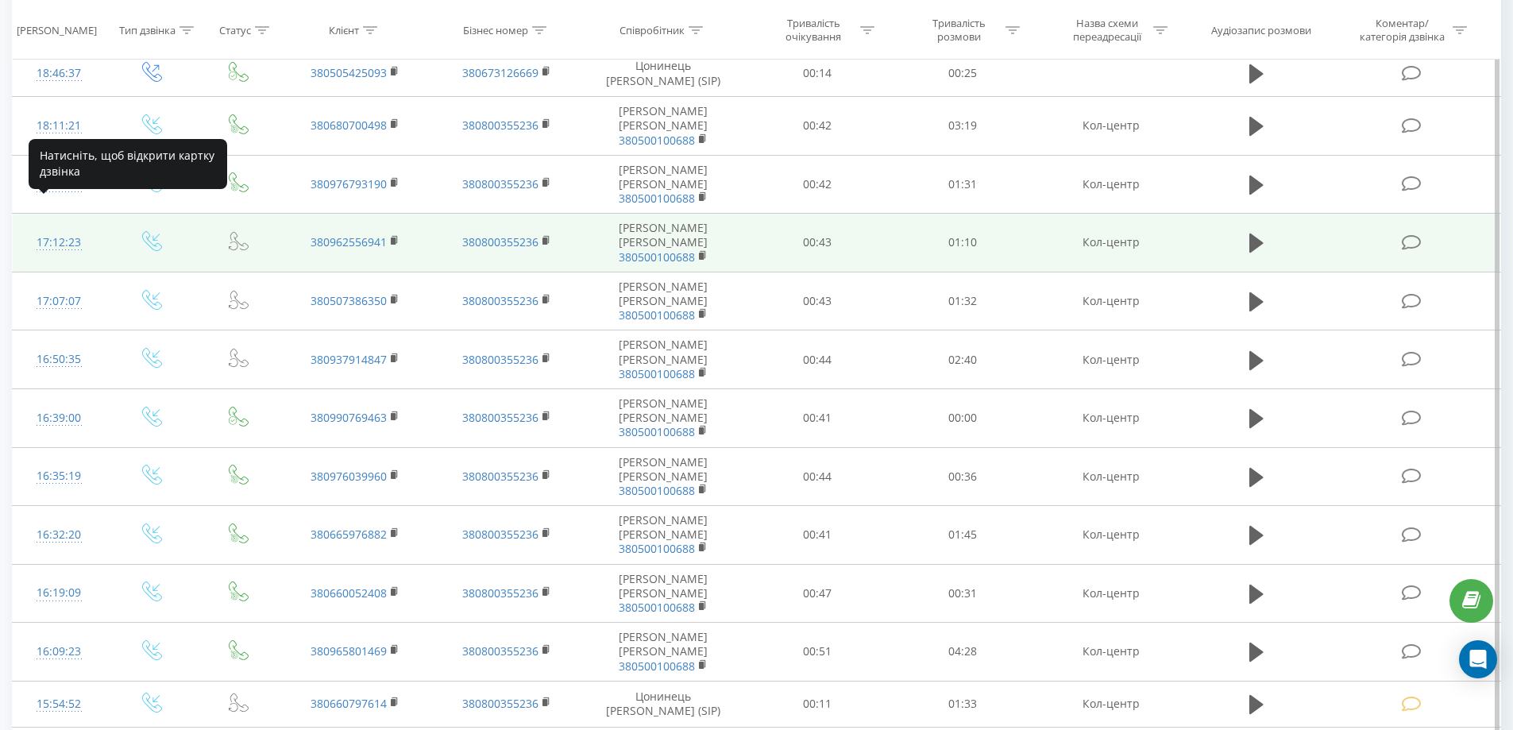
scroll to position [87, 0]
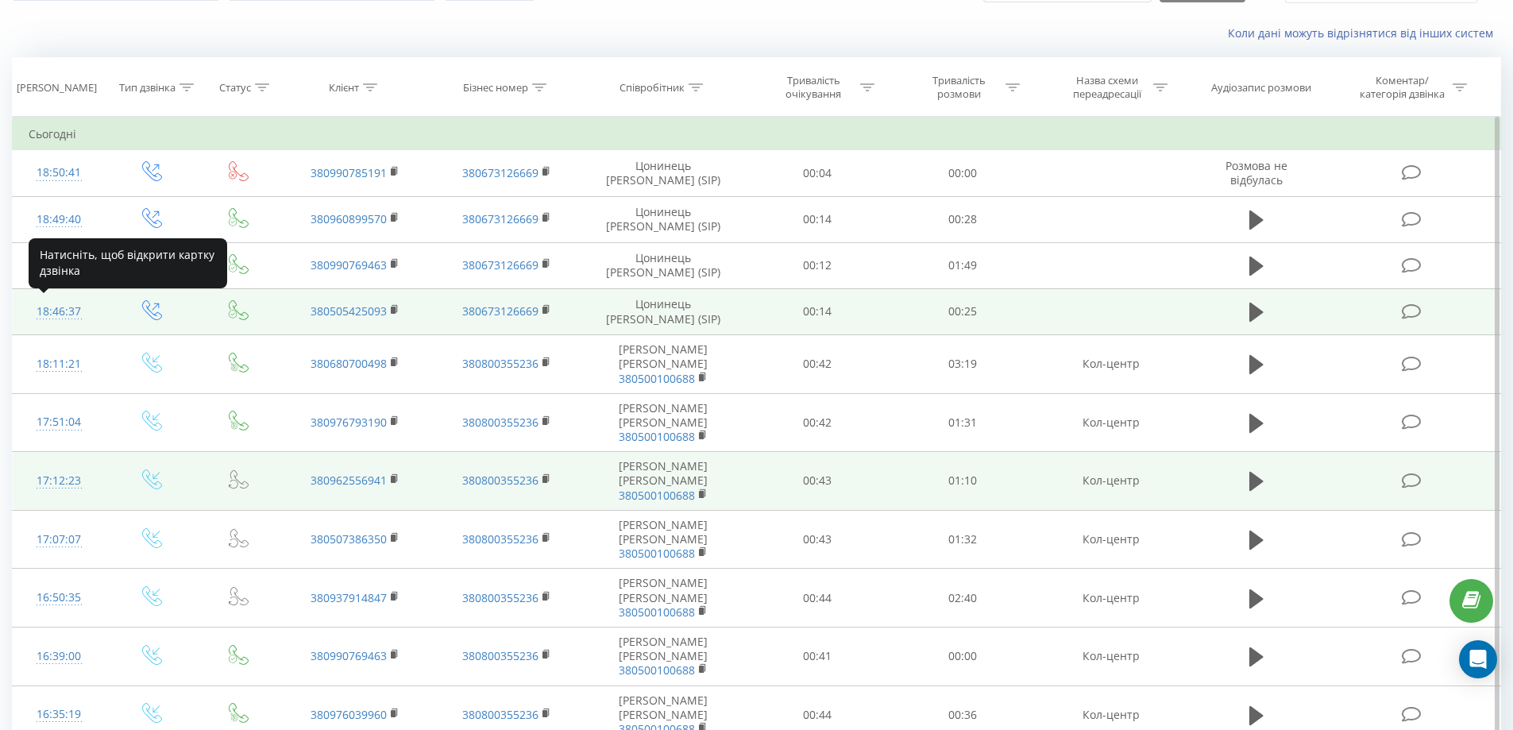
click at [50, 313] on div "18:46:37" at bounding box center [59, 311] width 61 height 31
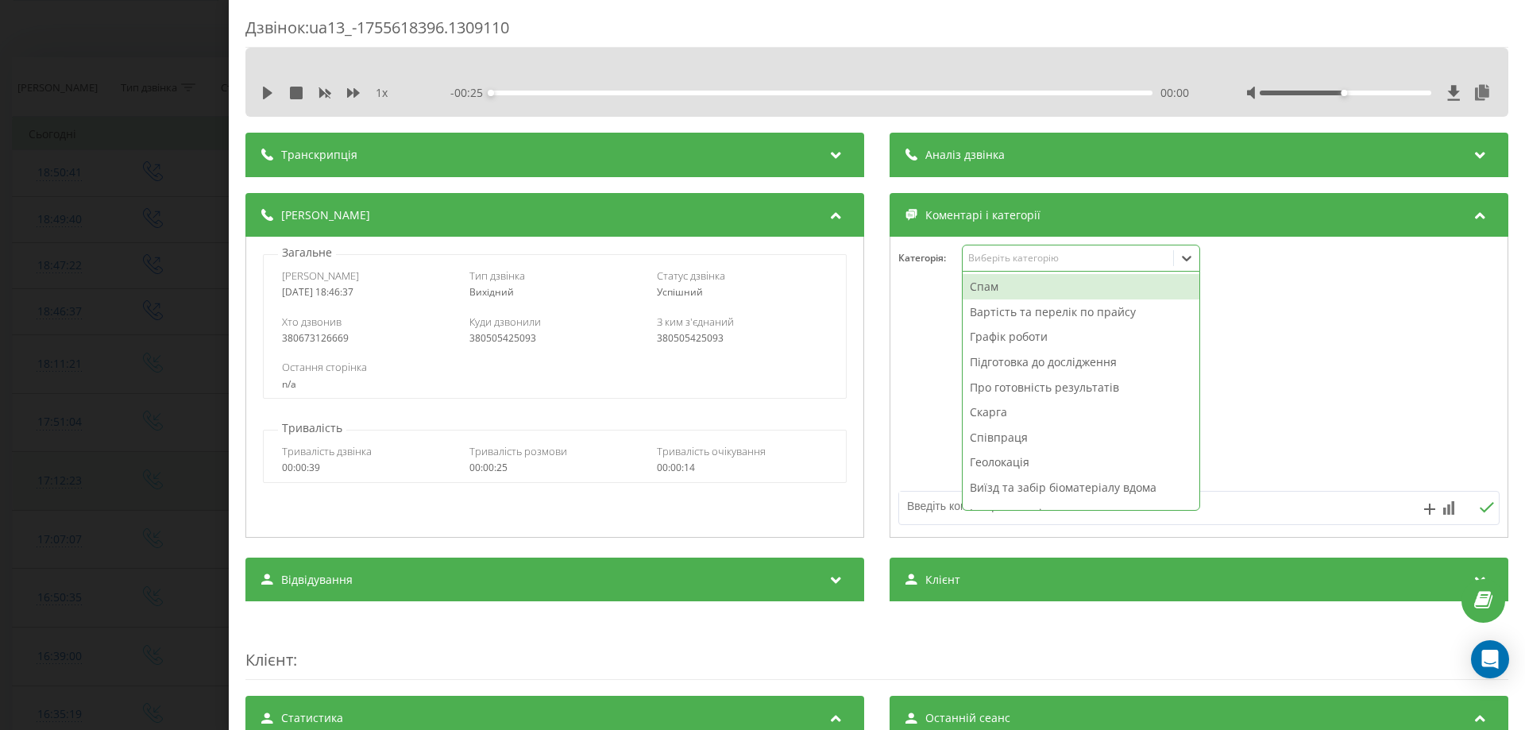
click at [1041, 269] on div "Виберіть категорію" at bounding box center [1081, 258] width 238 height 27
click at [978, 287] on div "Спам" at bounding box center [1080, 286] width 237 height 25
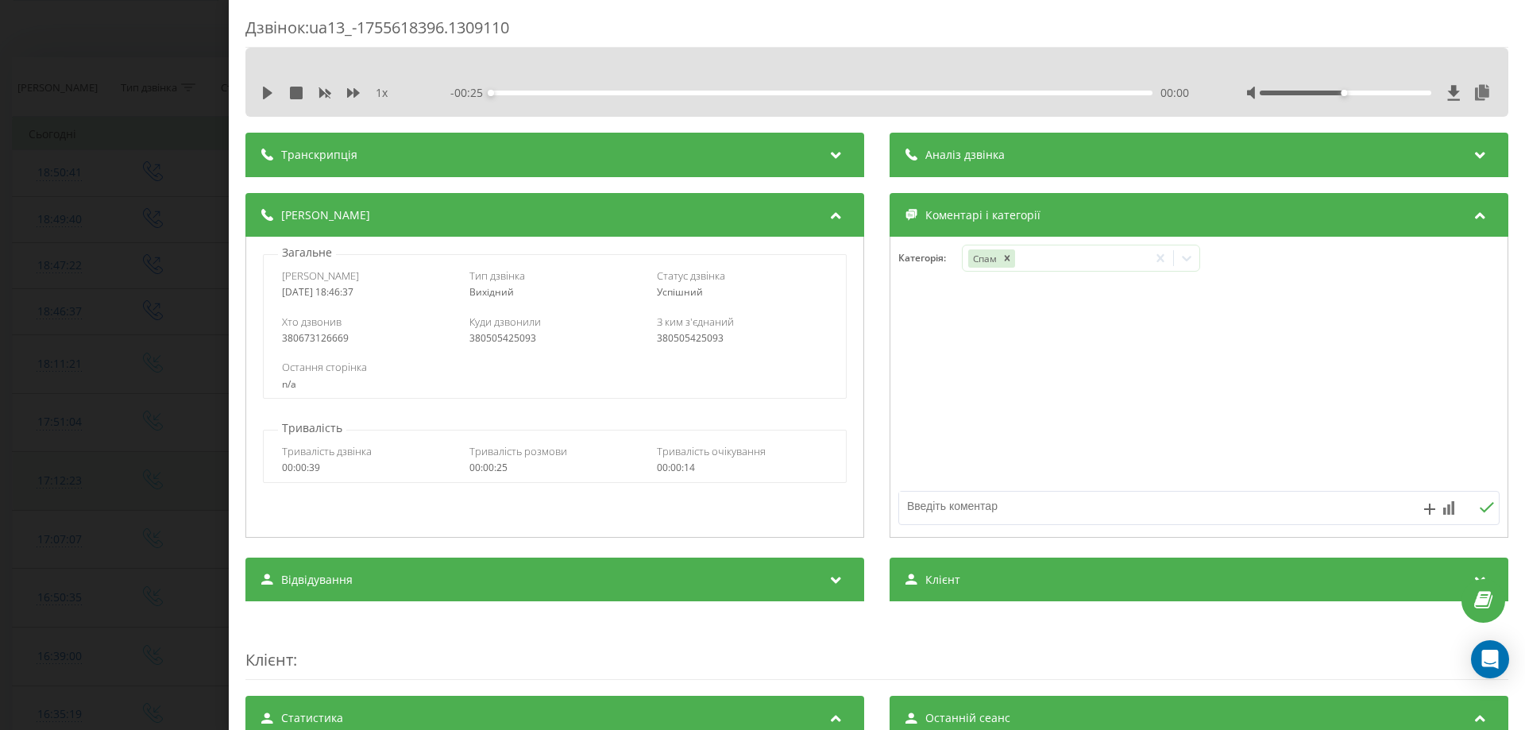
click at [915, 515] on textarea at bounding box center [1139, 506] width 480 height 29
type textarea "вирішено"
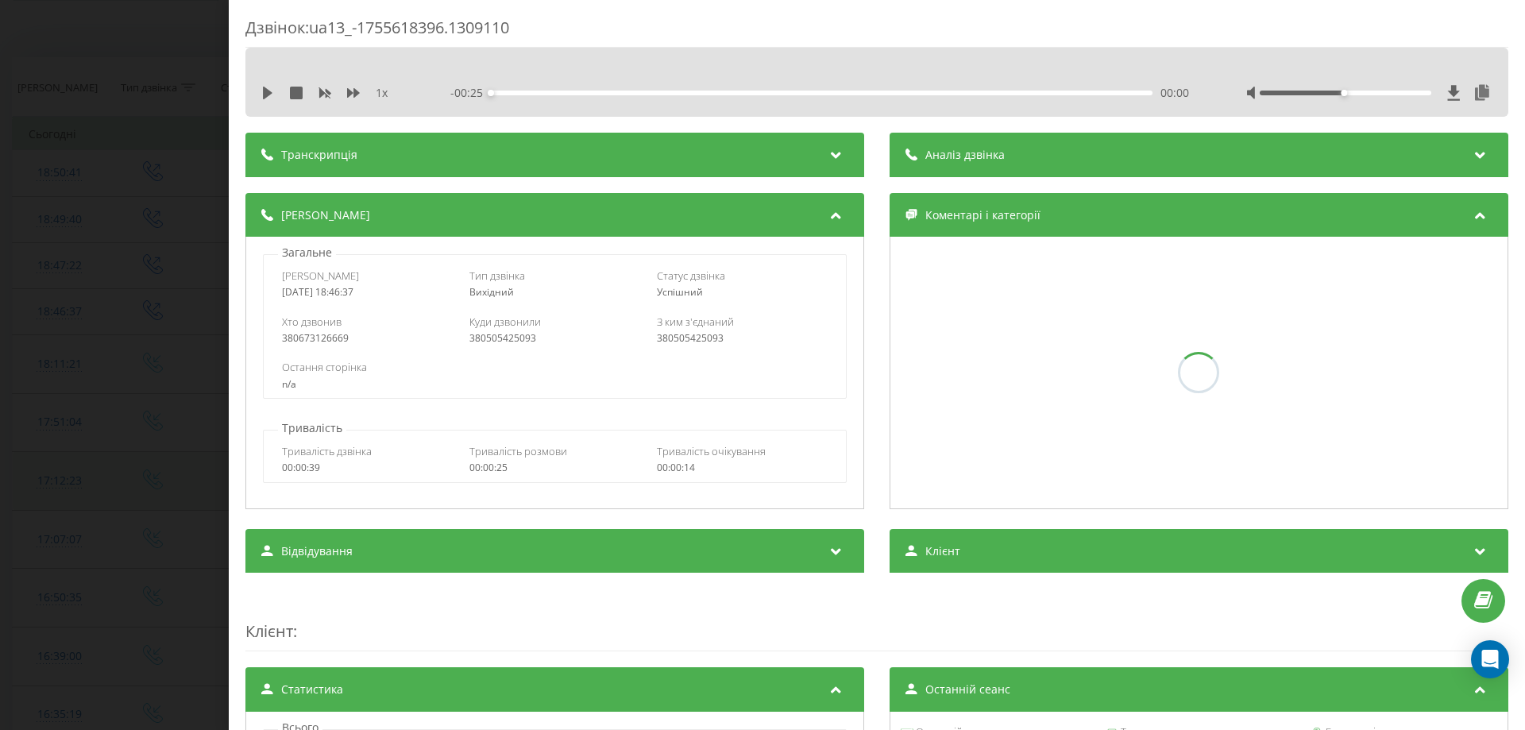
click at [0, 411] on div "Дзвінок : ua13_-1755618396.1309110 1 x - 00:25 00:00 00:00 Транскрипція Для AI-…" at bounding box center [762, 365] width 1525 height 730
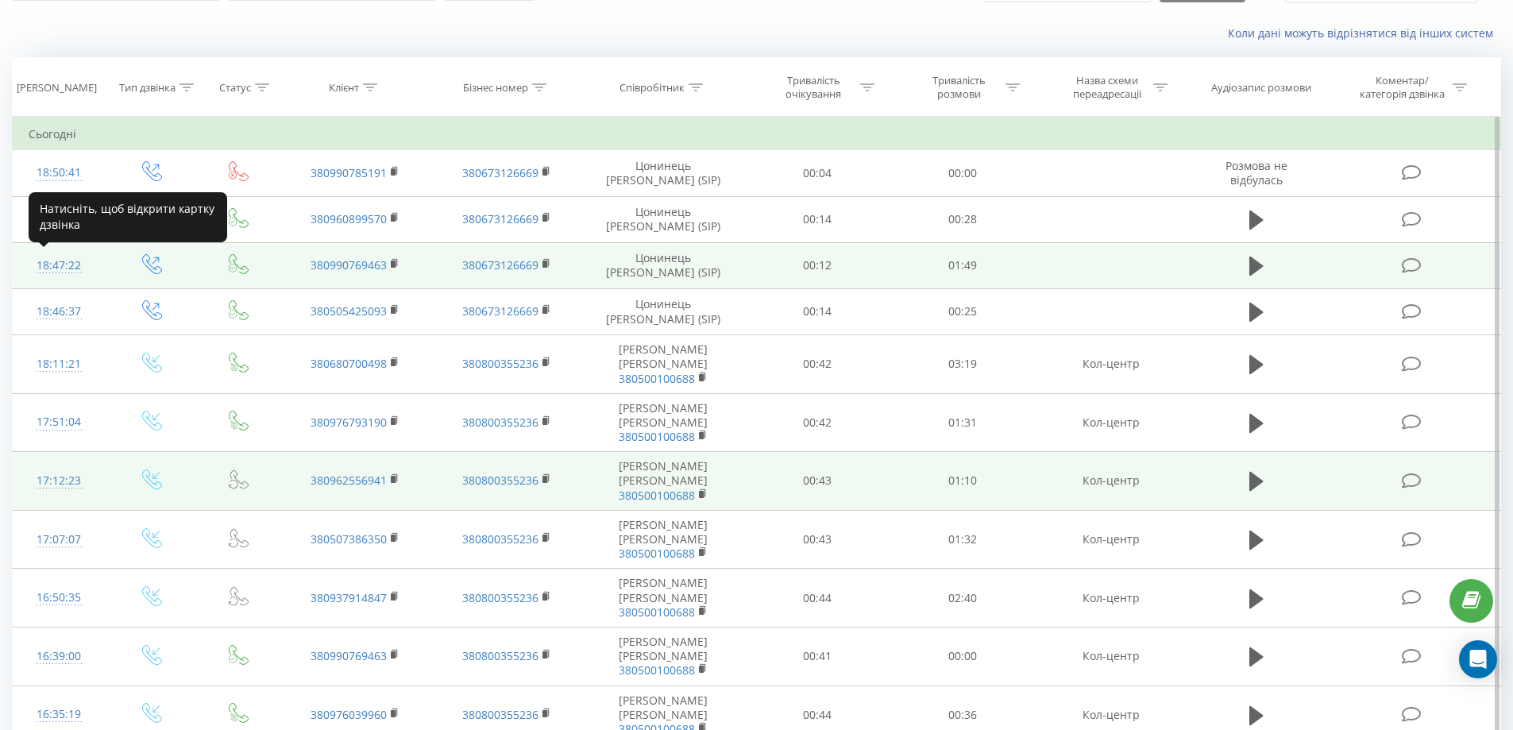
click at [60, 268] on div "18:47:22" at bounding box center [59, 265] width 61 height 31
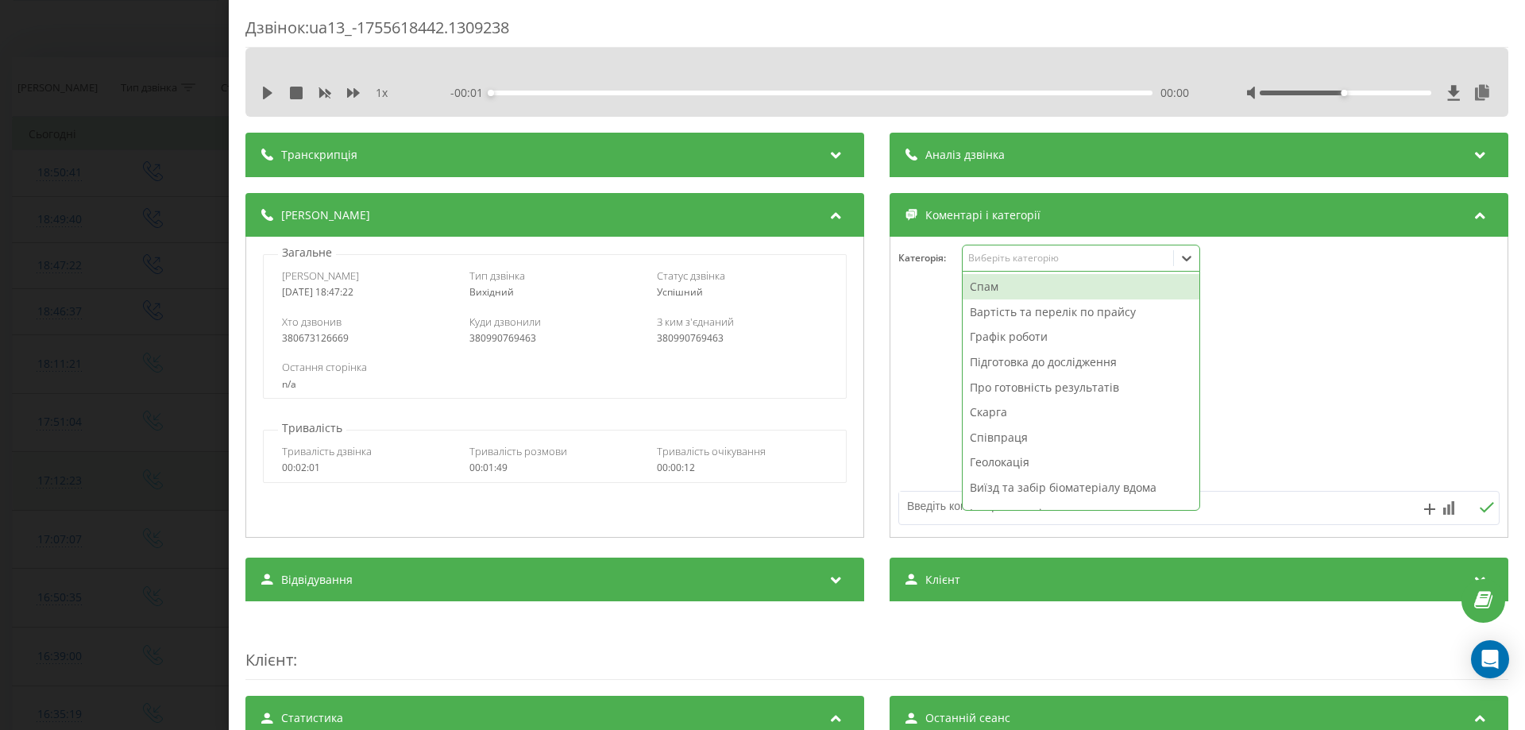
click at [994, 260] on div "Виберіть категорію" at bounding box center [1067, 258] width 199 height 13
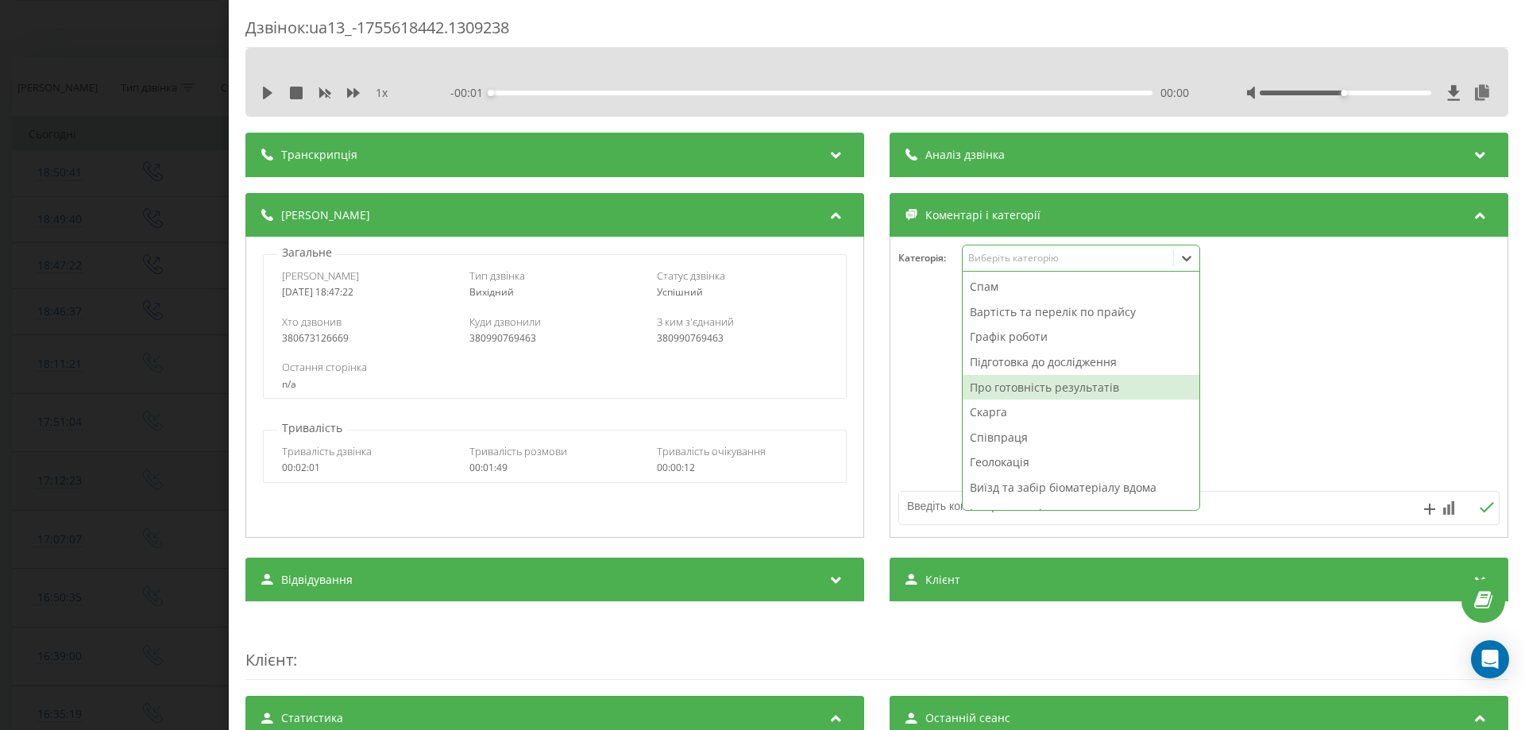
click at [989, 388] on div "Про готовність результатів" at bounding box center [1080, 387] width 237 height 25
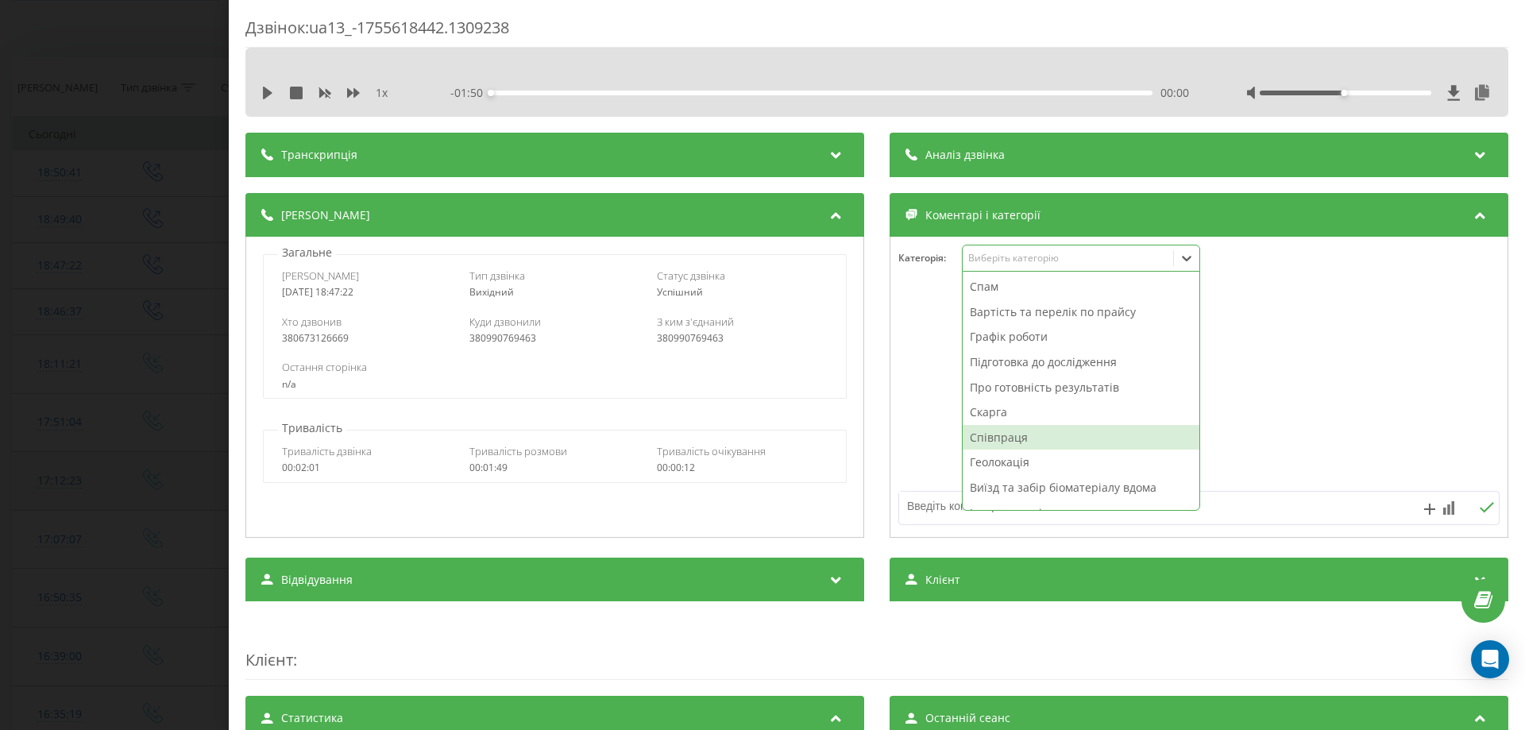
click at [936, 503] on textarea at bounding box center [1139, 506] width 480 height 29
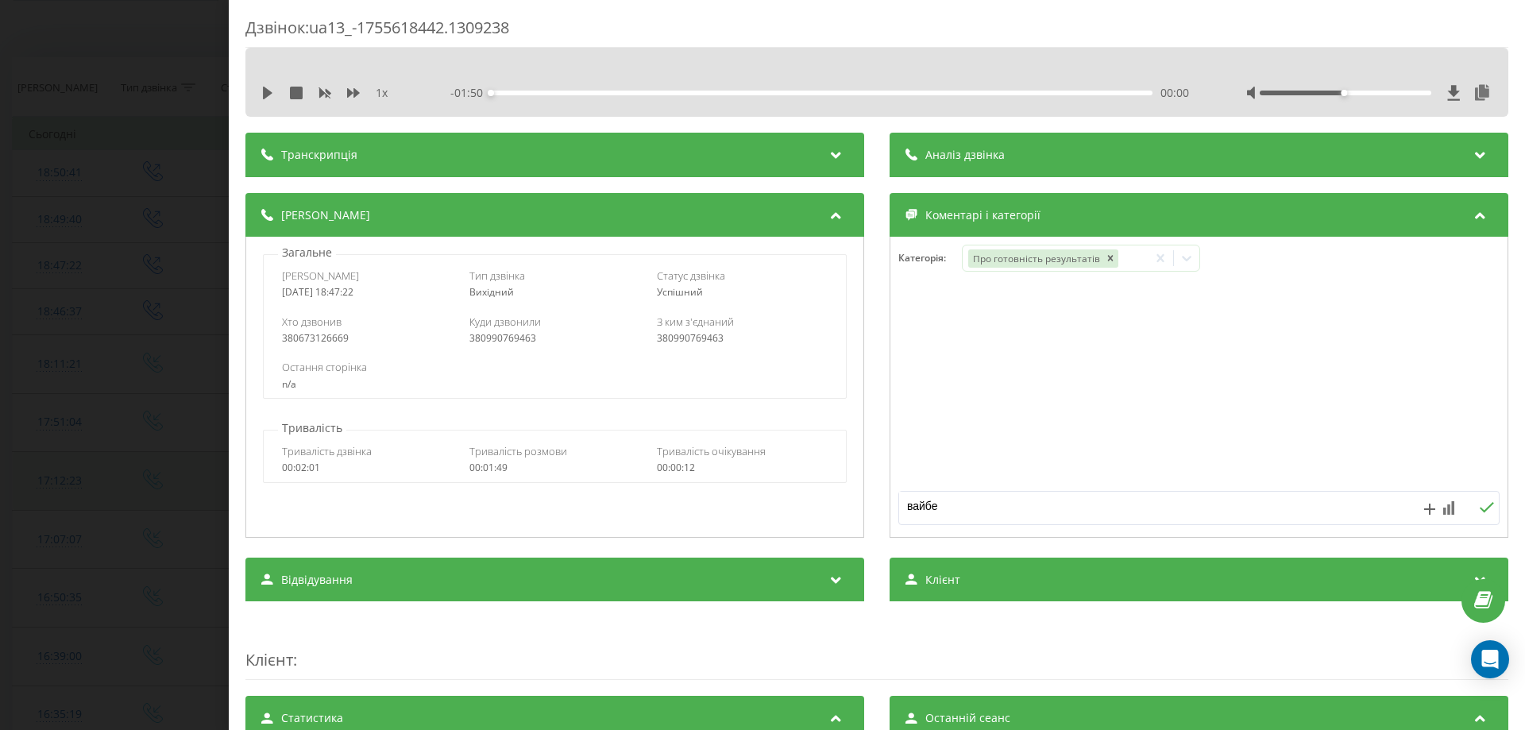
type textarea "вайбер"
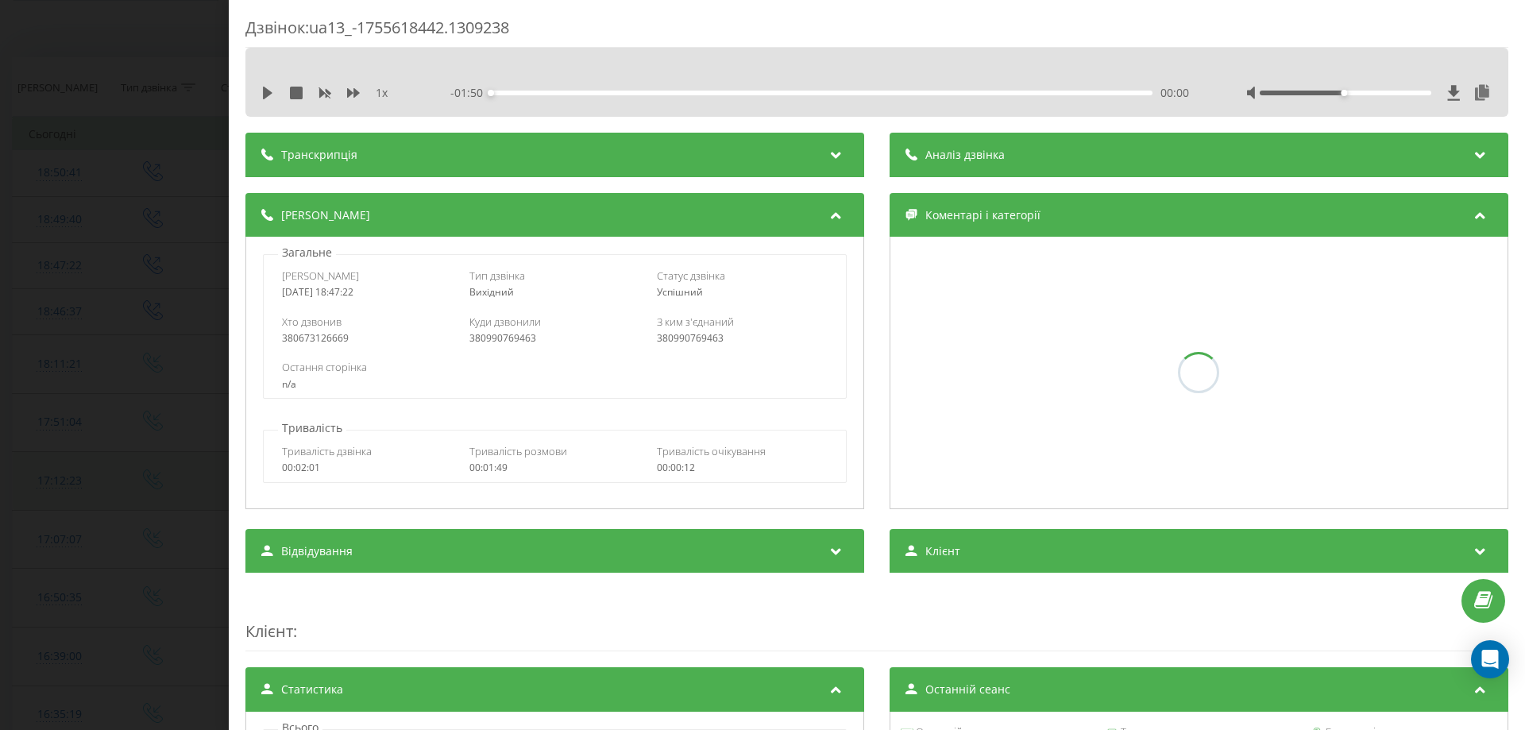
click at [0, 400] on div "Дзвінок : ua13_-1755618442.1309238 1 x - 01:50 00:00 00:00 Транскрипція Для AI-…" at bounding box center [762, 365] width 1525 height 730
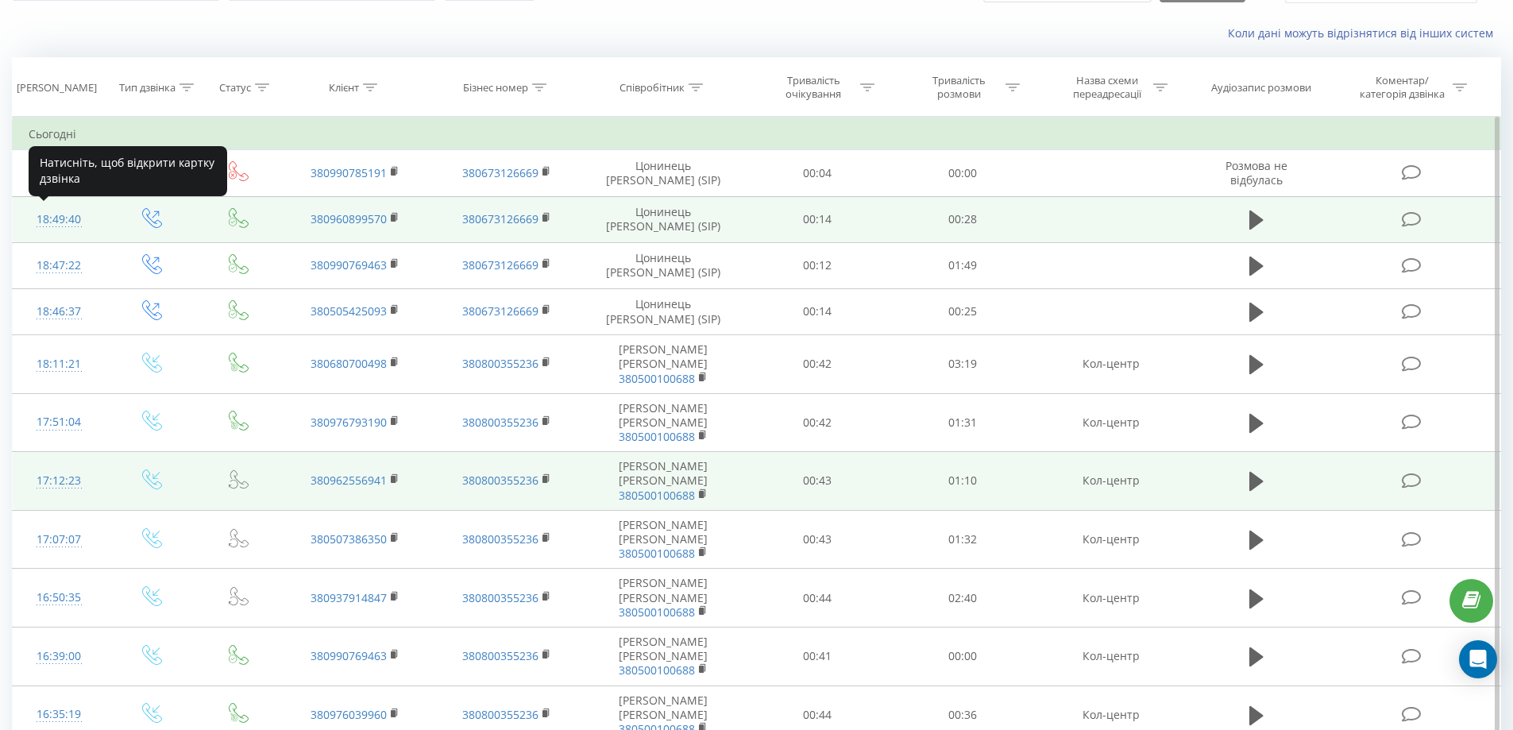
click at [60, 221] on div "18:49:40" at bounding box center [59, 219] width 61 height 31
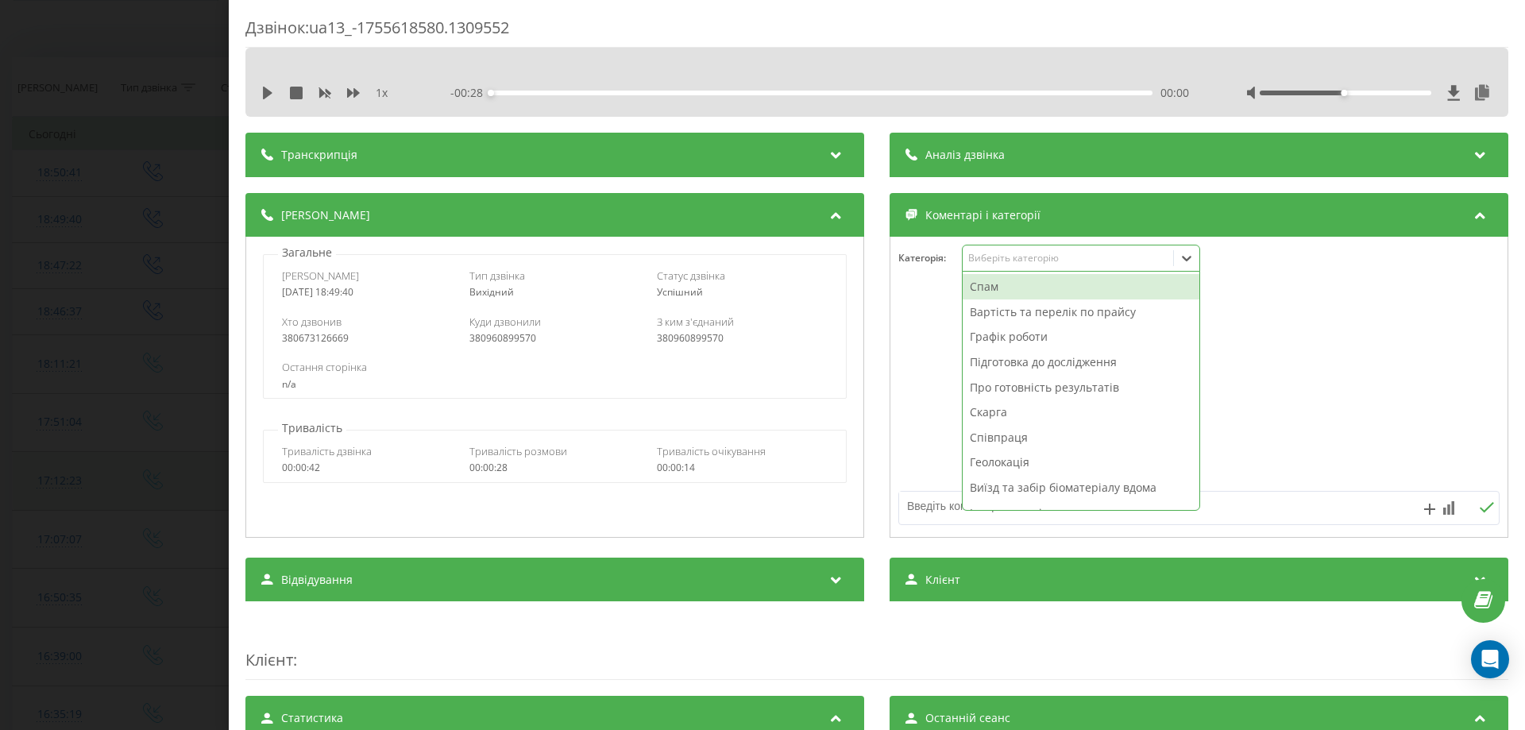
click at [993, 252] on div "Виберіть категорію" at bounding box center [1067, 258] width 199 height 13
click at [978, 291] on div "Спам" at bounding box center [1080, 286] width 237 height 25
click at [916, 519] on textarea at bounding box center [1139, 506] width 480 height 29
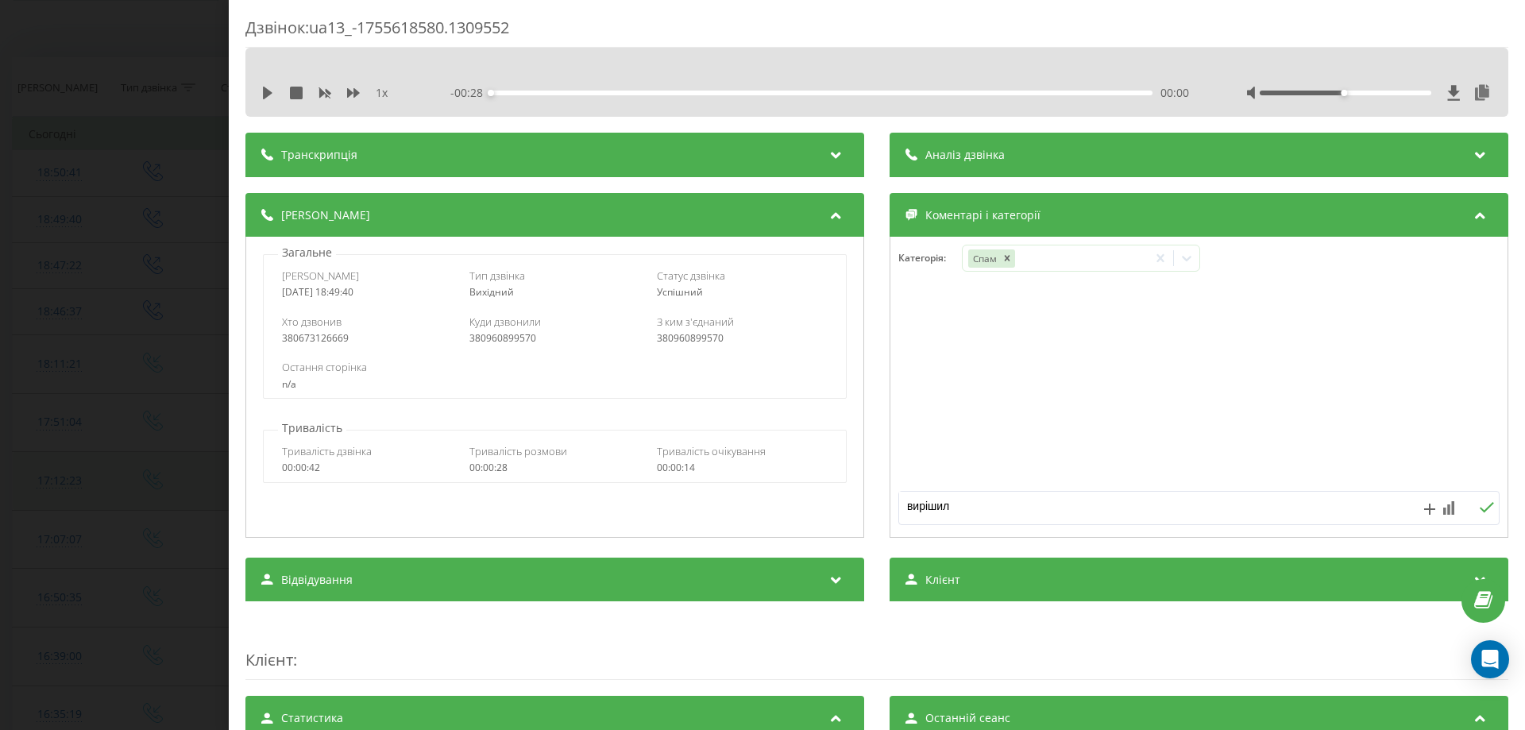
type textarea "вирішили"
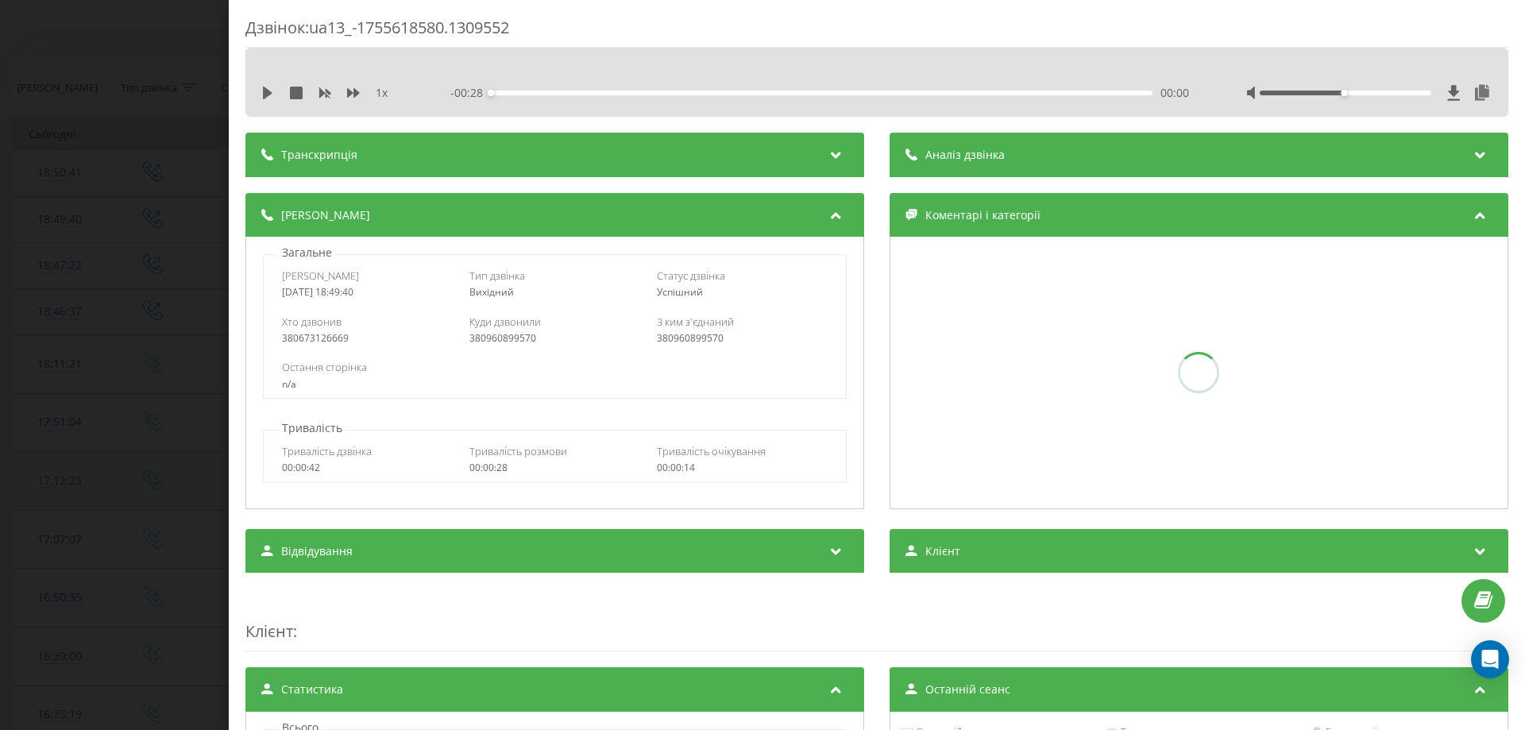
click at [0, 276] on div "Дзвінок : ua13_-1755618580.1309552 1 x - 00:28 00:00 00:00 Транскрипція Для AI-…" at bounding box center [762, 365] width 1525 height 730
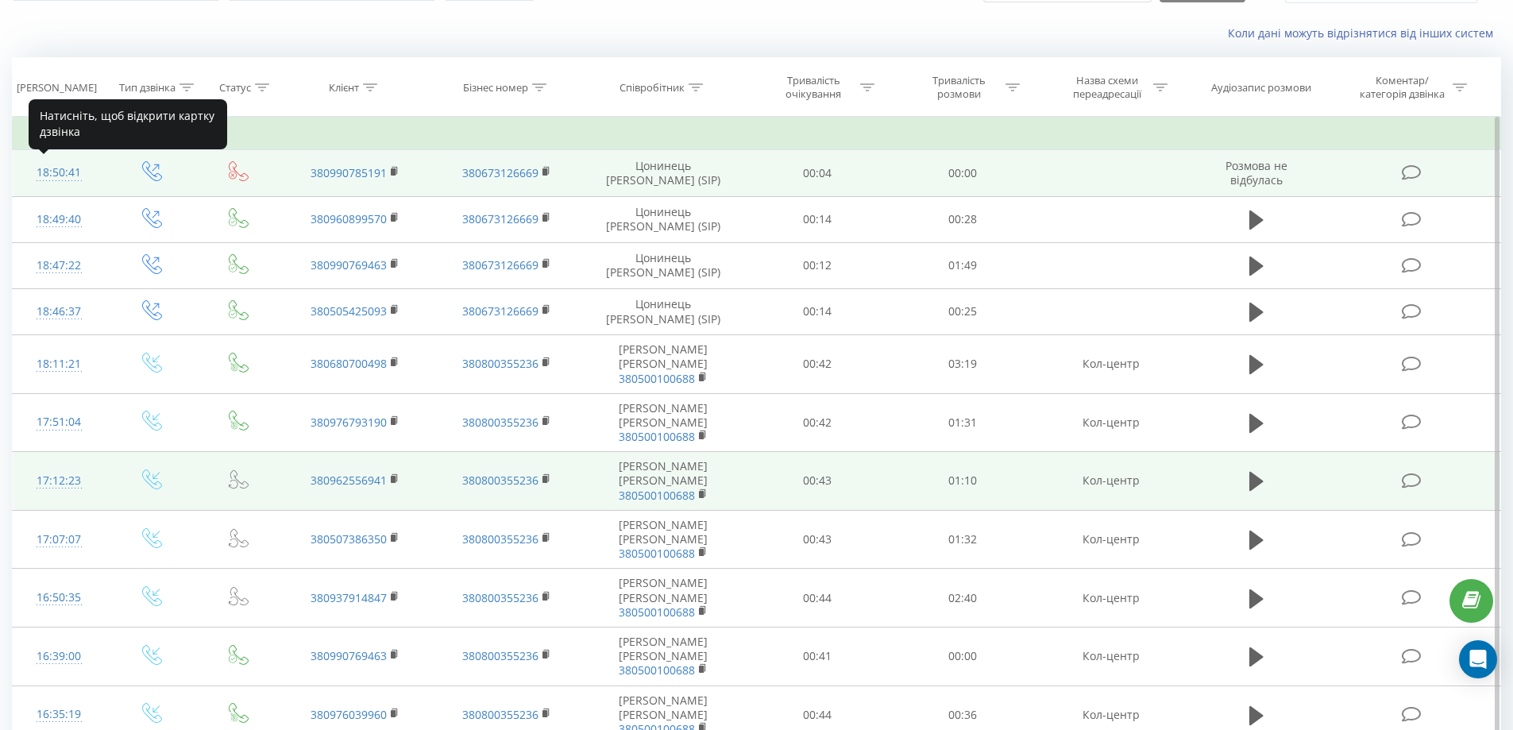
click at [67, 176] on div "18:50:41" at bounding box center [59, 172] width 61 height 31
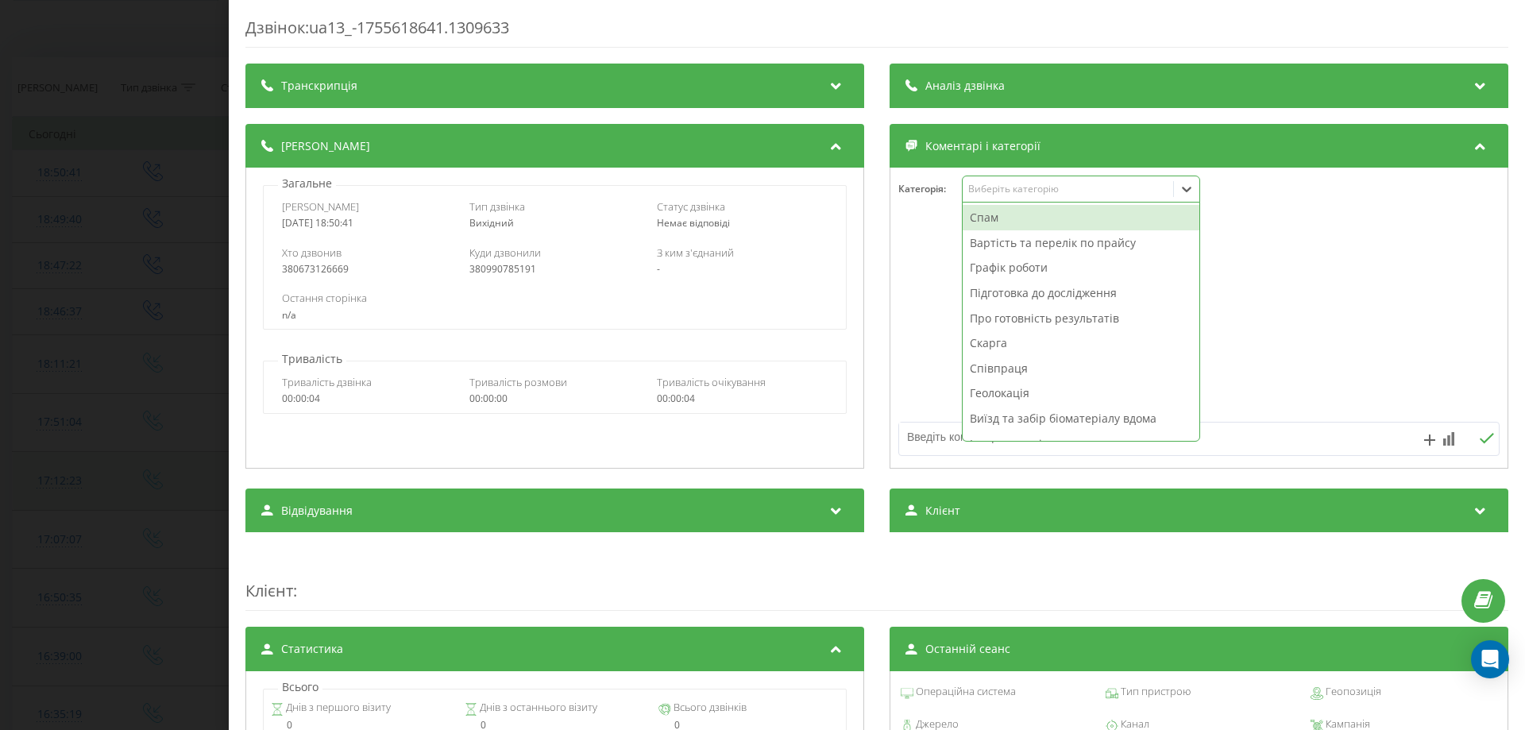
click at [1022, 180] on div "Виберіть категорію" at bounding box center [1081, 189] width 238 height 27
click at [986, 227] on div "Спам" at bounding box center [1080, 217] width 237 height 25
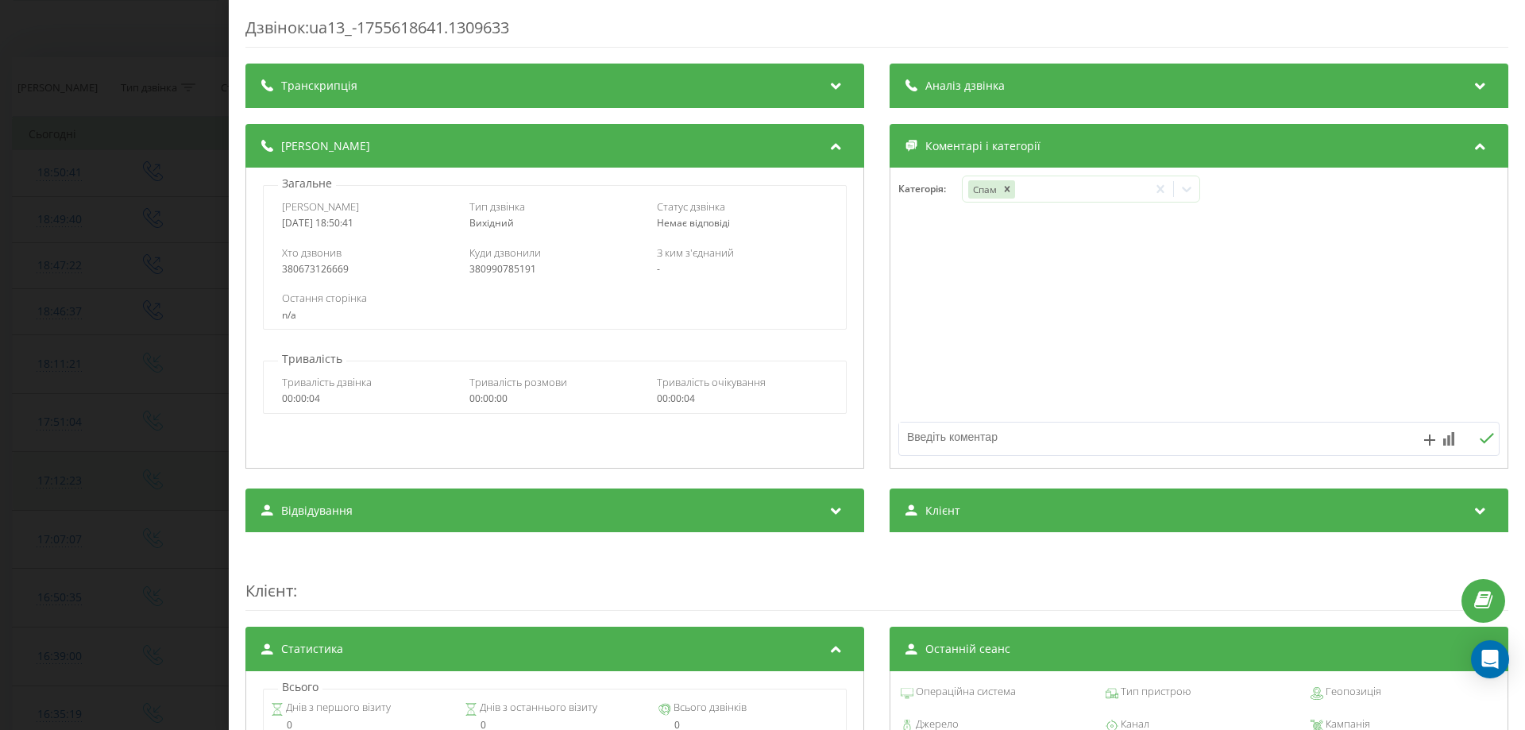
click at [891, 433] on form at bounding box center [1198, 439] width 617 height 34
drag, startPoint x: 891, startPoint y: 433, endPoint x: 910, endPoint y: 436, distance: 19.3
click at [910, 436] on form at bounding box center [1198, 439] width 617 height 34
click at [910, 436] on textarea at bounding box center [1139, 436] width 480 height 29
type textarea "не взяли"
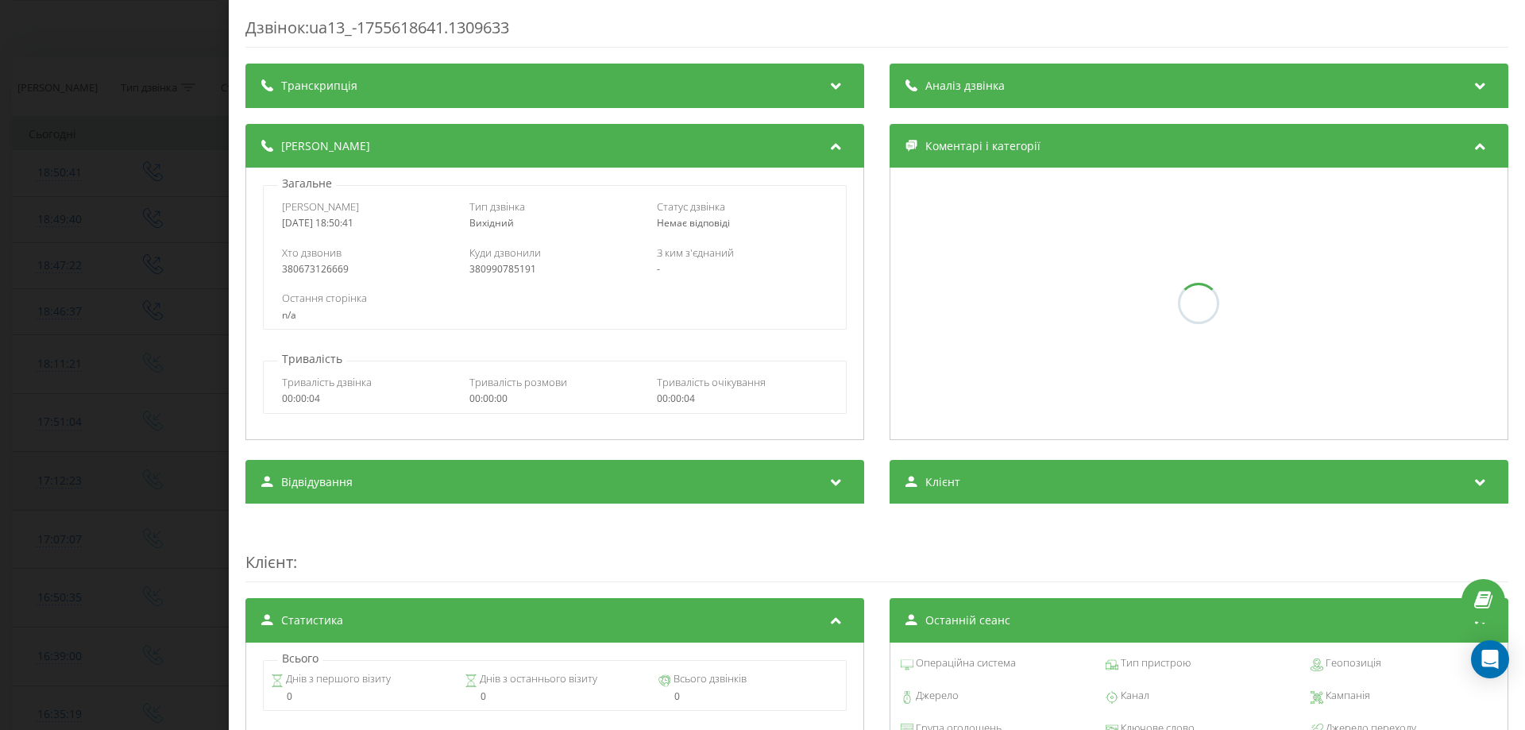
click at [161, 322] on div "Дзвінок : ua13_-1755618641.1309633 Транскрипція Для AI-аналізу майбутніх дзвінк…" at bounding box center [762, 365] width 1525 height 730
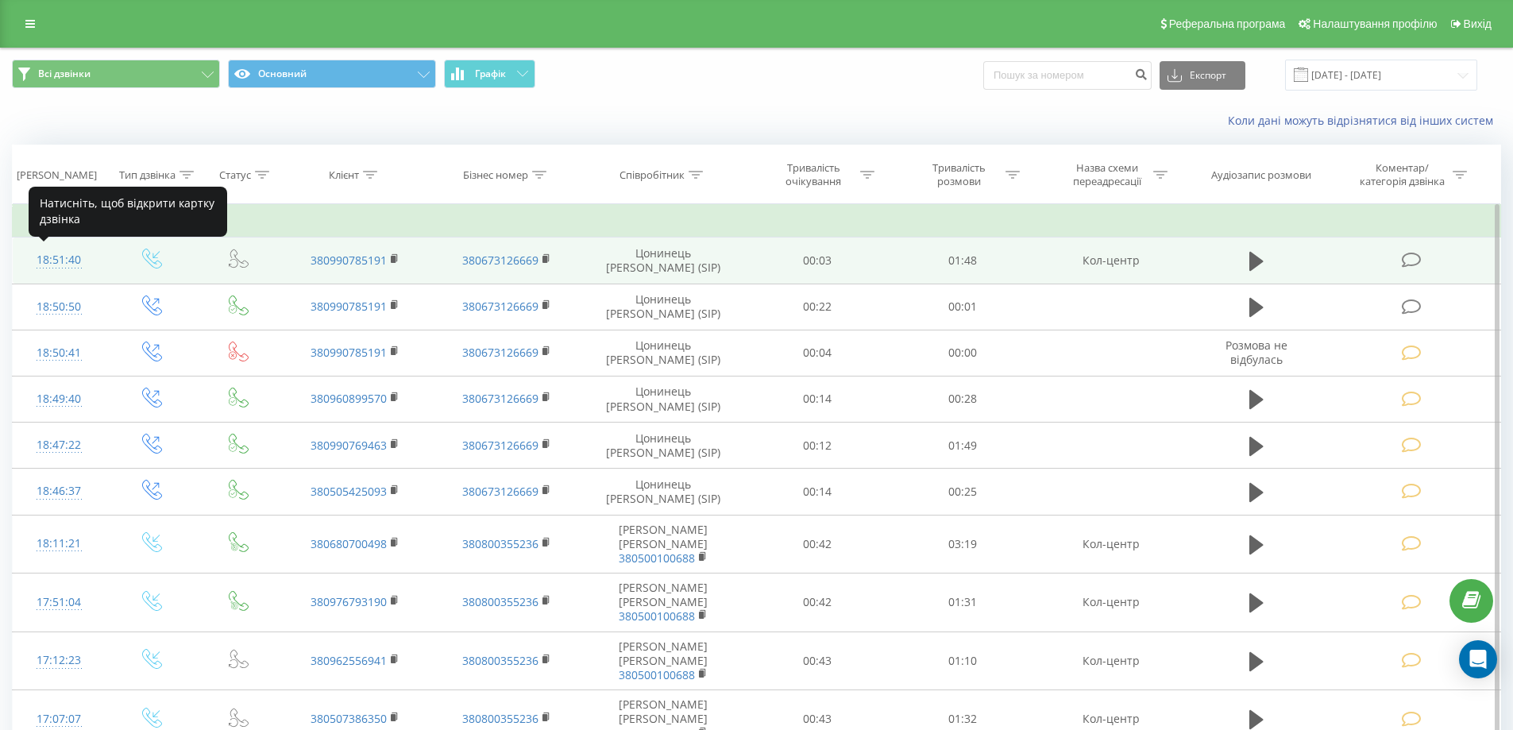
click at [64, 260] on div "18:51:40" at bounding box center [59, 260] width 61 height 31
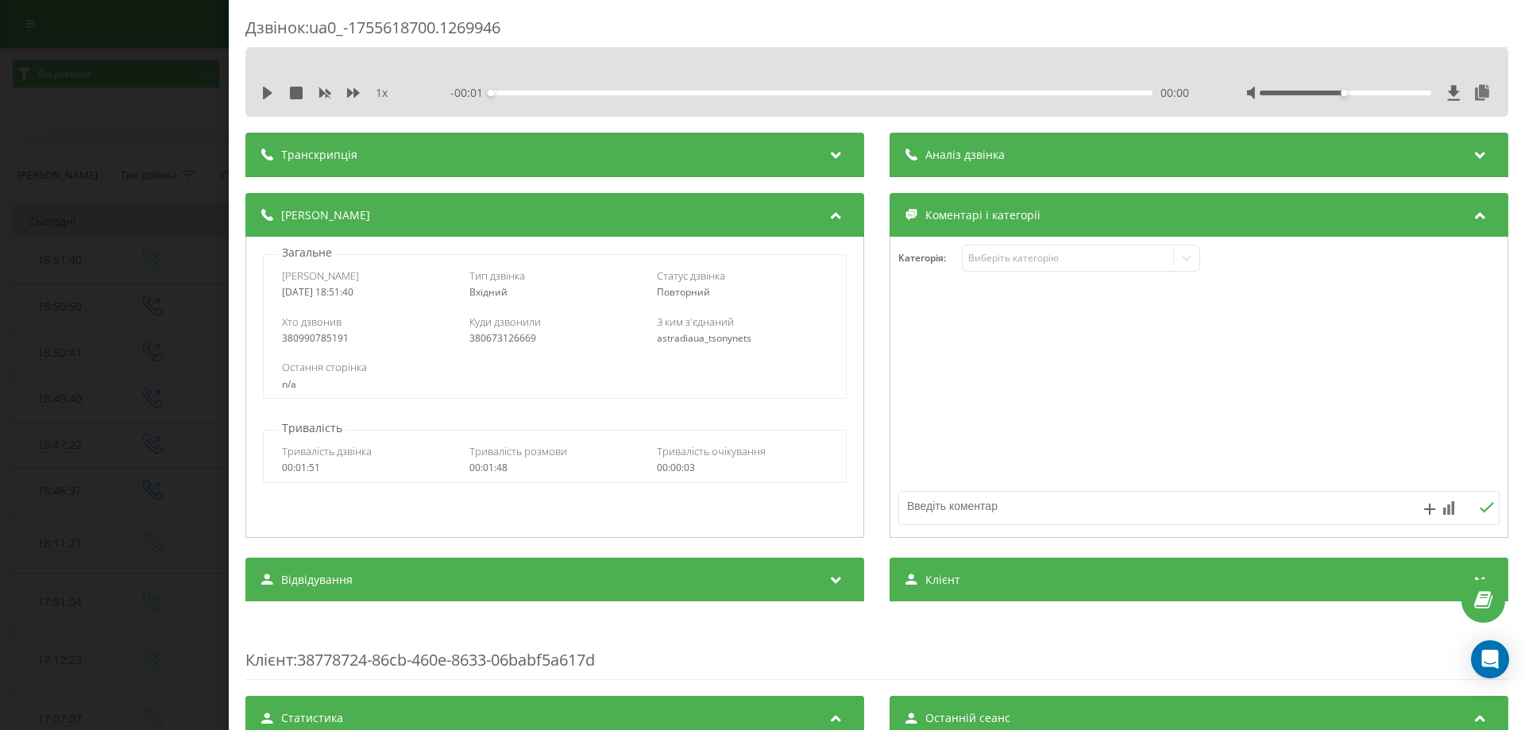
click at [272, 109] on div "1 x - 00:01 00:00 00:00" at bounding box center [876, 82] width 1263 height 69
click at [269, 101] on div "1 x - 00:01 00:00 00:00" at bounding box center [876, 93] width 1239 height 24
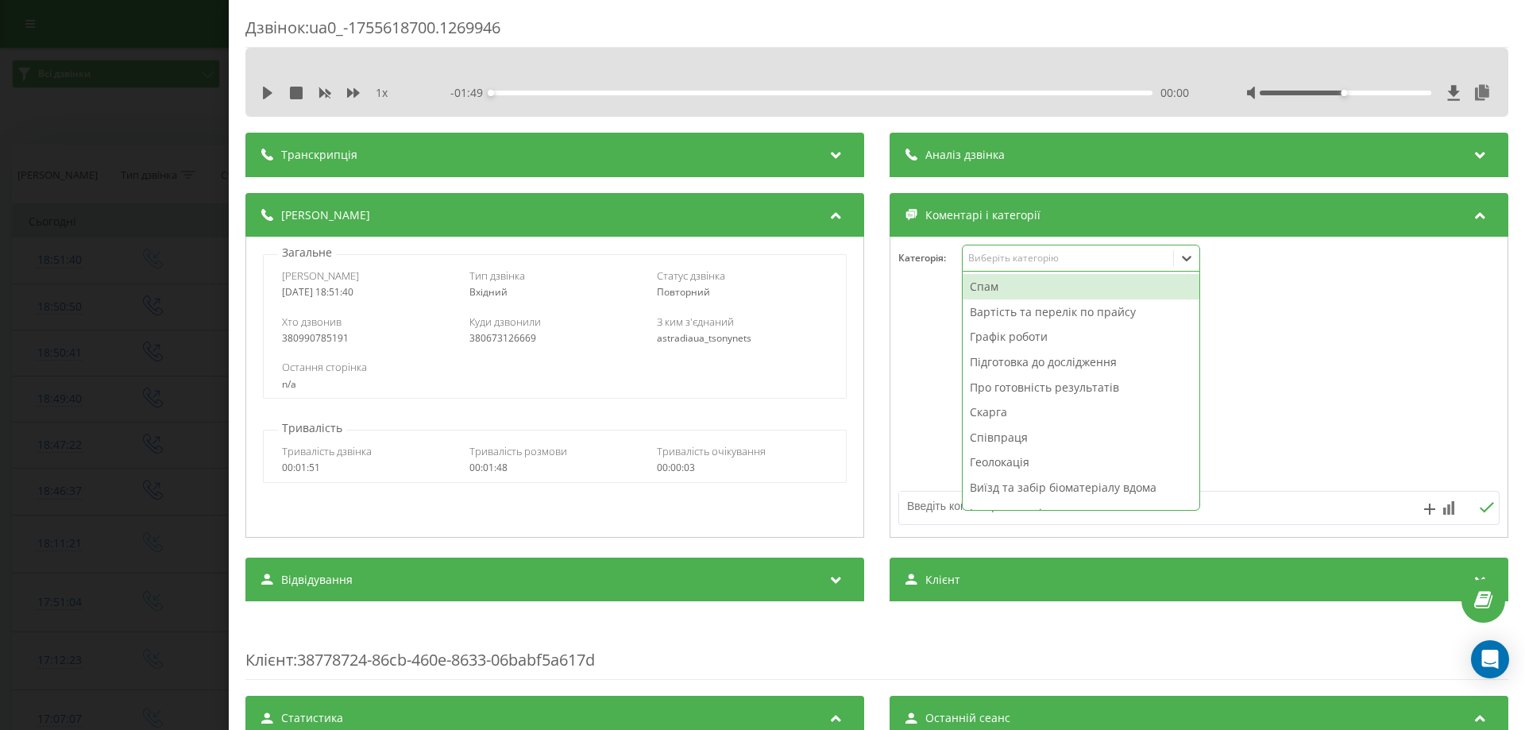
click at [1067, 249] on div "Виберіть категорію" at bounding box center [1081, 258] width 238 height 27
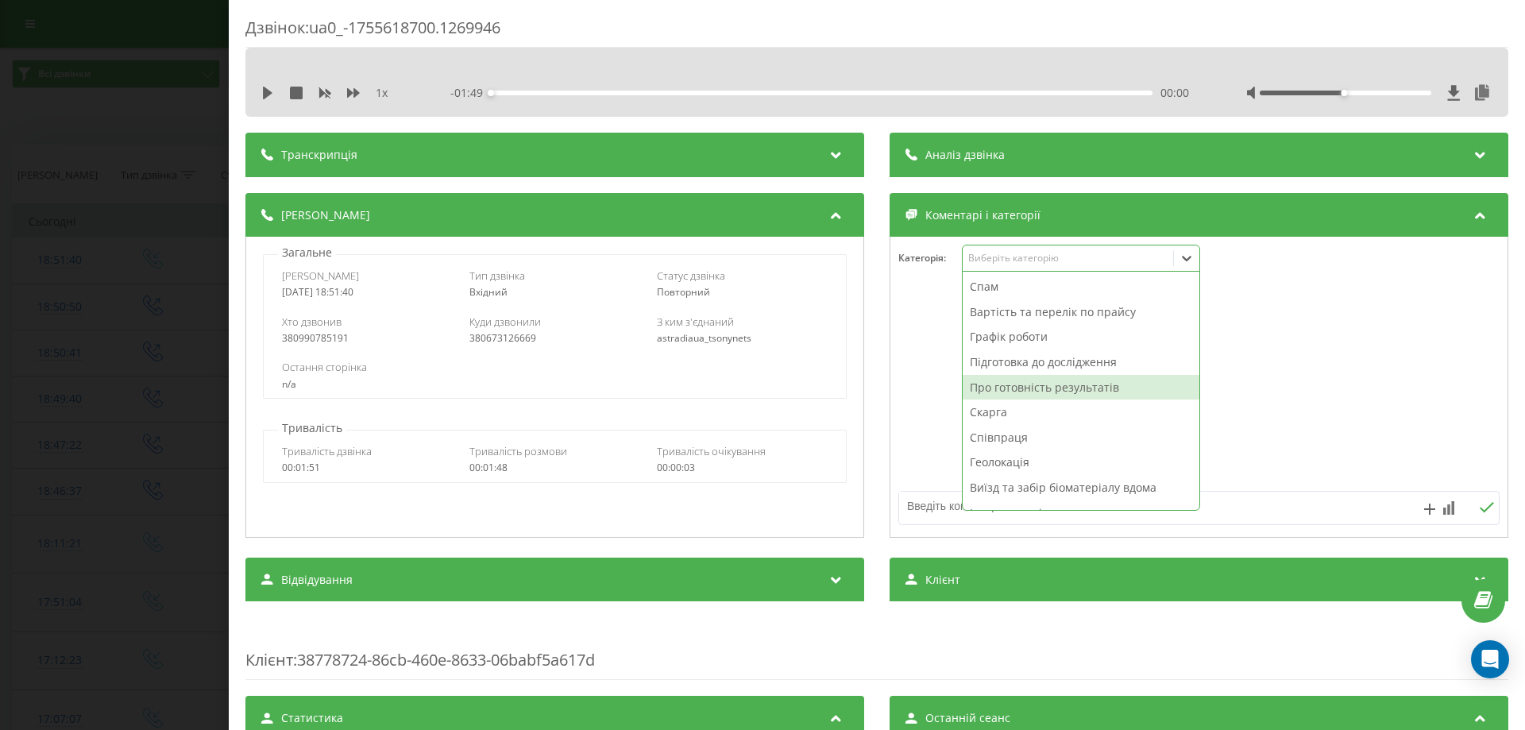
click at [967, 388] on div "Про готовність результатів" at bounding box center [1080, 387] width 237 height 25
click at [927, 502] on textarea at bounding box center [1139, 506] width 480 height 29
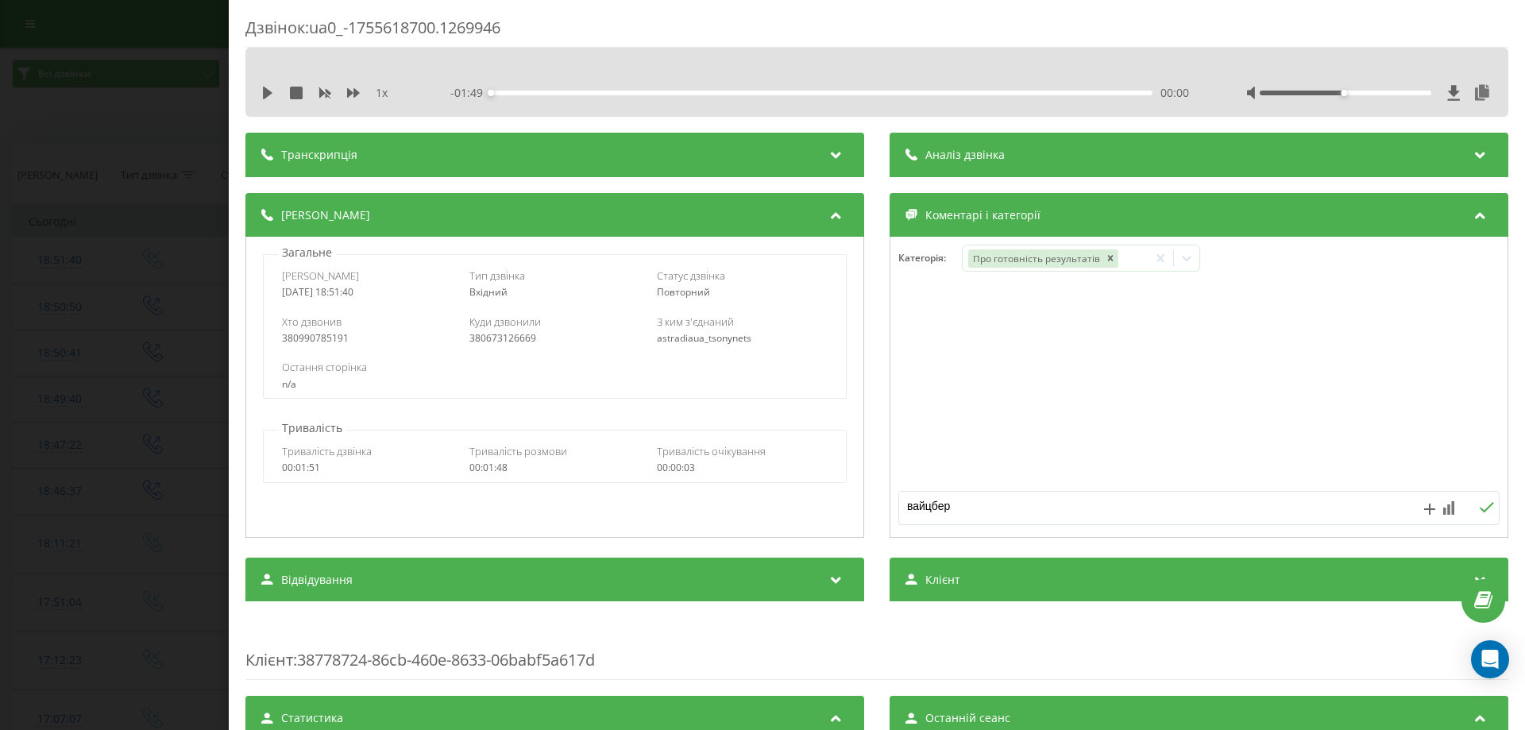
click at [922, 507] on textarea "вайцбер" at bounding box center [1139, 506] width 480 height 29
type textarea "вайбер"
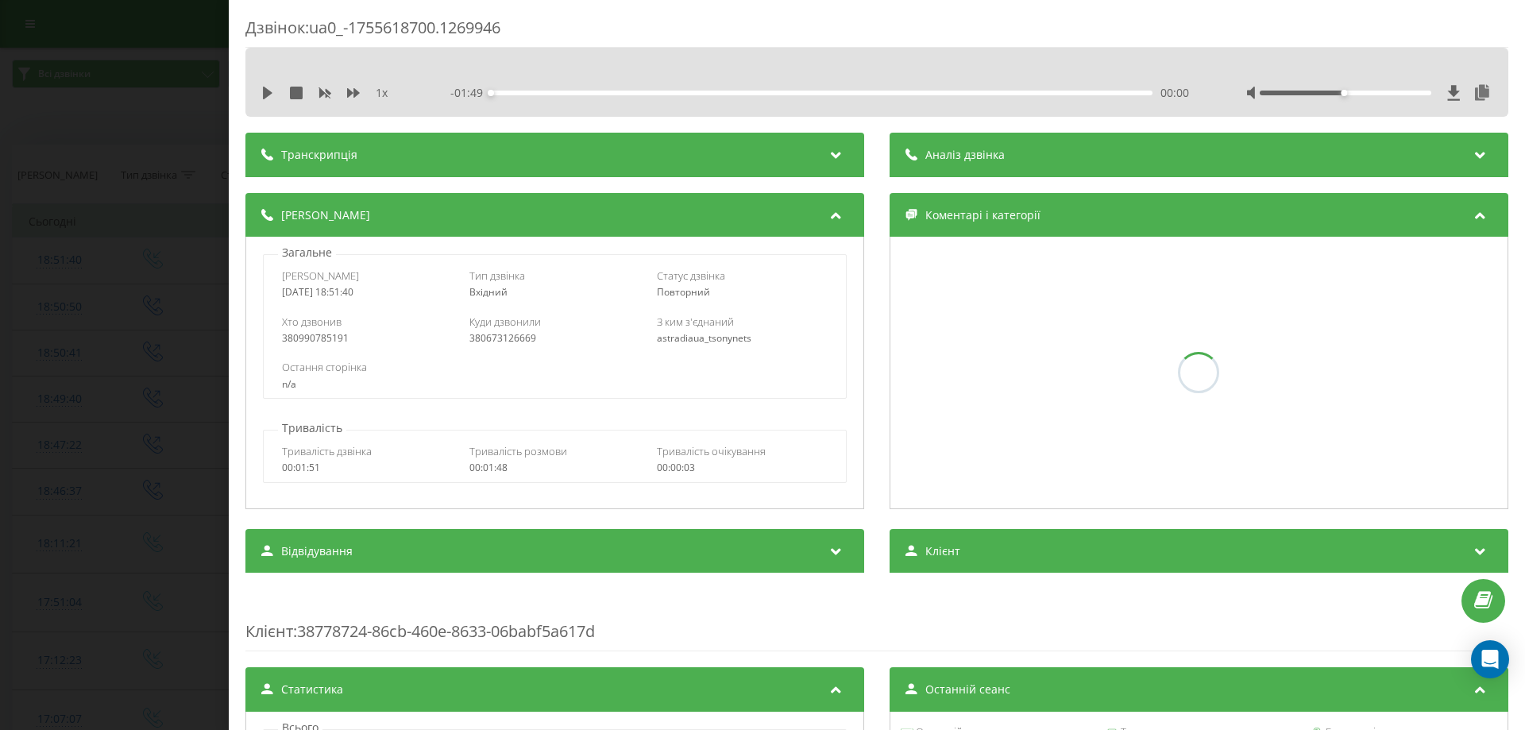
click at [90, 372] on div "Дзвінок : ua0_-1755618700.1269946 1 x - 01:49 00:00 00:00 Транскрипція Для AI-а…" at bounding box center [762, 365] width 1525 height 730
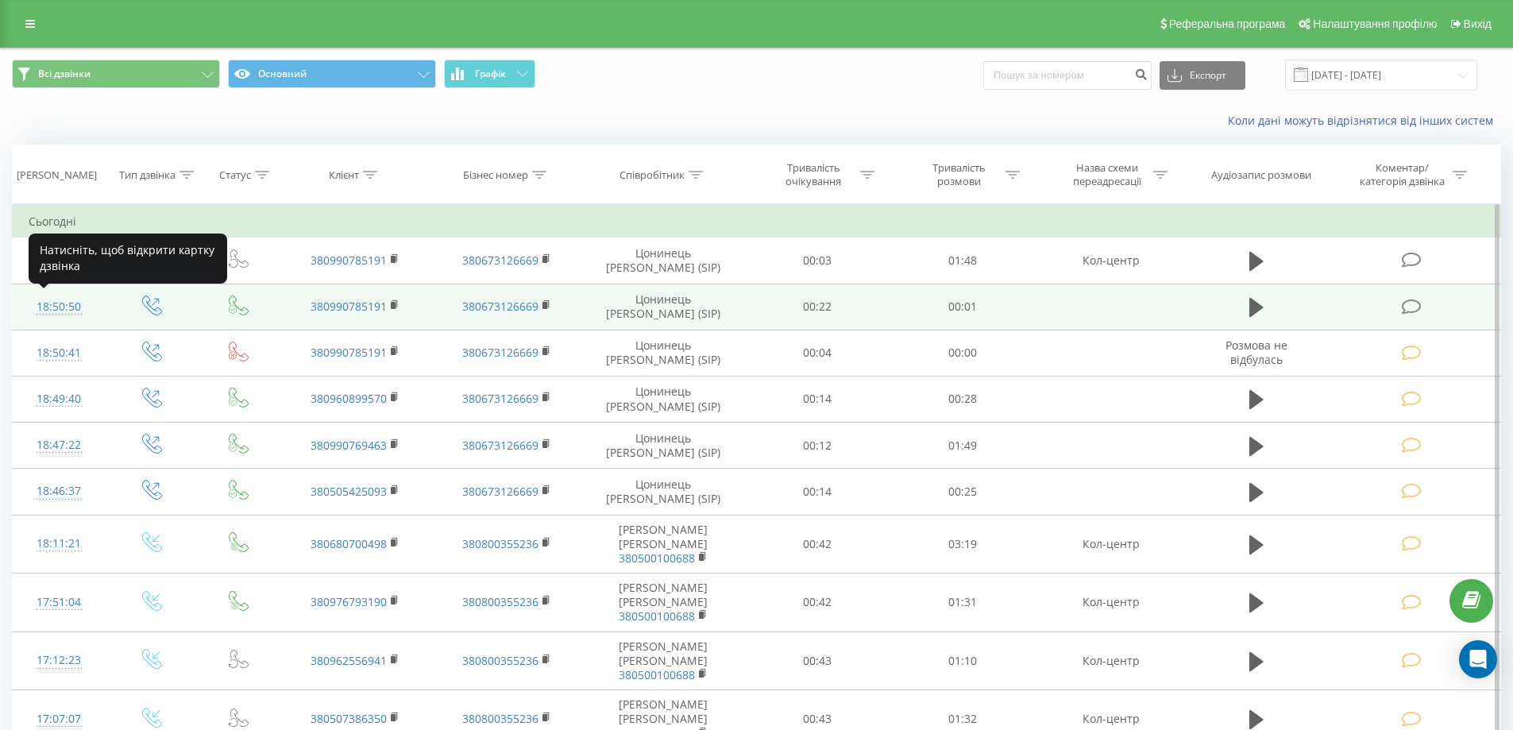
click at [60, 308] on div "18:50:50" at bounding box center [59, 306] width 61 height 31
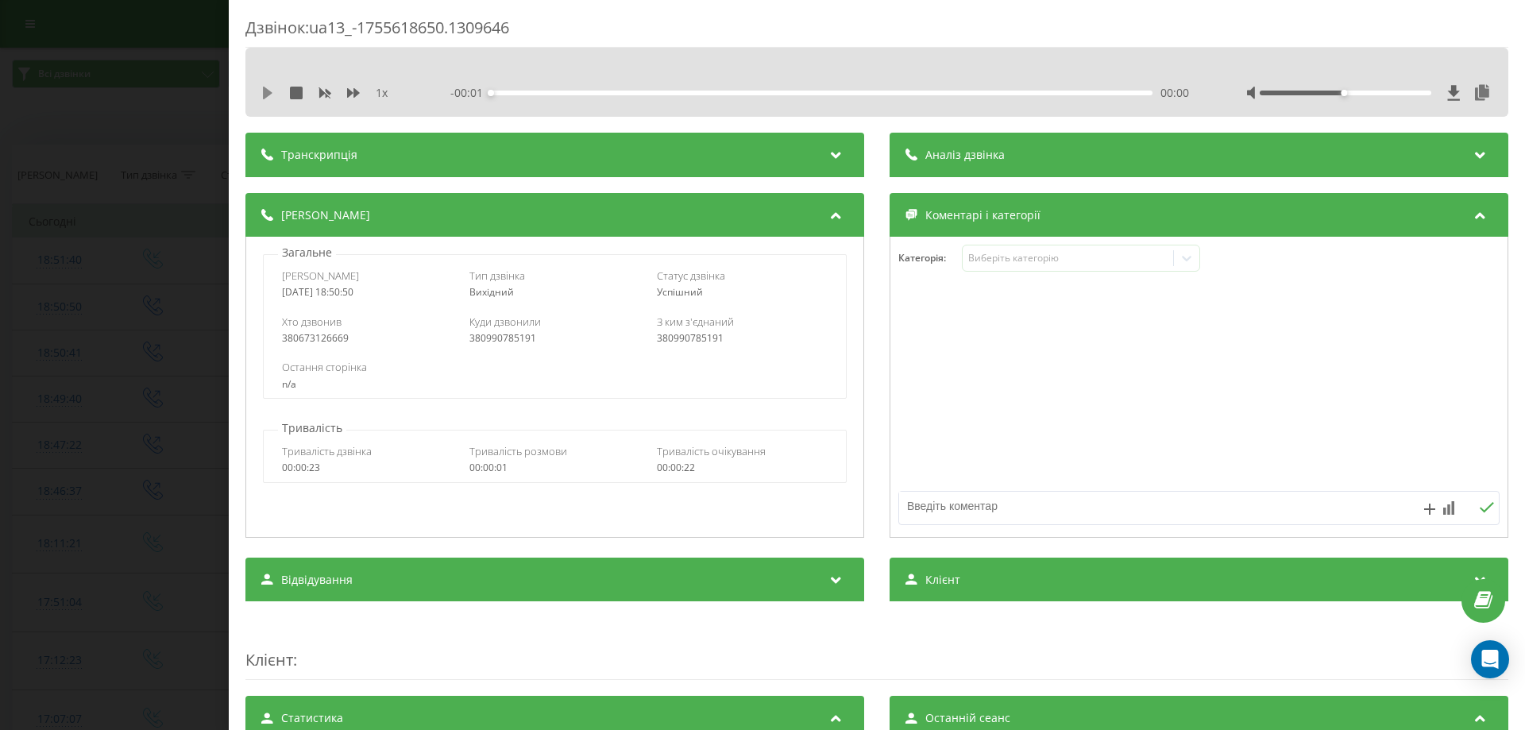
click at [264, 92] on icon at bounding box center [268, 93] width 10 height 13
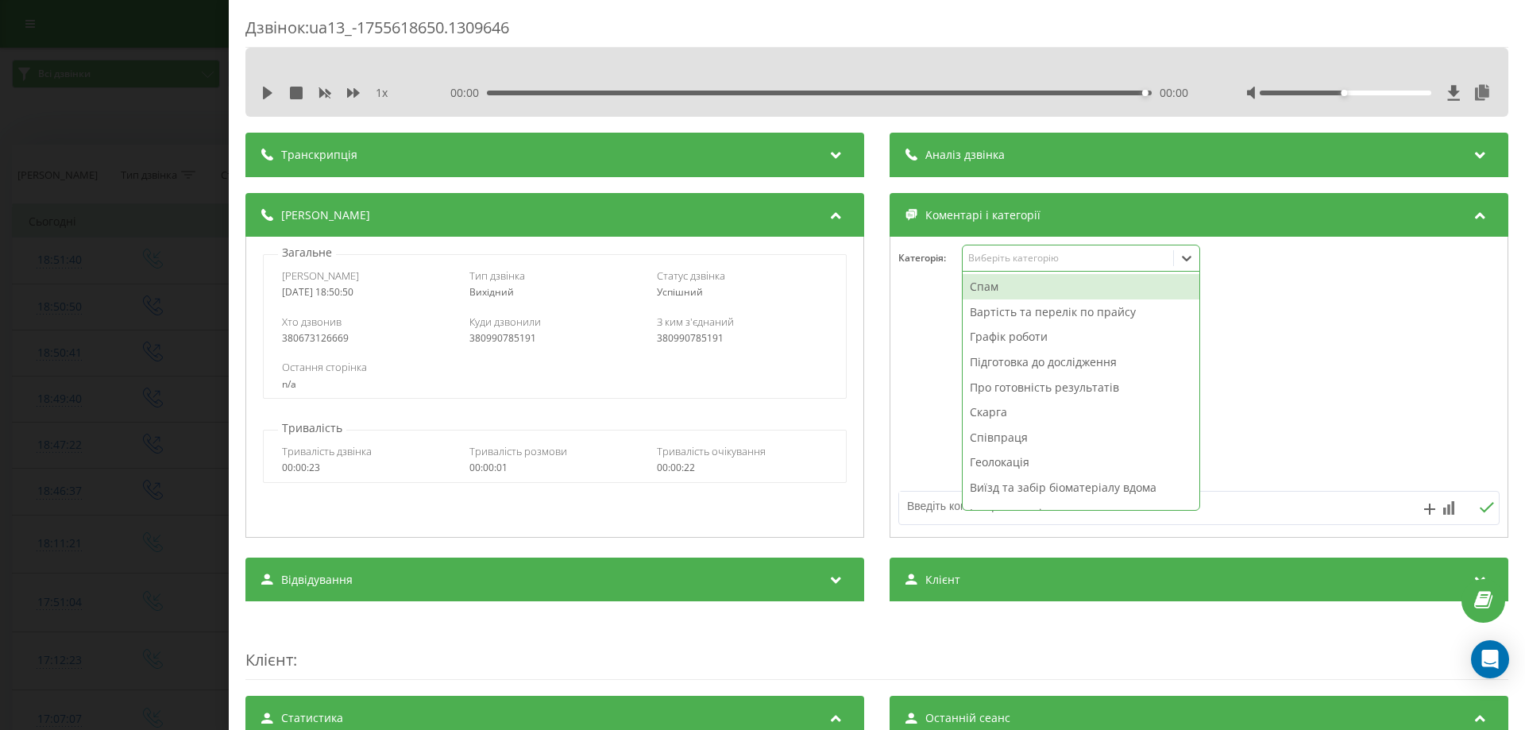
click at [1011, 257] on div "Виберіть категорію" at bounding box center [1067, 258] width 199 height 13
click at [997, 282] on div "Спам" at bounding box center [1080, 286] width 237 height 25
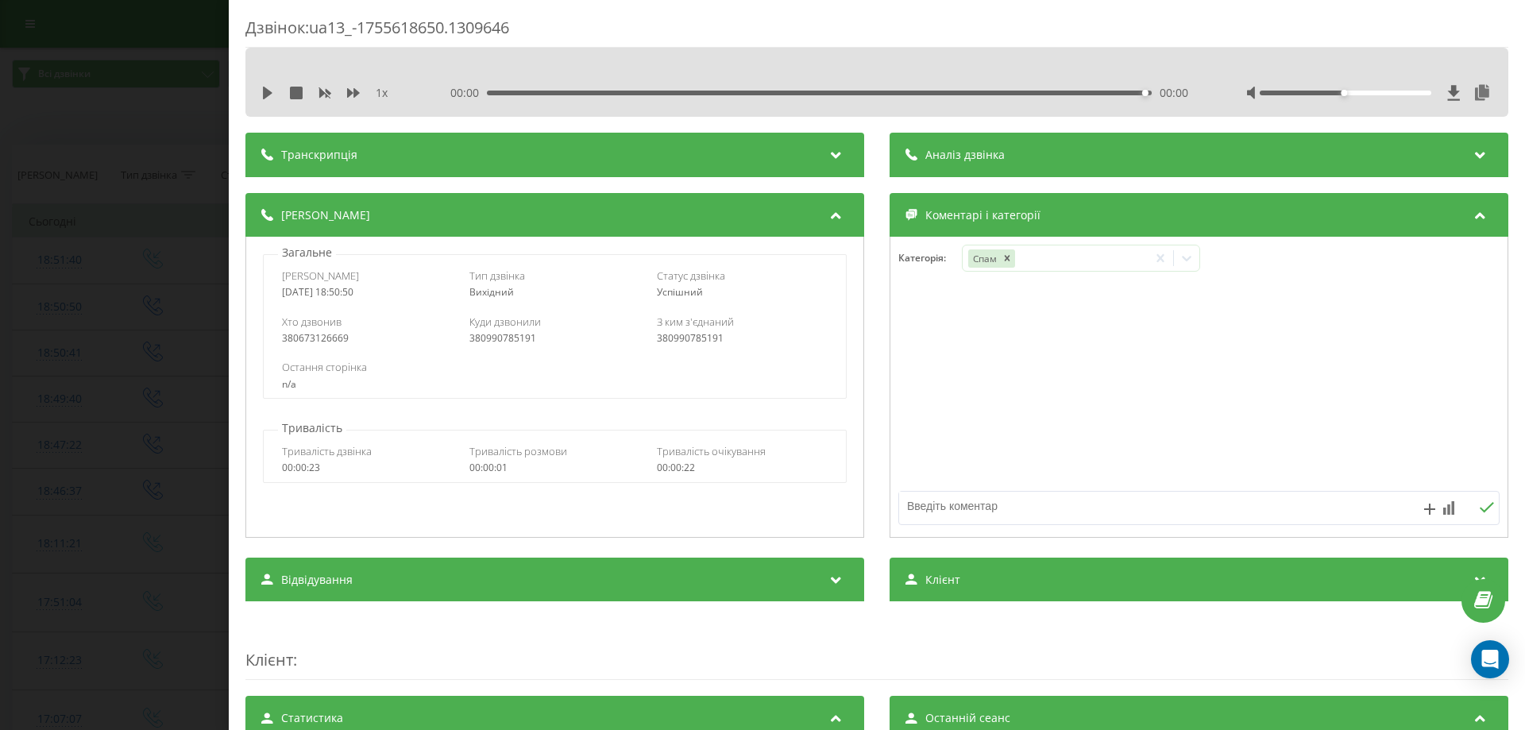
click at [921, 507] on textarea at bounding box center [1139, 506] width 480 height 29
type textarea "к"
type textarea "скинули"
click at [20, 219] on div "Дзвінок : ua13_-1755618650.1309646 1 x 00:00 00:00 00:00 Транскрипція Для AI-ан…" at bounding box center [762, 365] width 1525 height 730
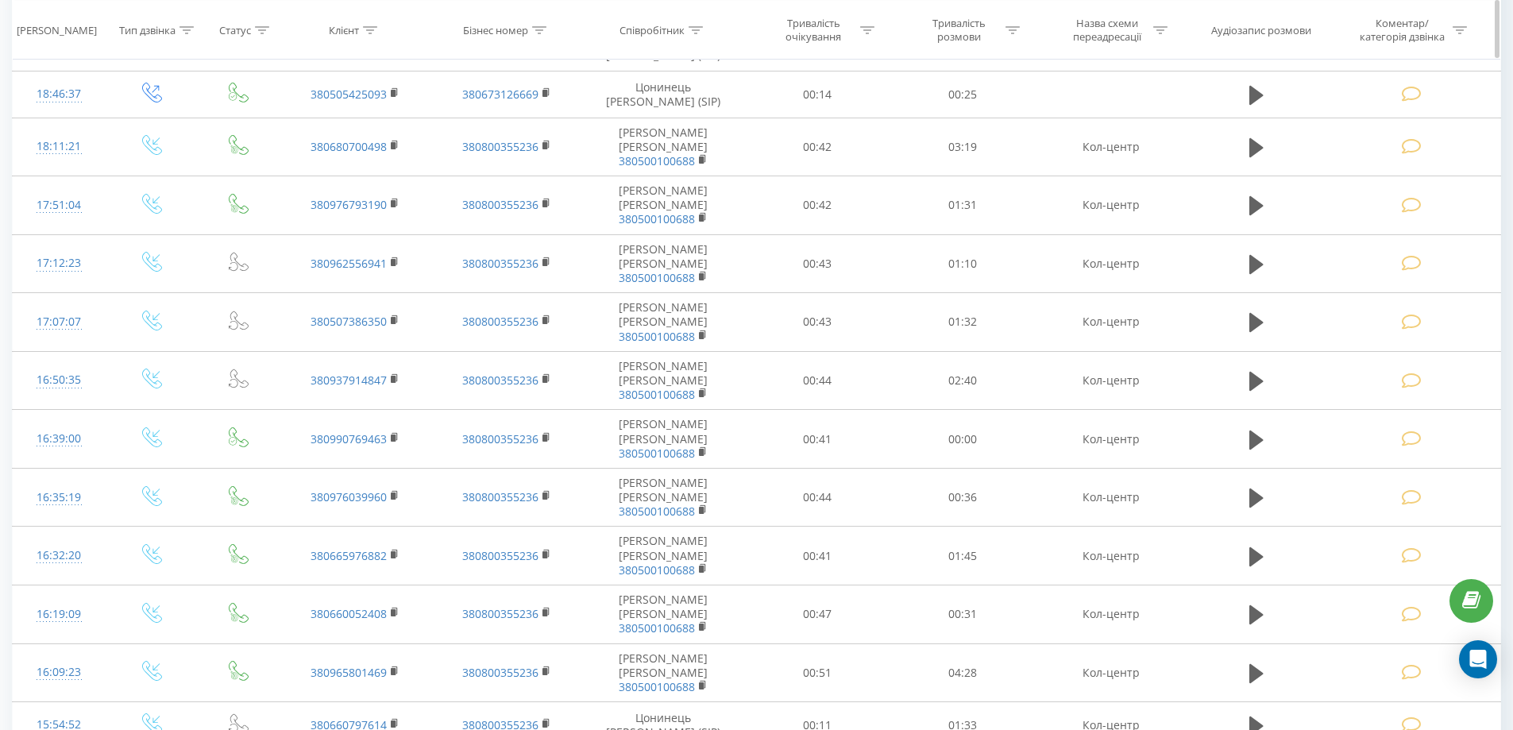
scroll to position [476, 0]
